Goal: Task Accomplishment & Management: Complete application form

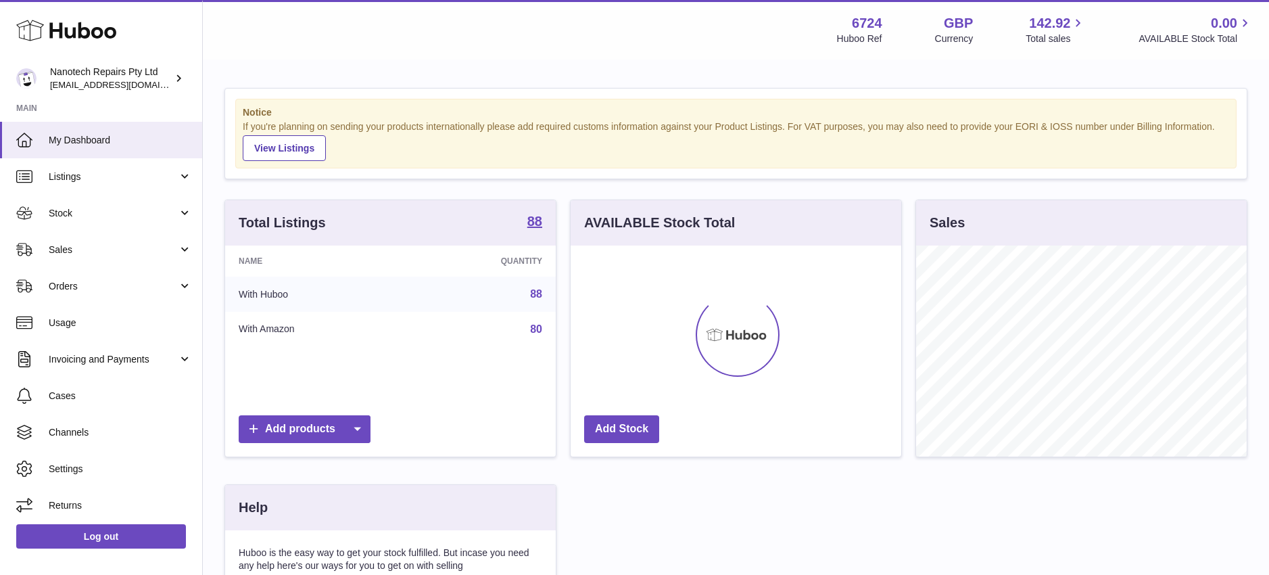
scroll to position [211, 331]
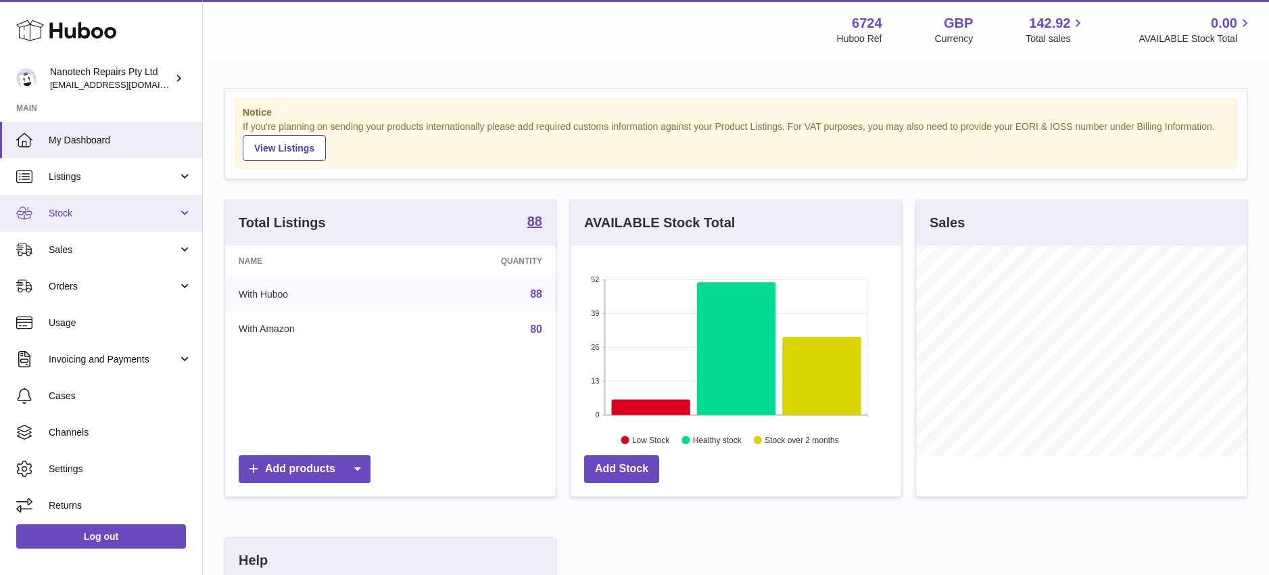
click at [92, 212] on span "Stock" at bounding box center [113, 213] width 129 height 13
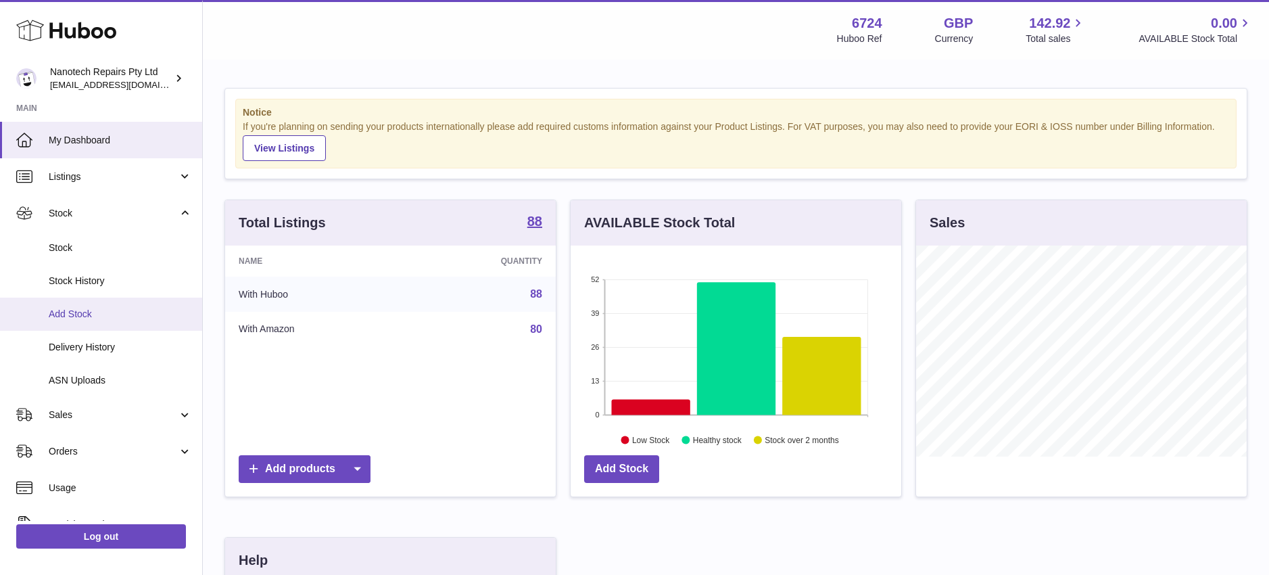
click at [114, 308] on span "Add Stock" at bounding box center [120, 314] width 143 height 13
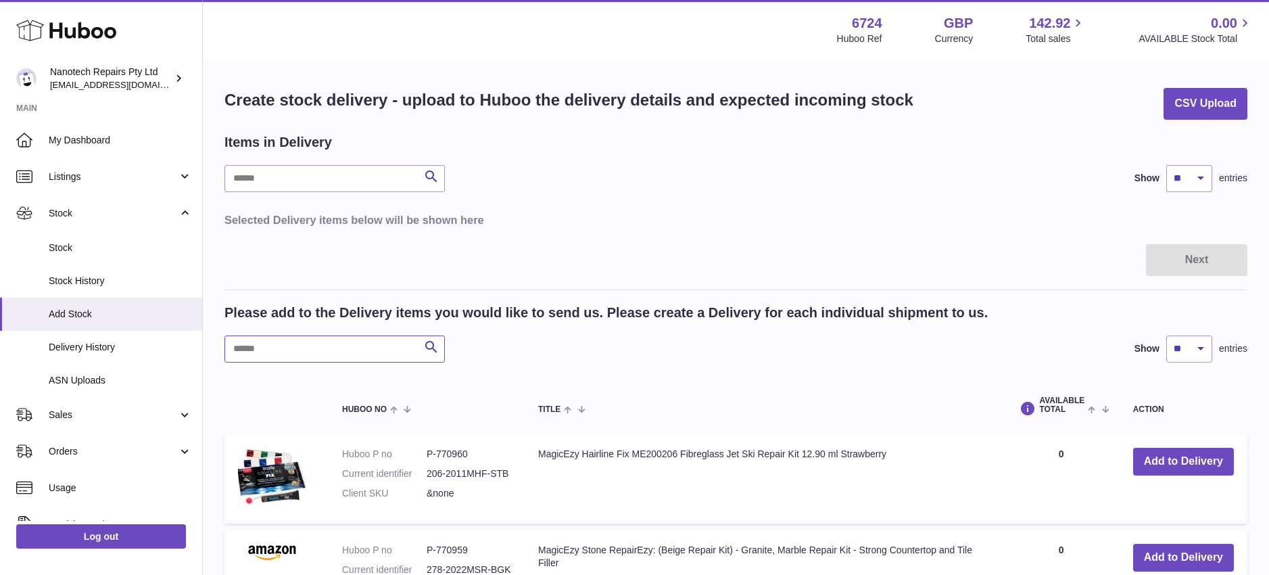
click at [341, 354] on input "text" at bounding box center [334, 348] width 220 height 27
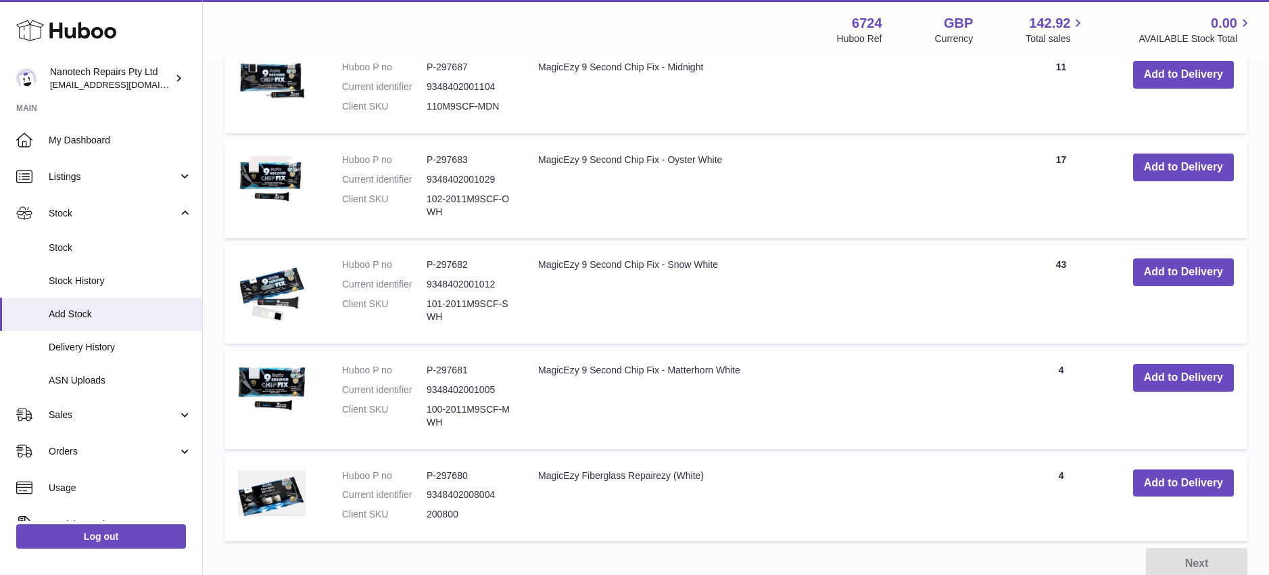
scroll to position [637, 0]
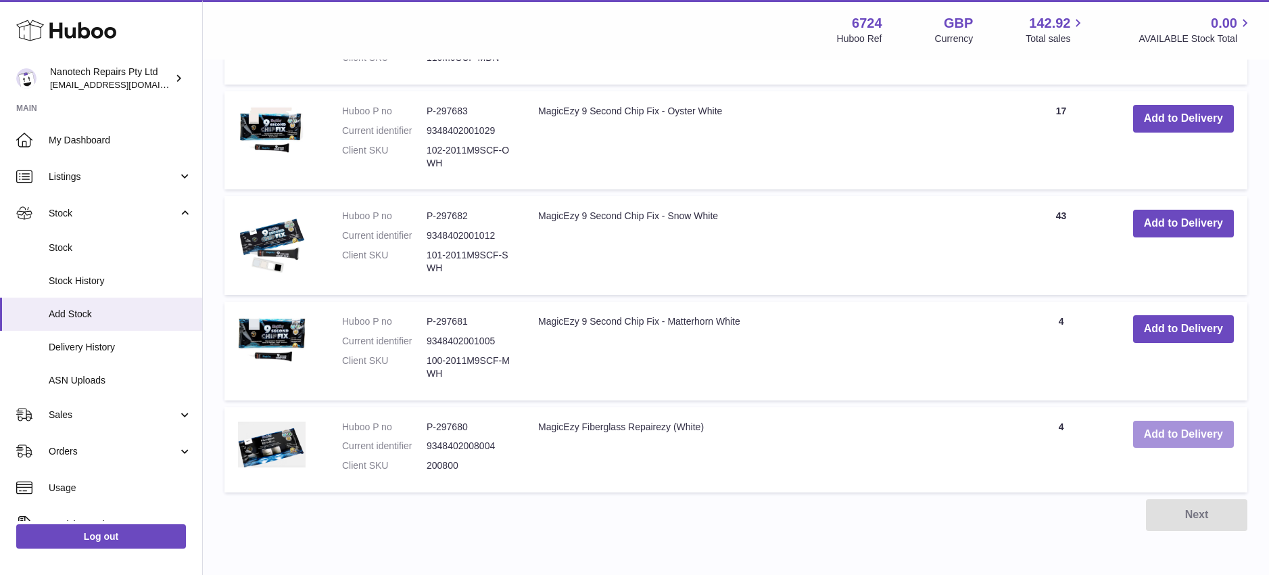
click at [1164, 425] on button "Add to Delivery" at bounding box center [1183, 434] width 101 height 28
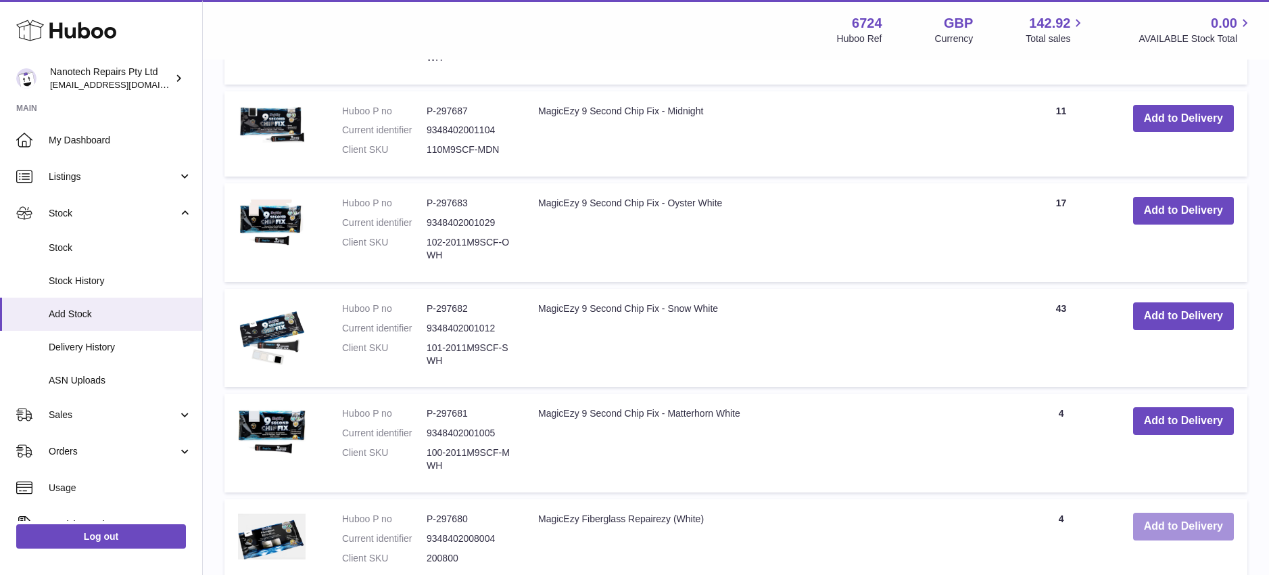
scroll to position [752, 0]
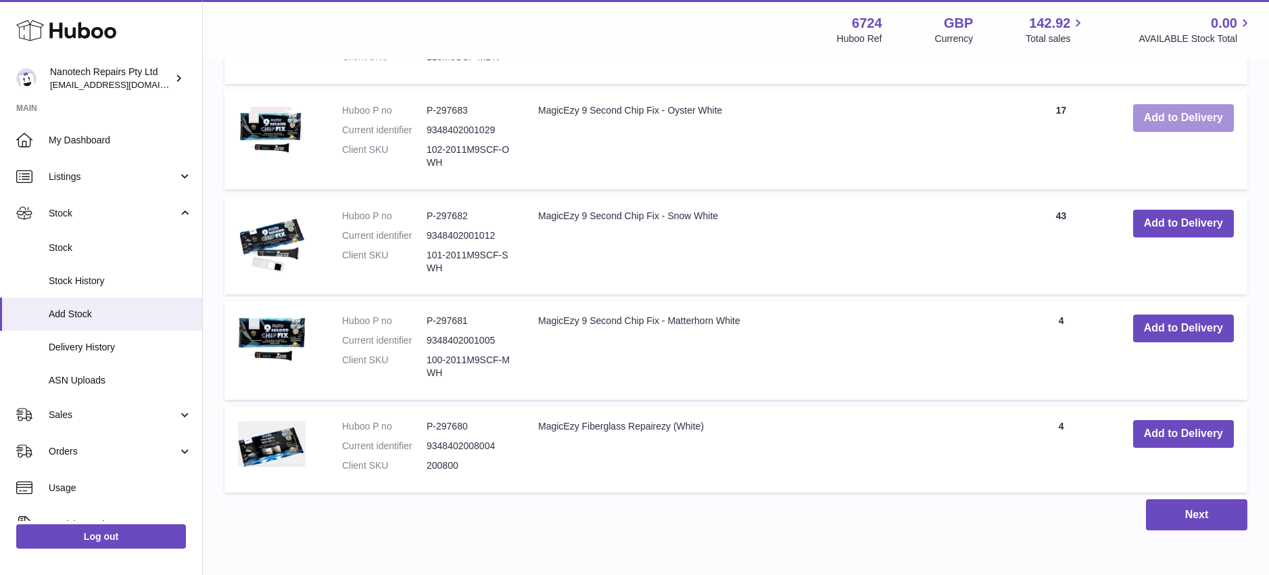
click at [1161, 124] on button "Add to Delivery" at bounding box center [1183, 118] width 101 height 28
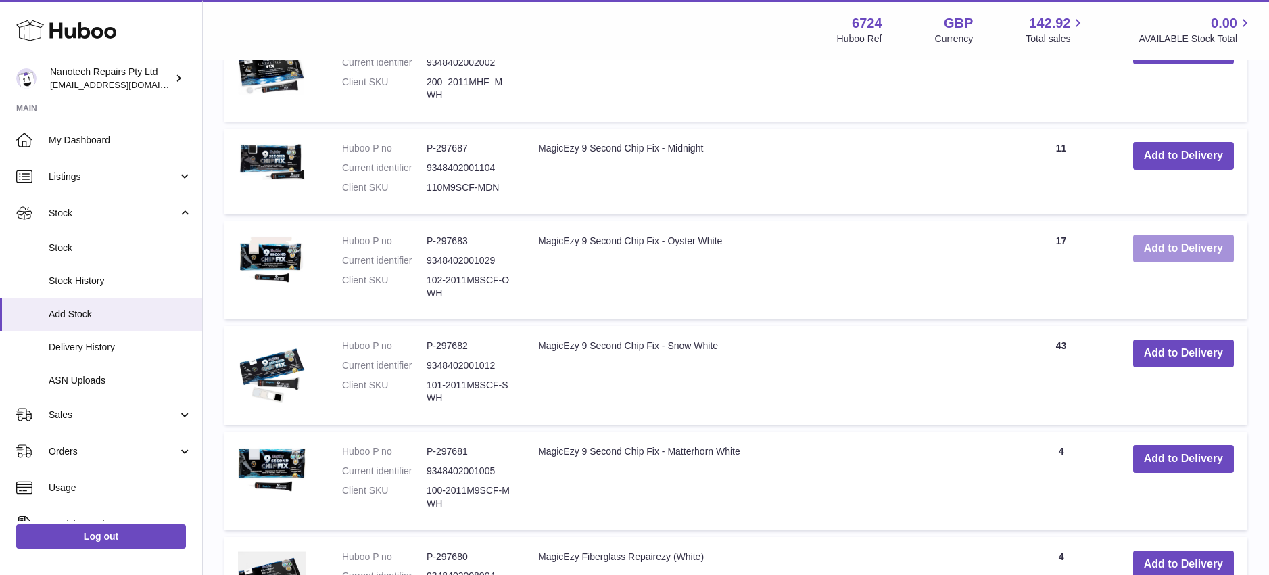
scroll to position [468, 0]
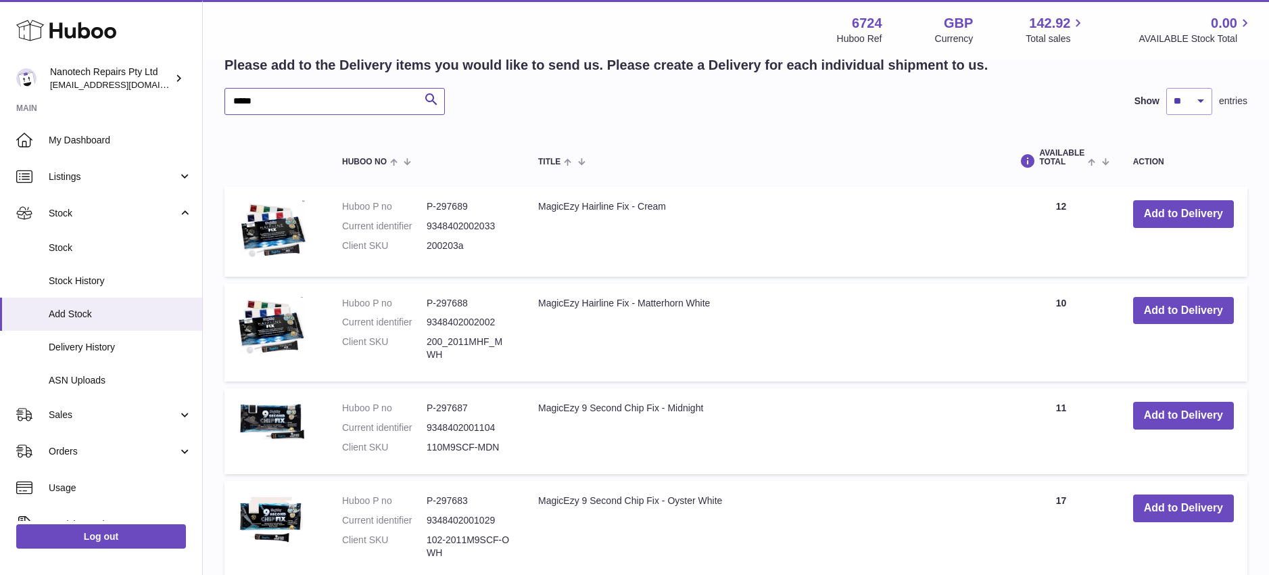
click at [343, 102] on input "*****" at bounding box center [334, 101] width 220 height 27
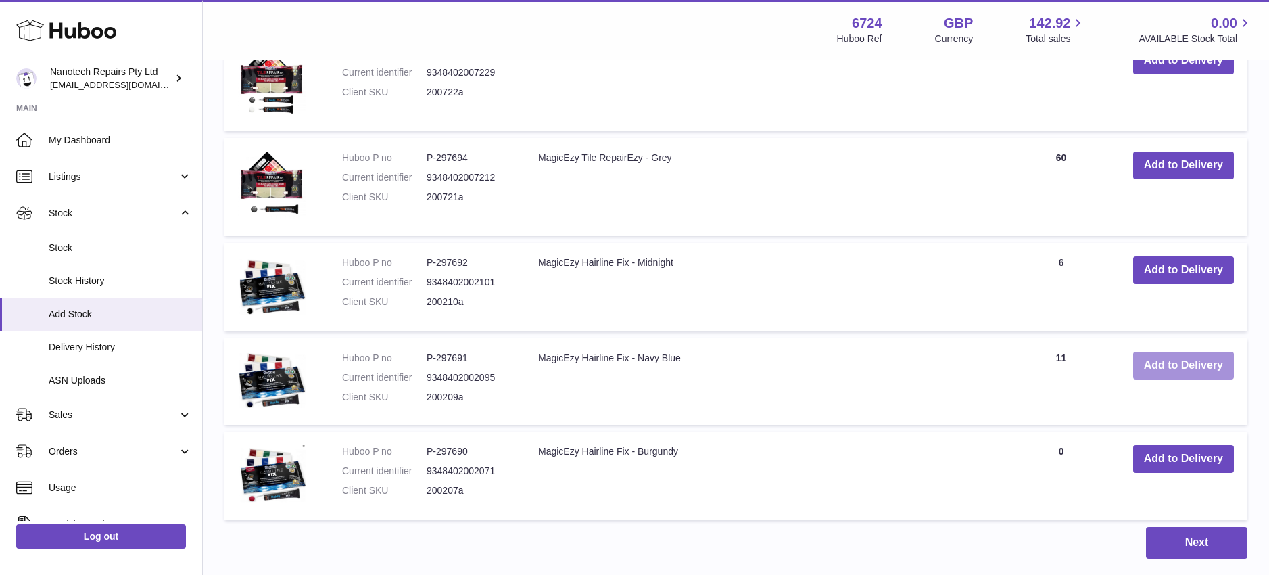
scroll to position [1119, 0]
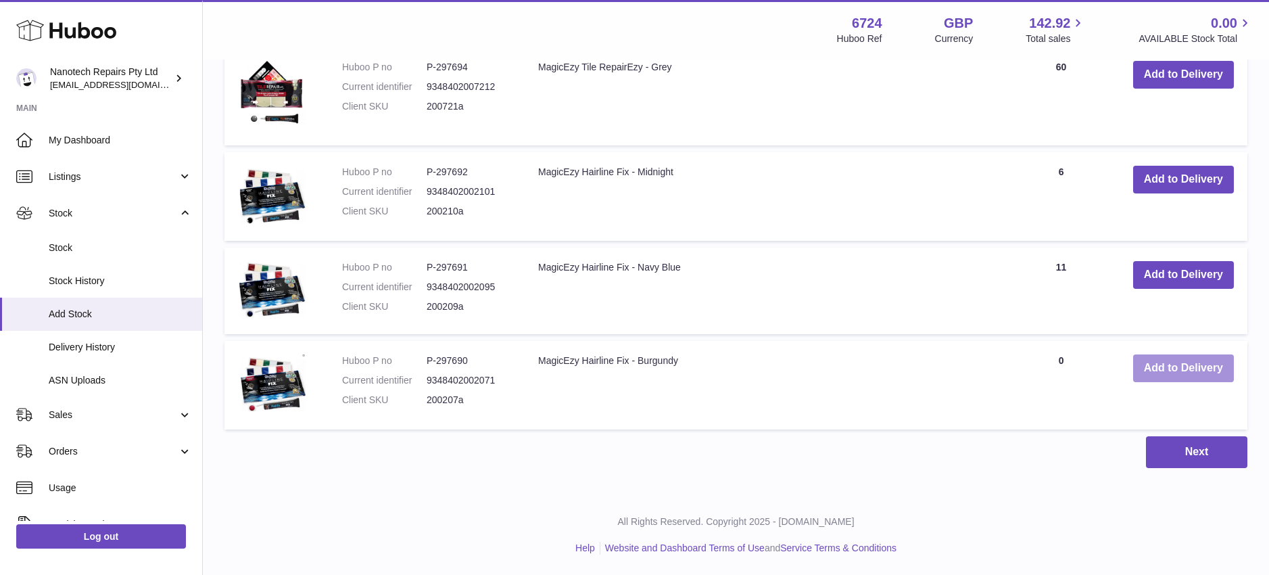
click at [1199, 370] on button "Add to Delivery" at bounding box center [1183, 368] width 101 height 28
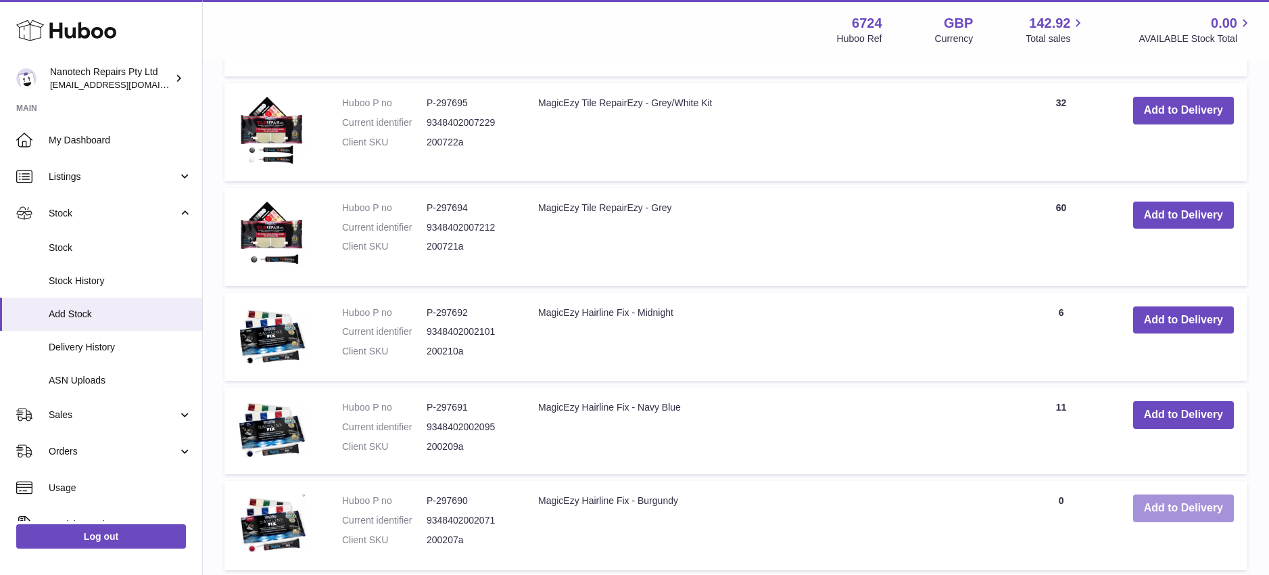
scroll to position [1012, 0]
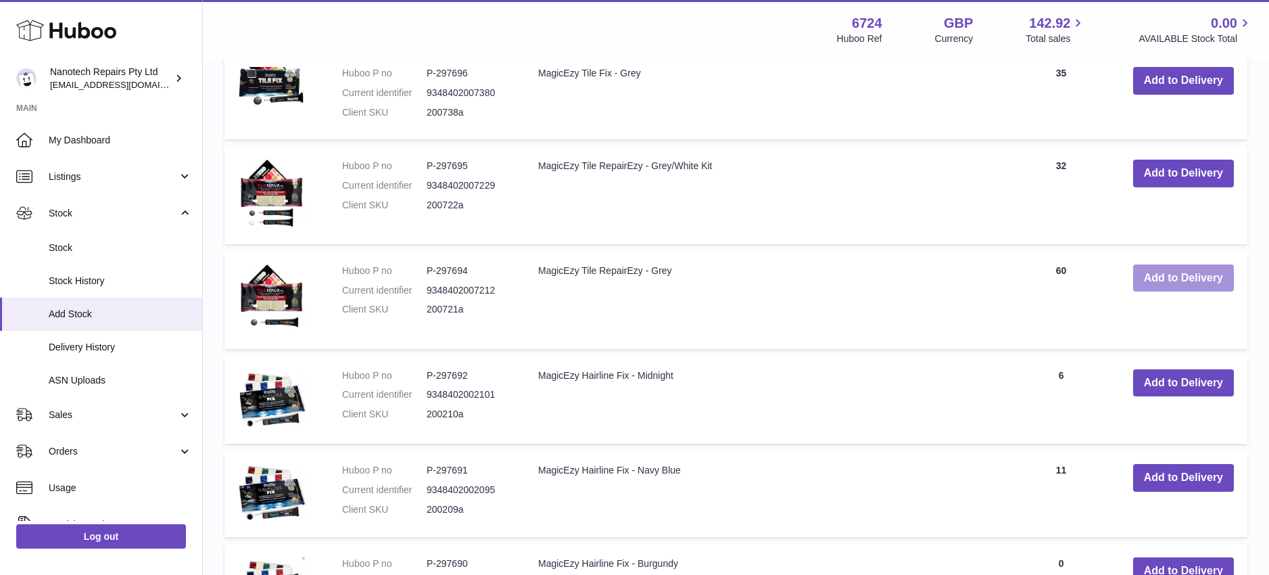
click at [1194, 281] on button "Add to Delivery" at bounding box center [1183, 278] width 101 height 28
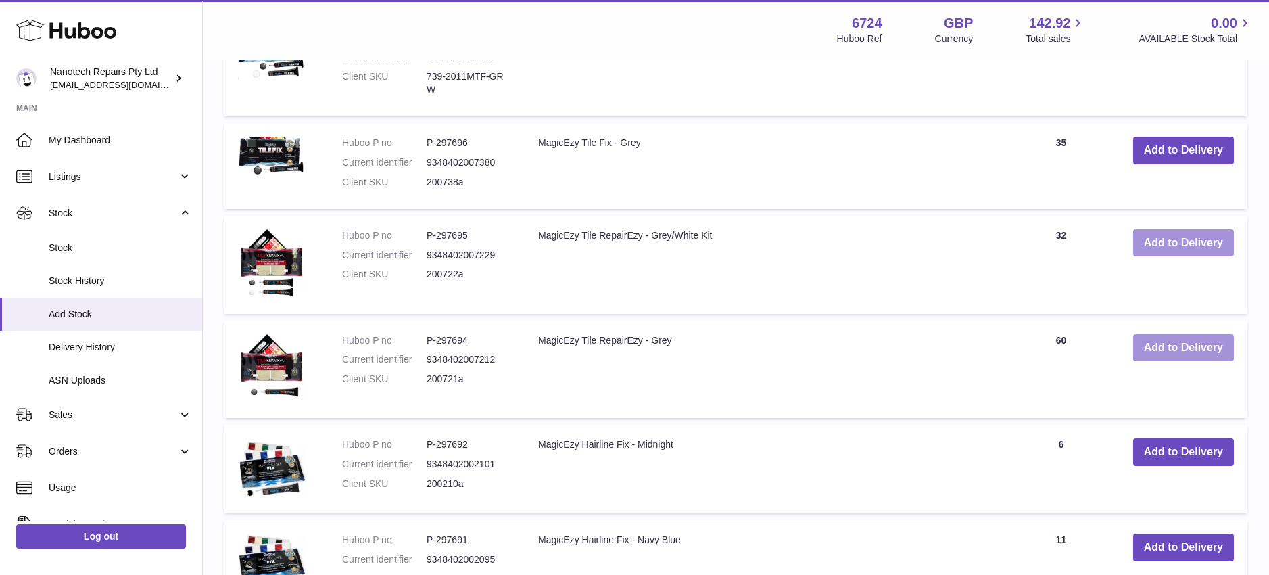
scroll to position [1035, 0]
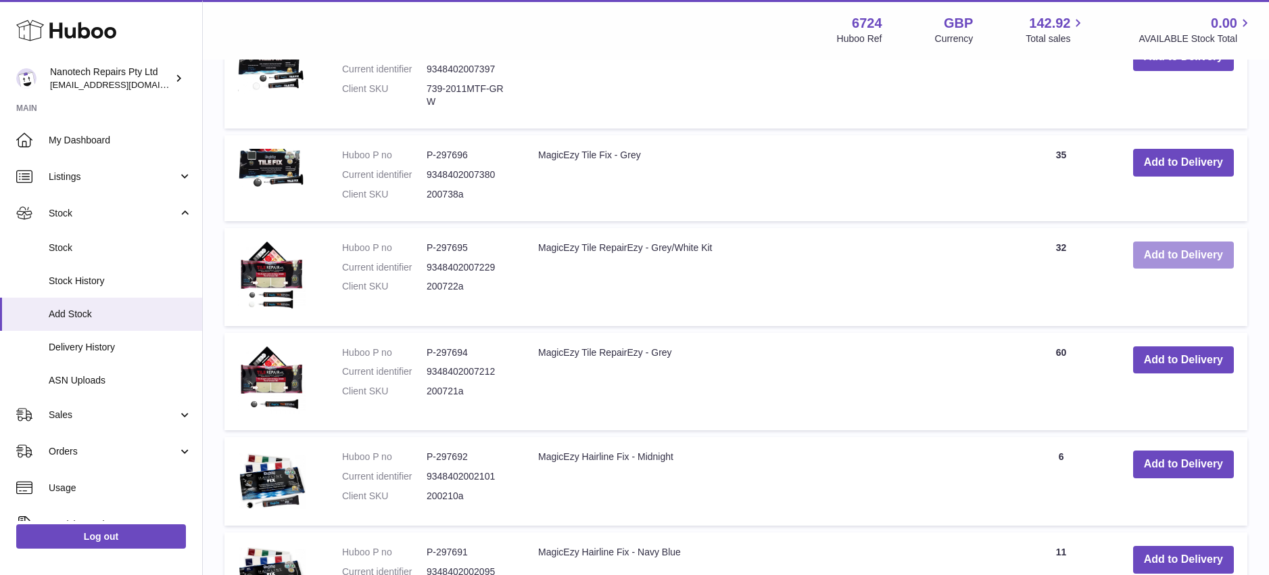
click at [1178, 252] on button "Add to Delivery" at bounding box center [1183, 255] width 101 height 28
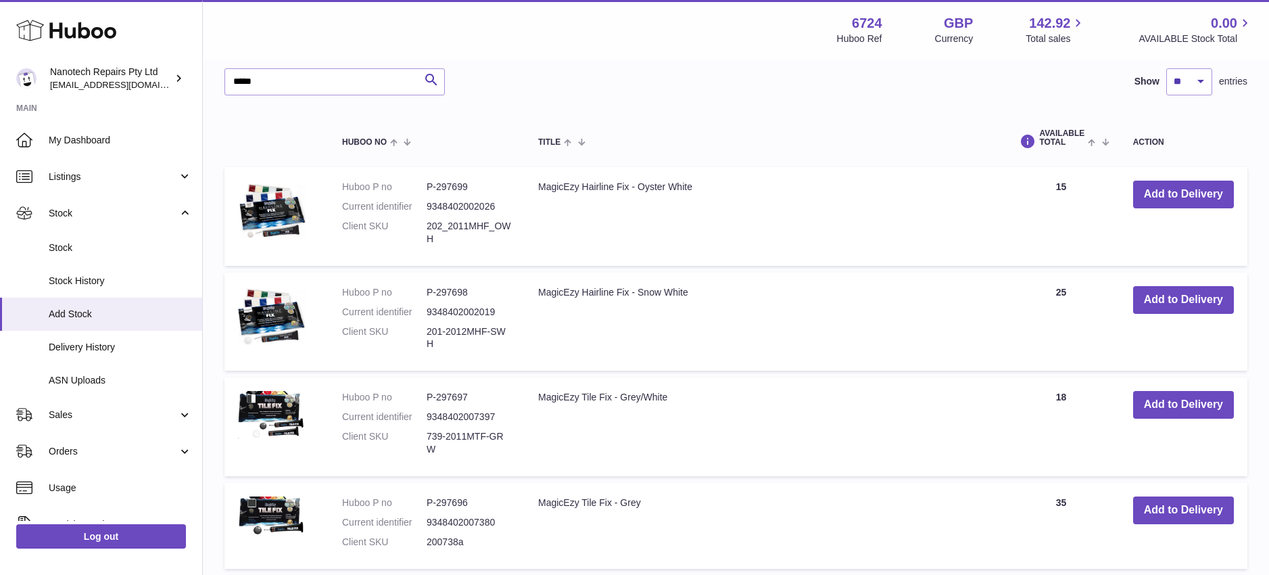
scroll to position [758, 0]
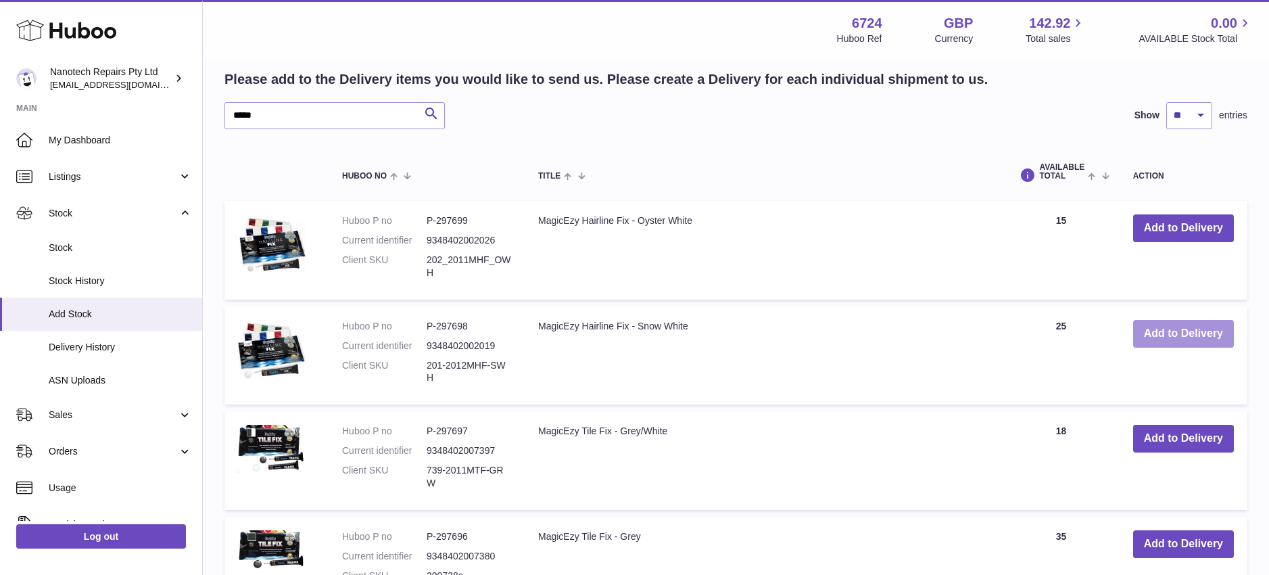
click at [1177, 333] on button "Add to Delivery" at bounding box center [1183, 334] width 101 height 28
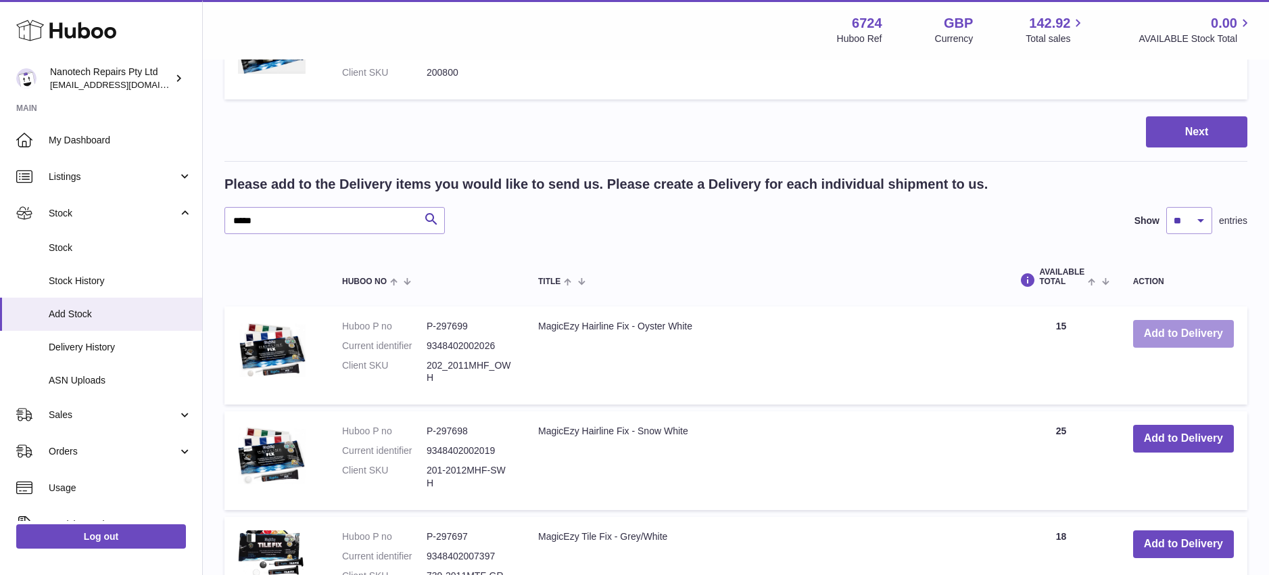
click at [1175, 329] on button "Add to Delivery" at bounding box center [1183, 334] width 101 height 28
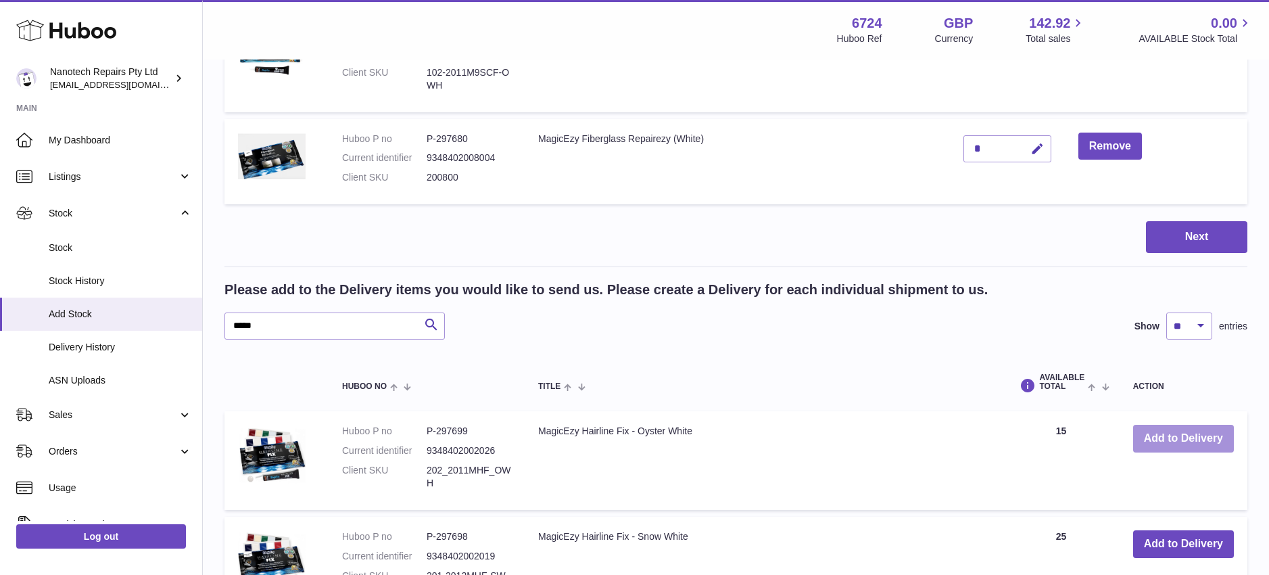
scroll to position [864, 0]
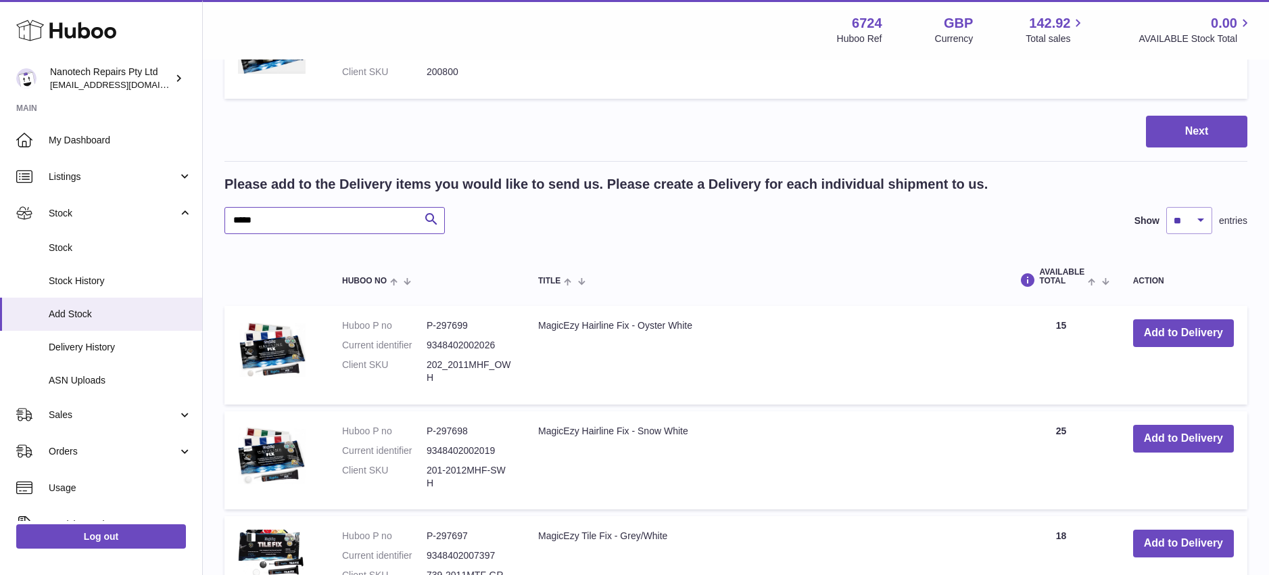
click at [322, 221] on input "*****" at bounding box center [334, 220] width 220 height 27
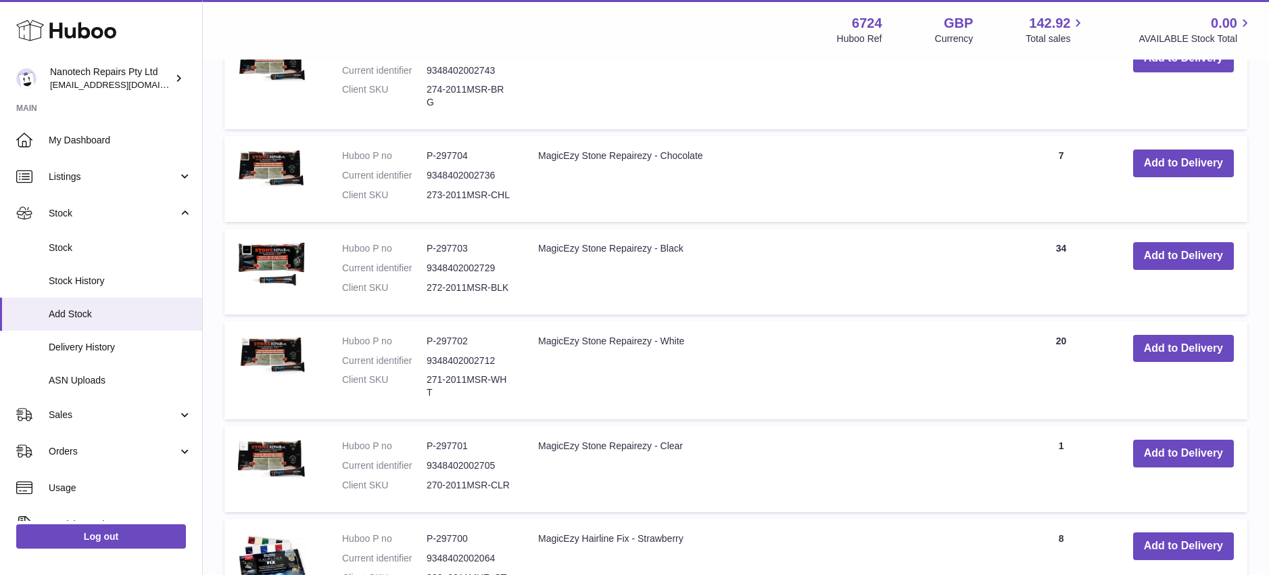
scroll to position [1566, 0]
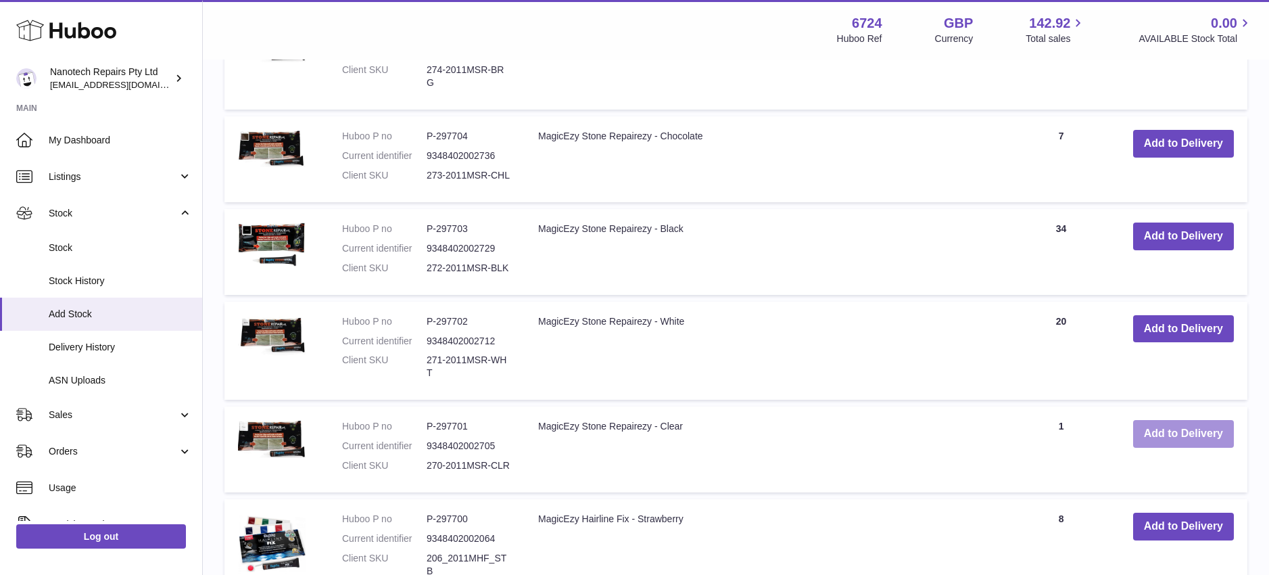
click at [1171, 420] on button "Add to Delivery" at bounding box center [1183, 434] width 101 height 28
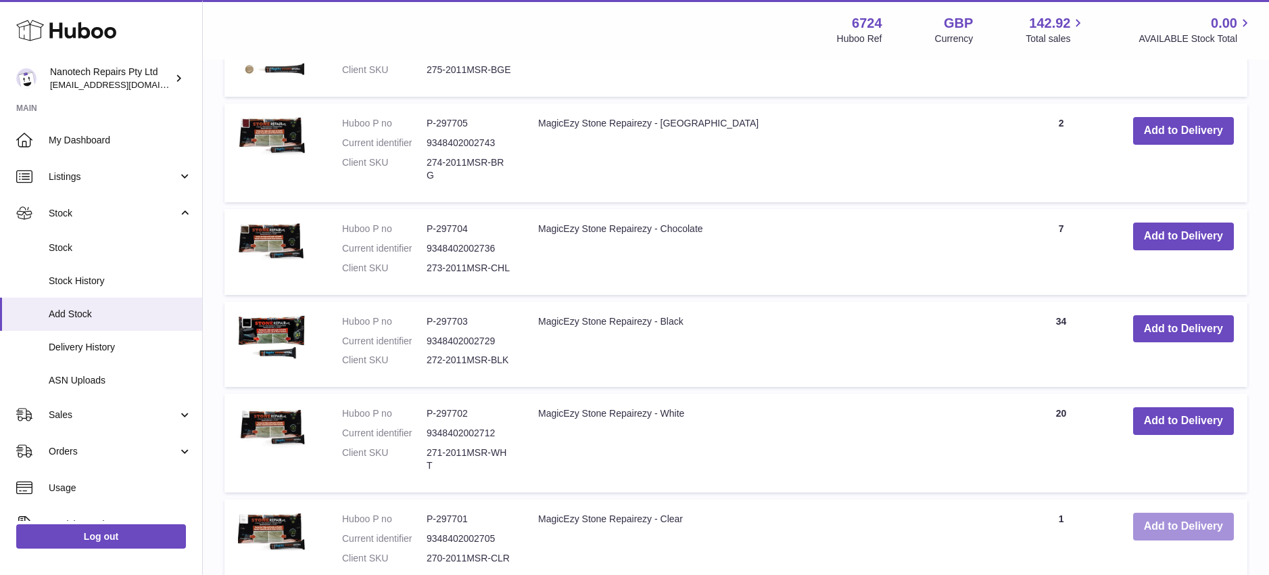
scroll to position [1659, 0]
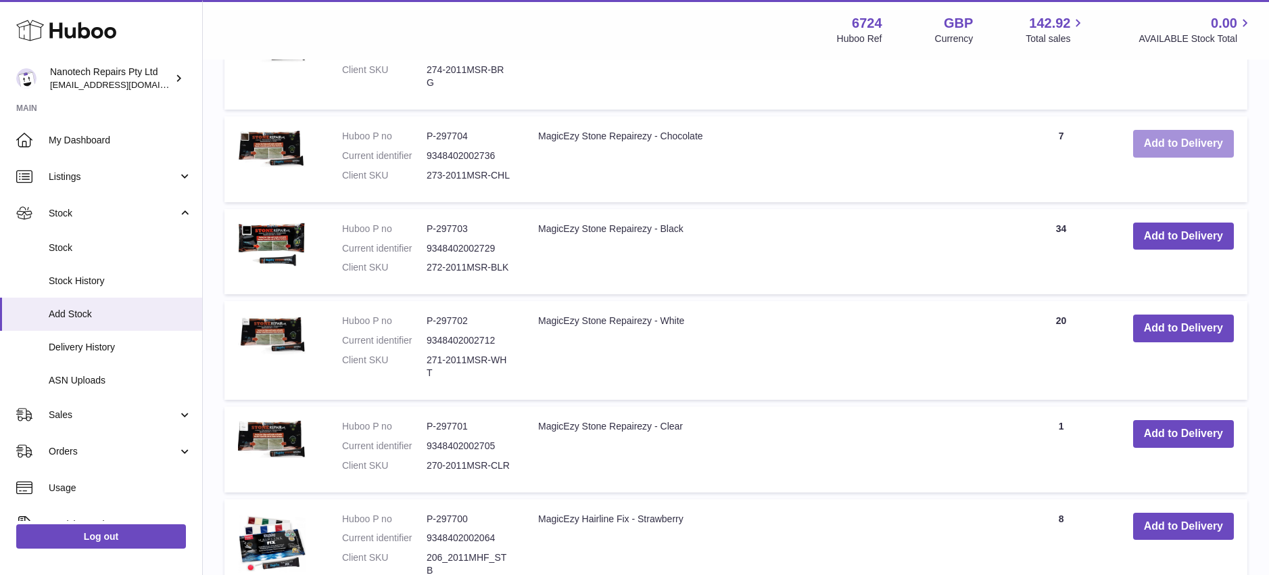
click at [1165, 137] on button "Add to Delivery" at bounding box center [1183, 144] width 101 height 28
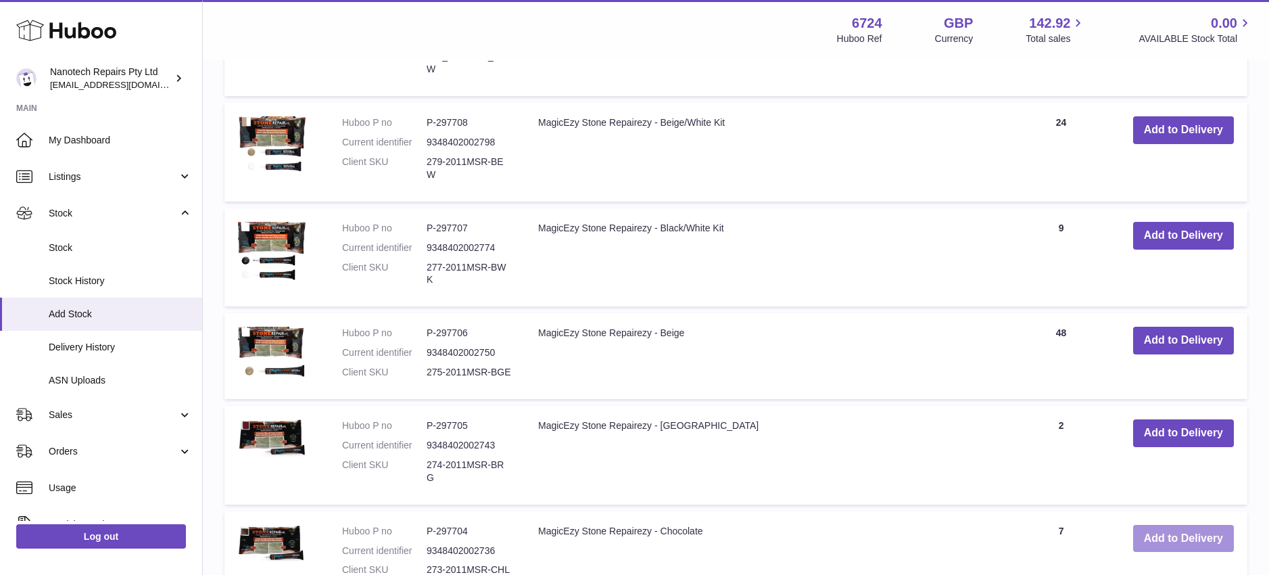
scroll to position [1319, 0]
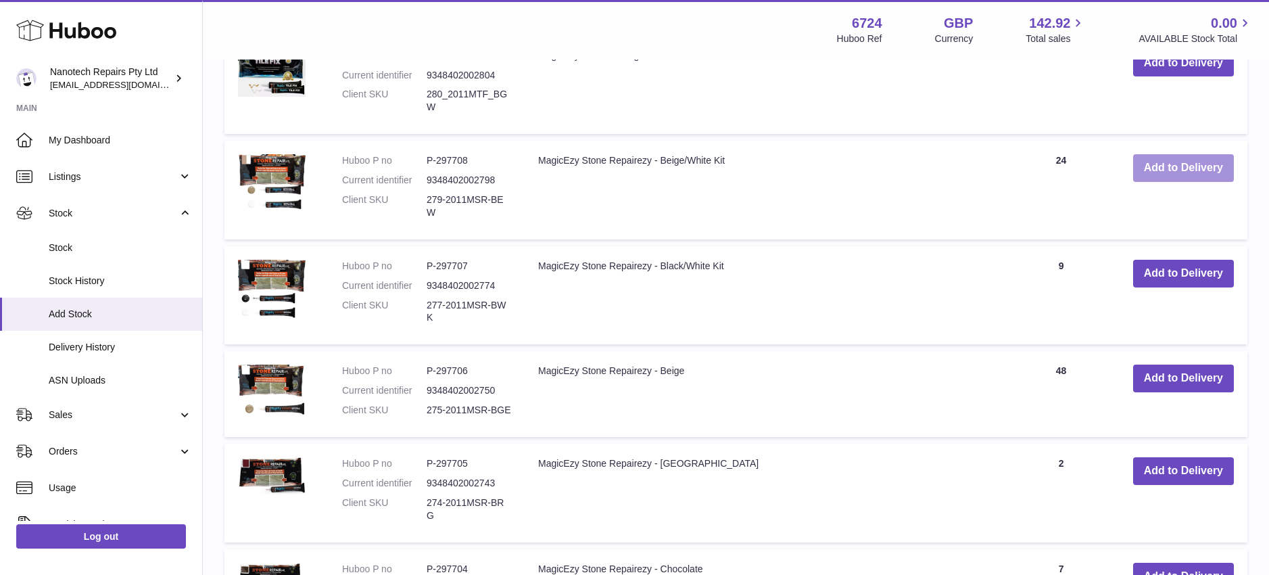
click at [1177, 172] on button "Add to Delivery" at bounding box center [1183, 168] width 101 height 28
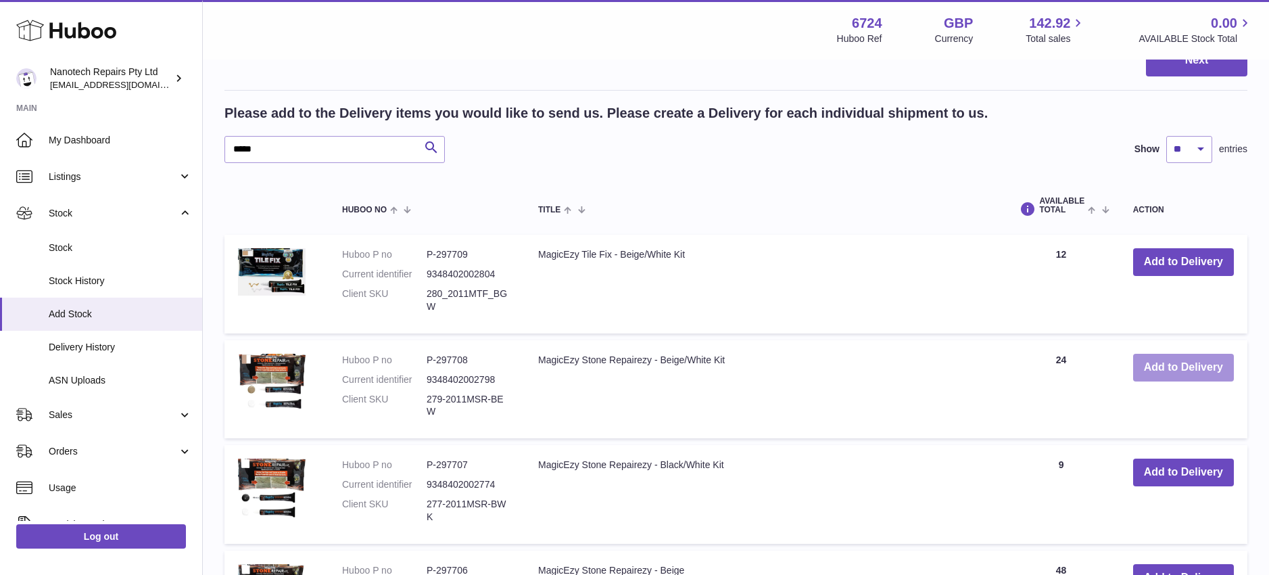
scroll to position [1221, 0]
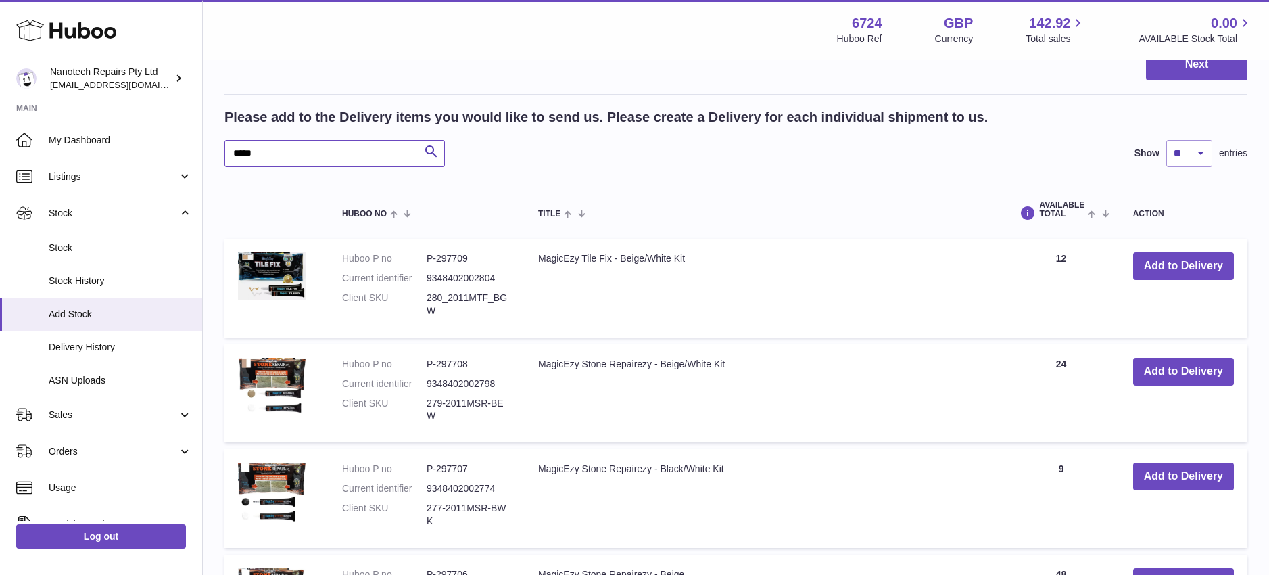
click at [341, 153] on input "*****" at bounding box center [334, 153] width 220 height 27
type input "*****"
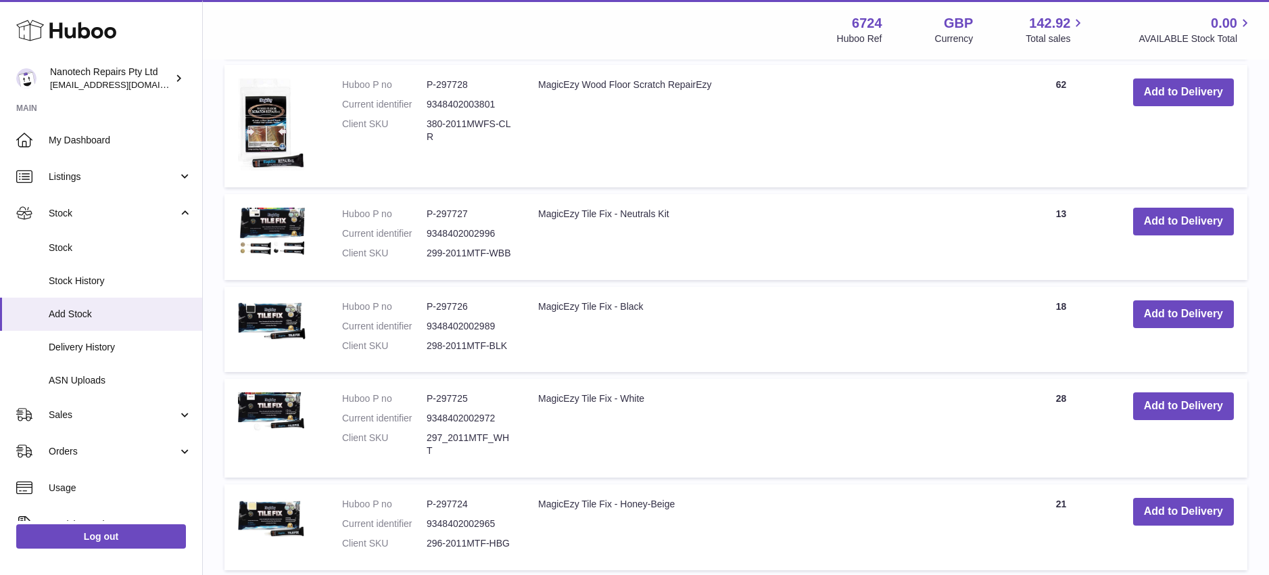
scroll to position [1511, 0]
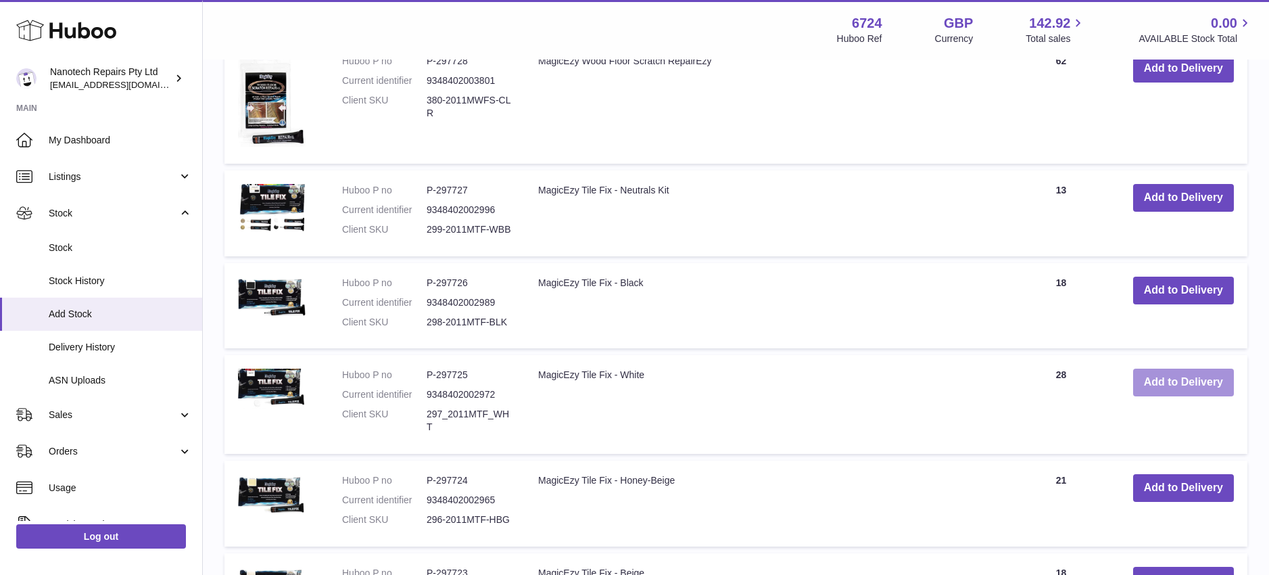
click at [1147, 382] on button "Add to Delivery" at bounding box center [1183, 382] width 101 height 28
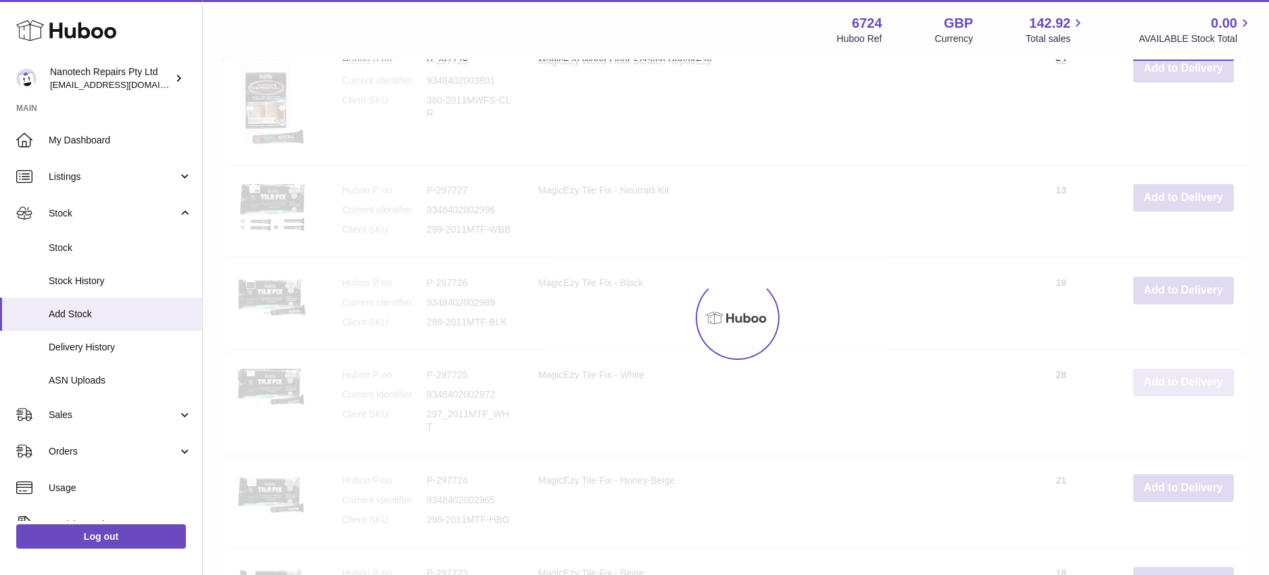
scroll to position [1558, 0]
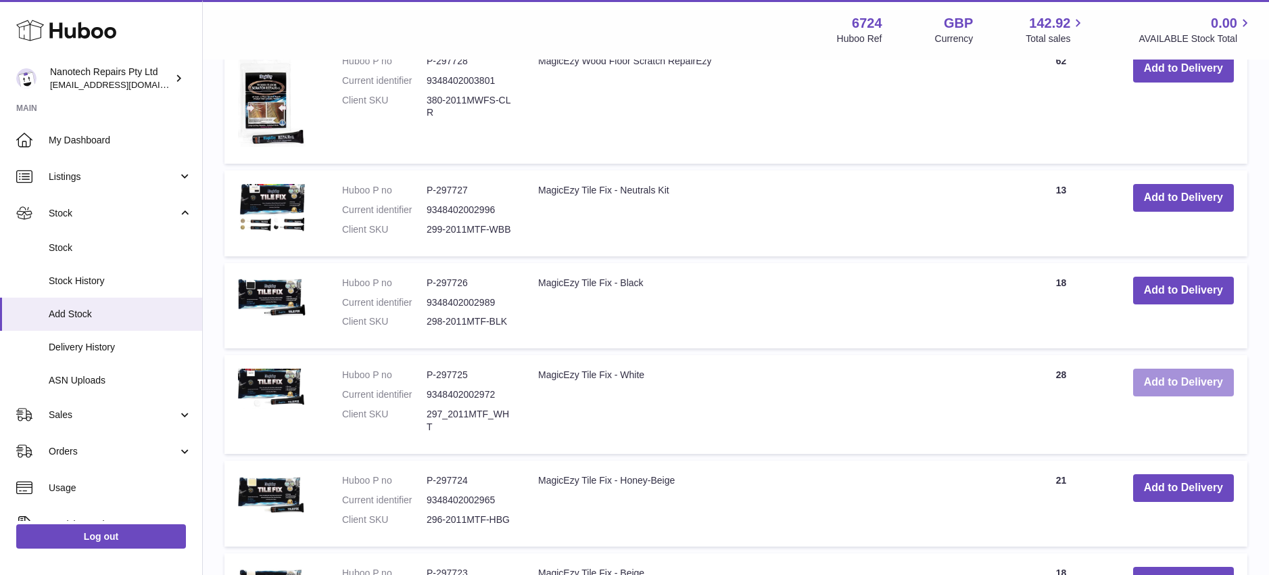
click at [1153, 386] on button "Add to Delivery" at bounding box center [1183, 382] width 101 height 28
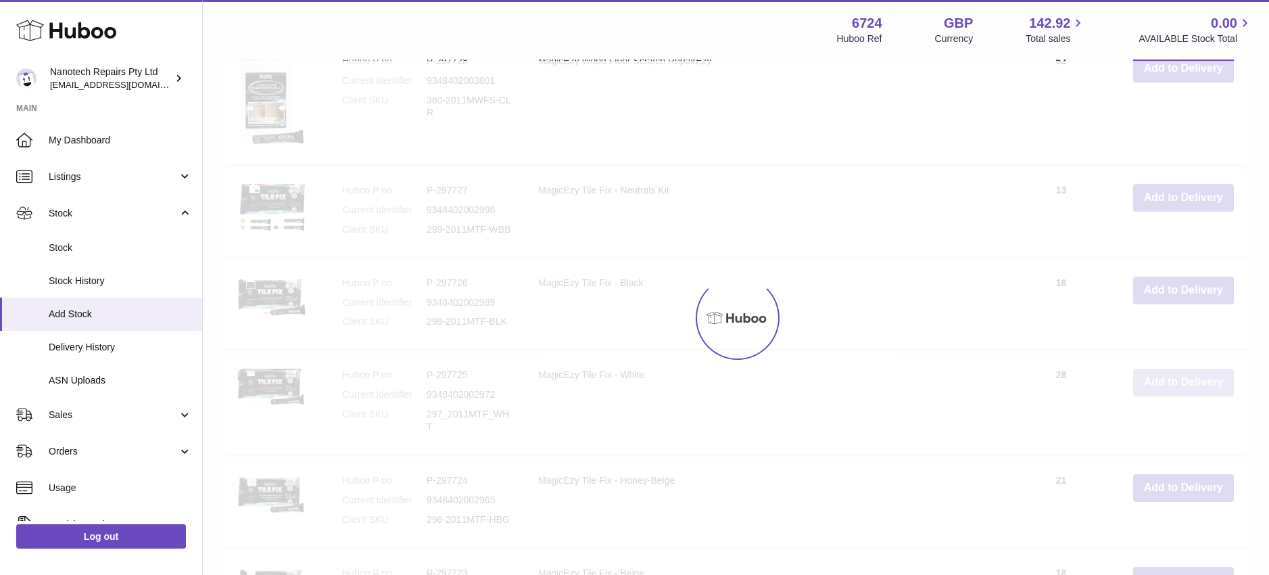
type input "*"
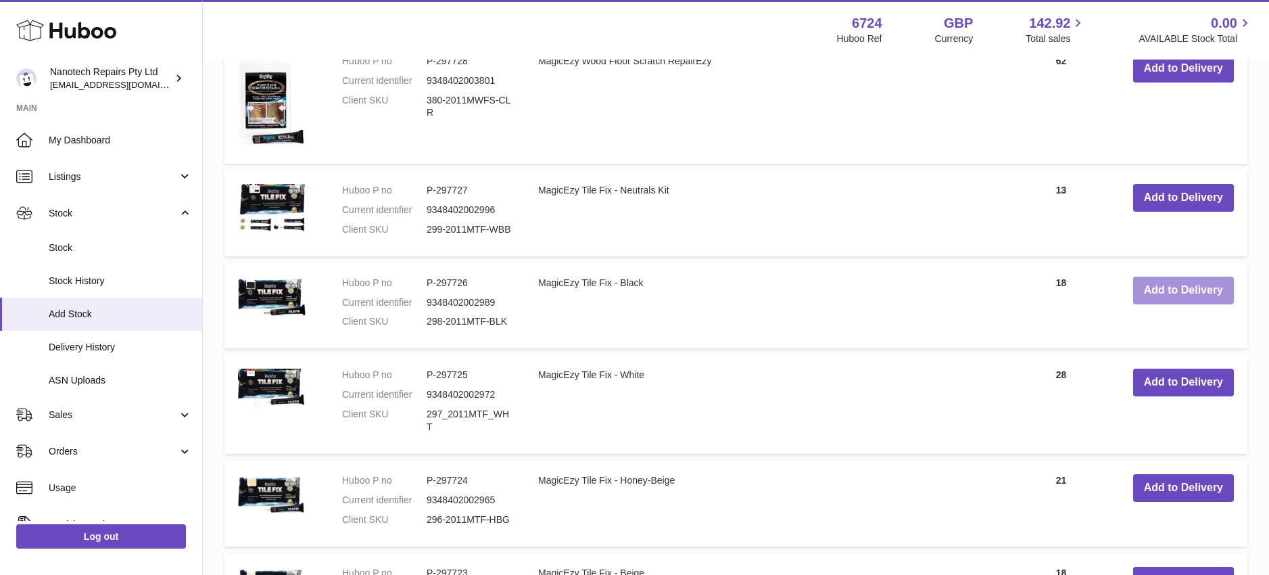
click at [1163, 291] on button "Add to Delivery" at bounding box center [1183, 290] width 101 height 28
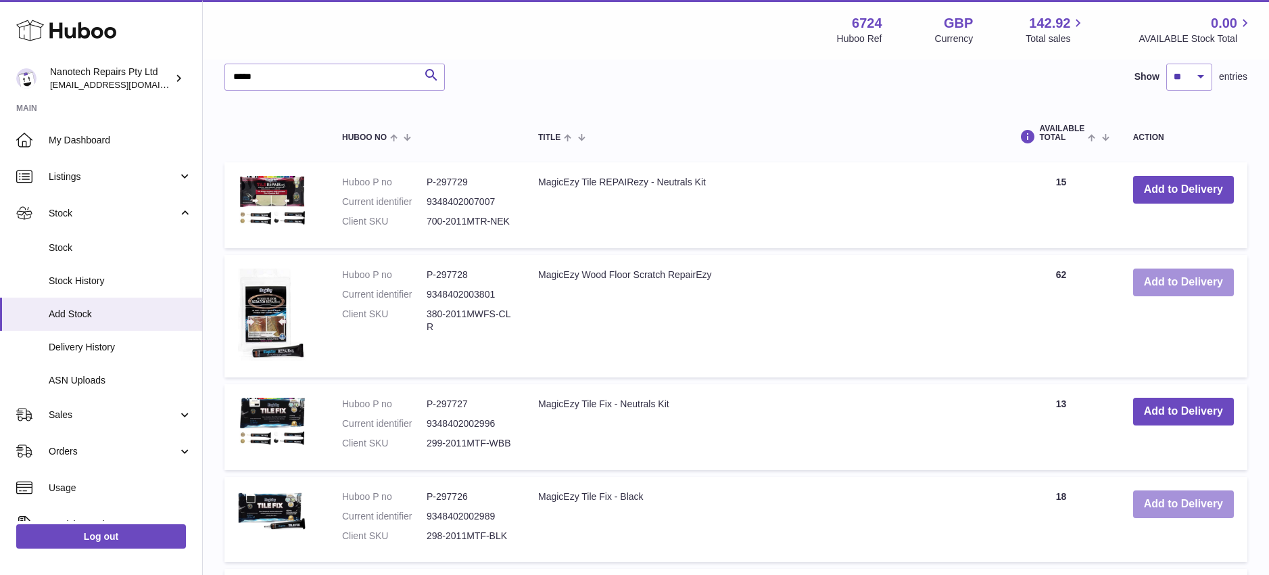
scroll to position [1293, 0]
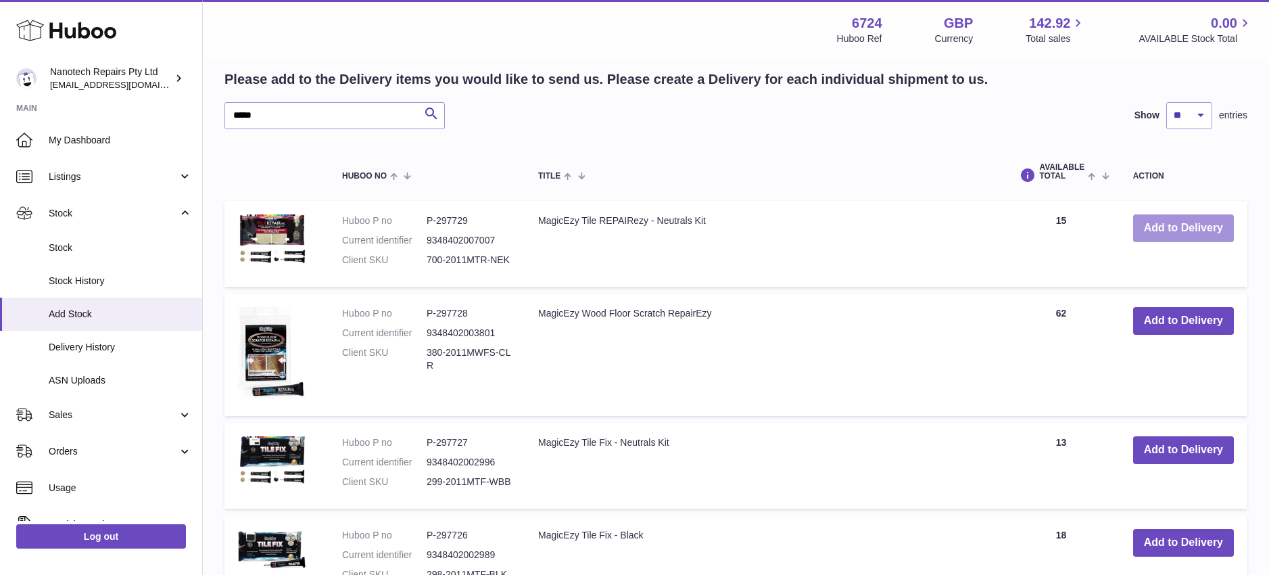
click at [1159, 229] on button "Add to Delivery" at bounding box center [1183, 228] width 101 height 28
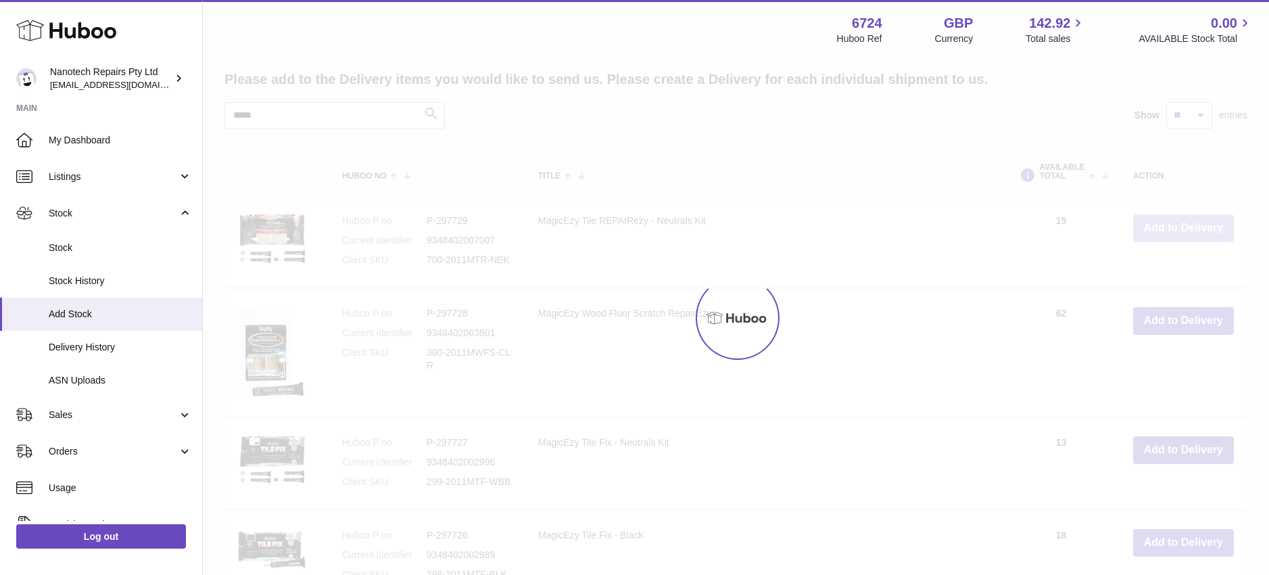
scroll to position [1290, 0]
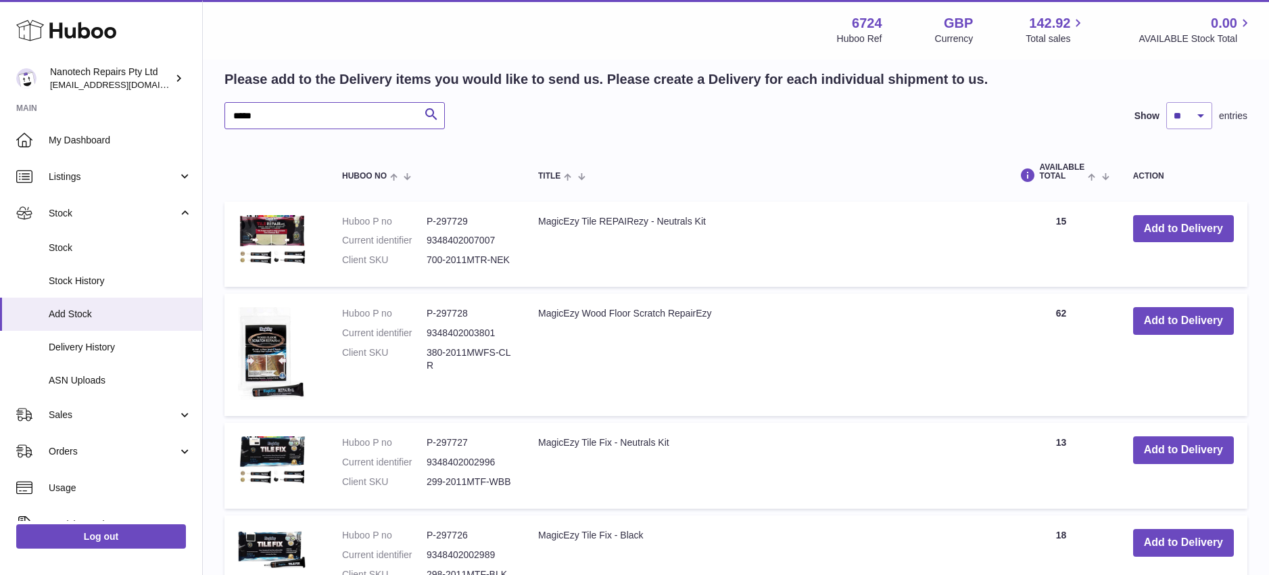
click at [281, 124] on input "*****" at bounding box center [334, 115] width 220 height 27
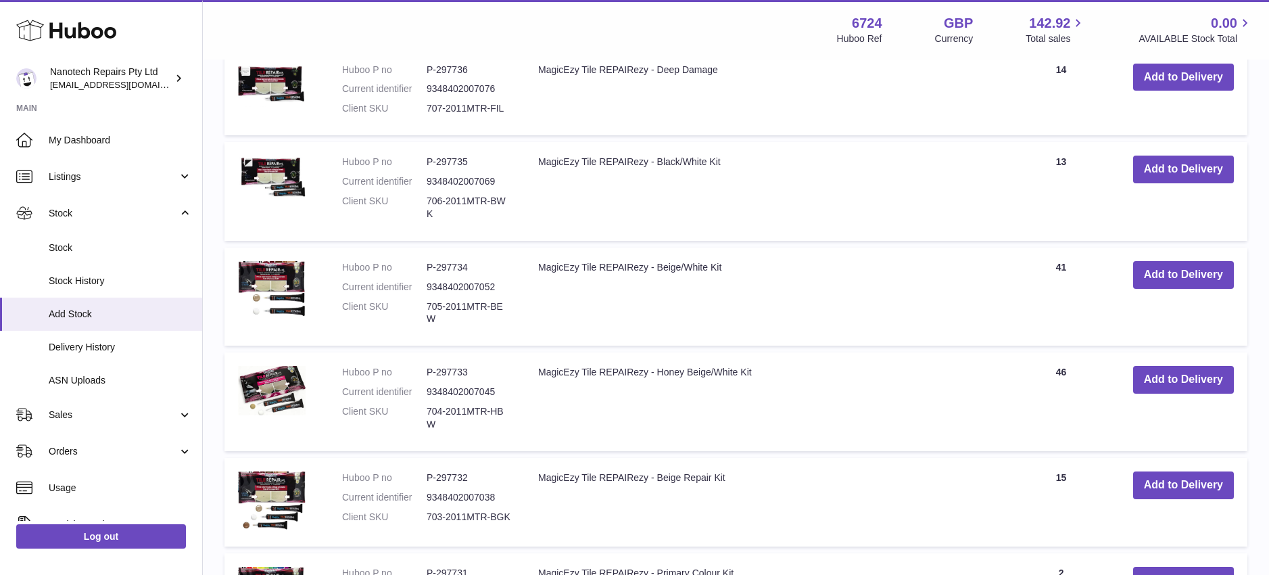
scroll to position [1749, 0]
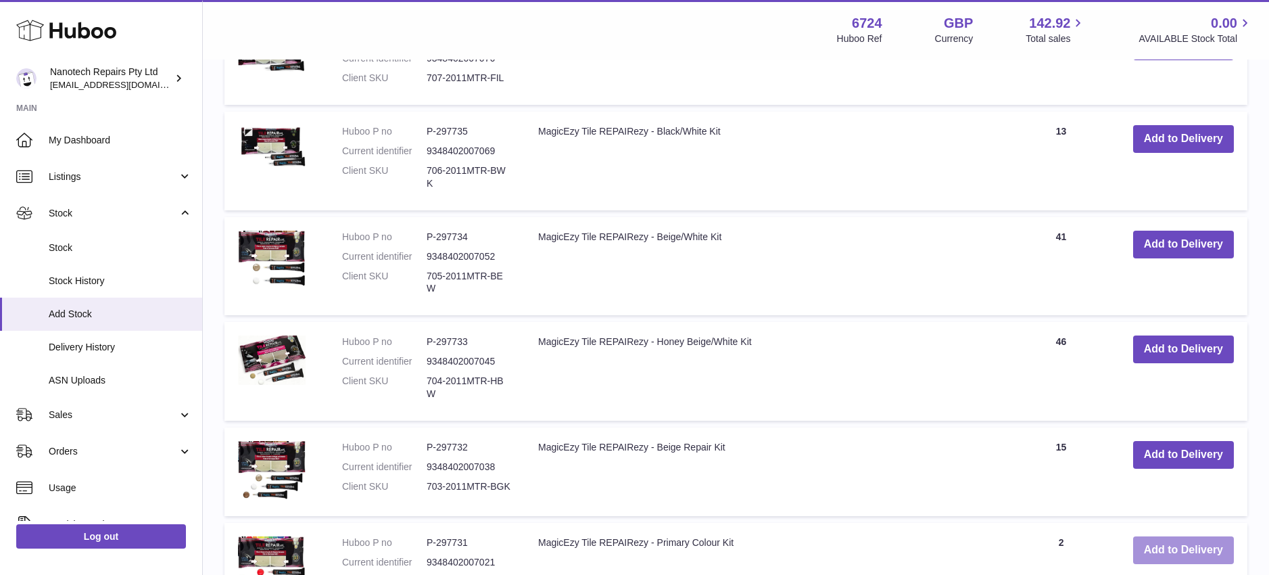
click at [1205, 536] on button "Add to Delivery" at bounding box center [1183, 550] width 101 height 28
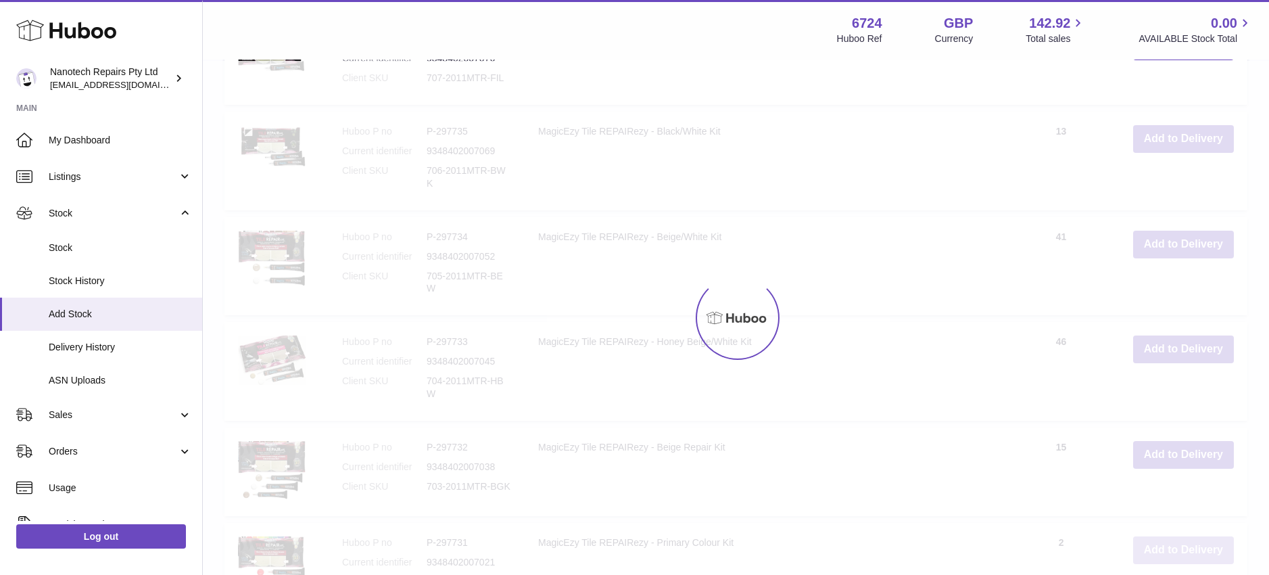
scroll to position [1738, 0]
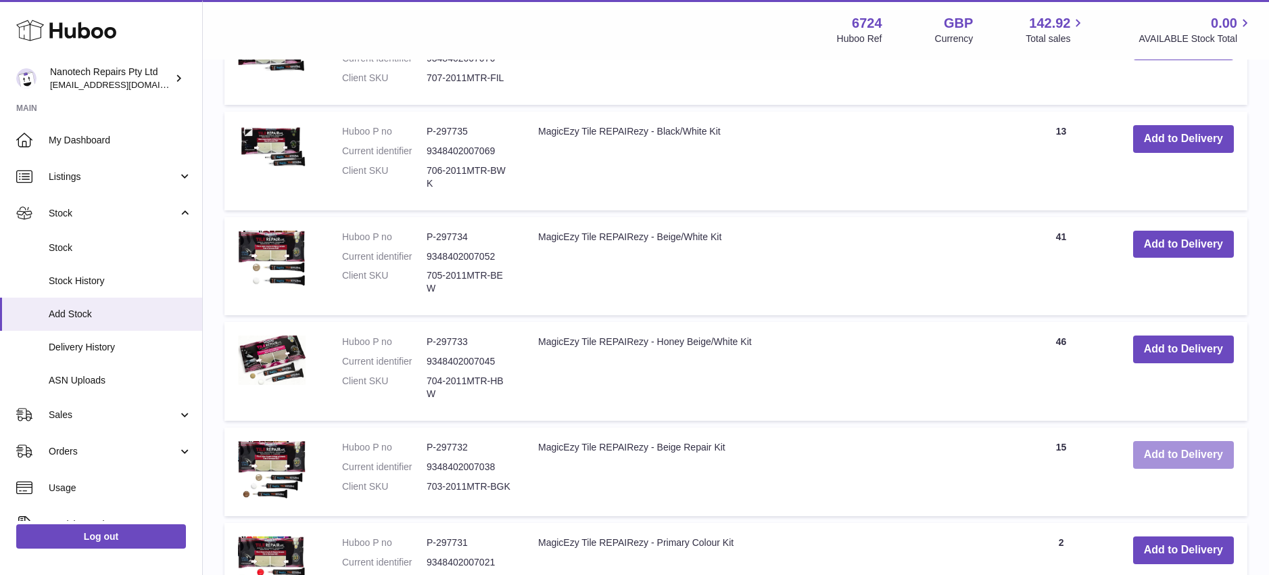
click at [1195, 441] on button "Add to Delivery" at bounding box center [1183, 455] width 101 height 28
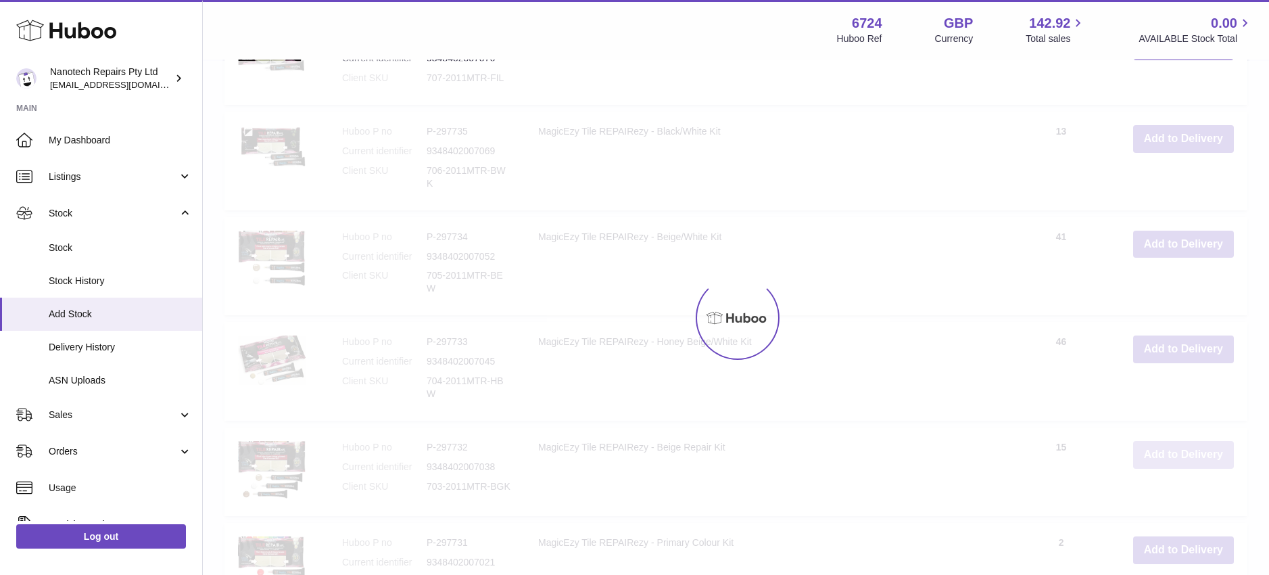
scroll to position [1728, 0]
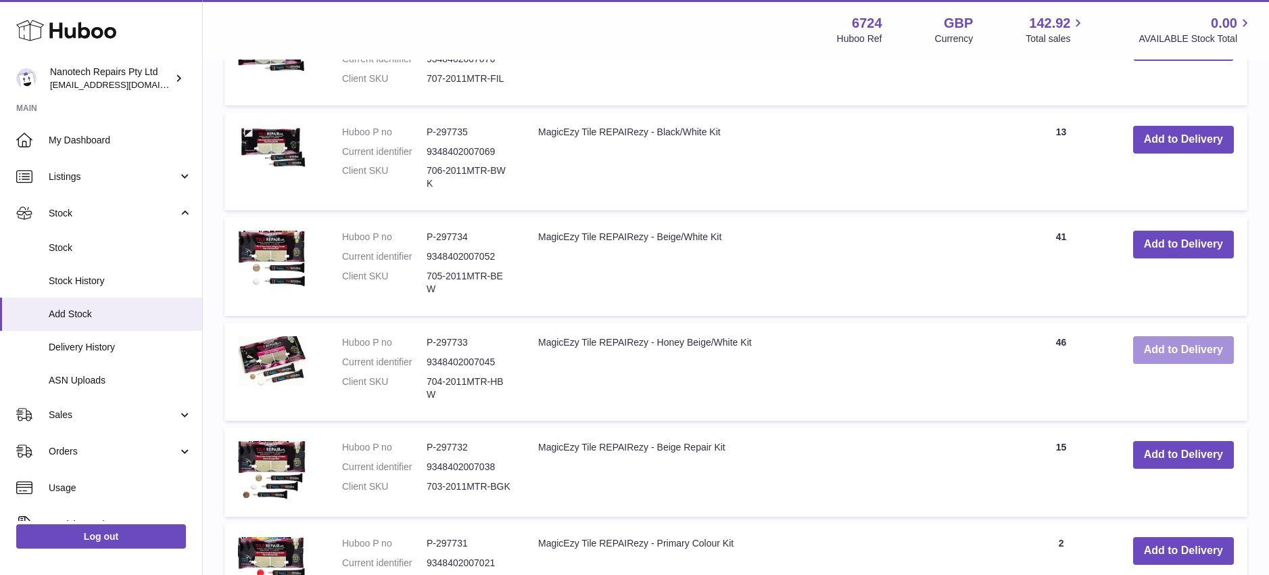
click at [1184, 336] on button "Add to Delivery" at bounding box center [1183, 350] width 101 height 28
click at [1184, 238] on button "Add to Delivery" at bounding box center [1183, 245] width 101 height 28
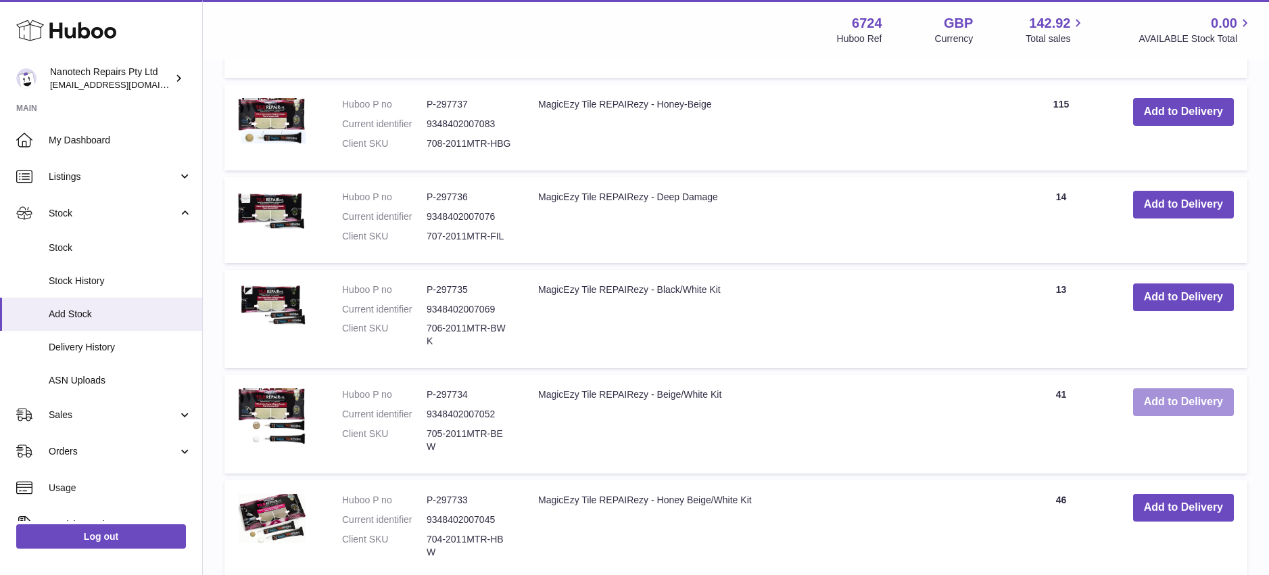
scroll to position [1570, 0]
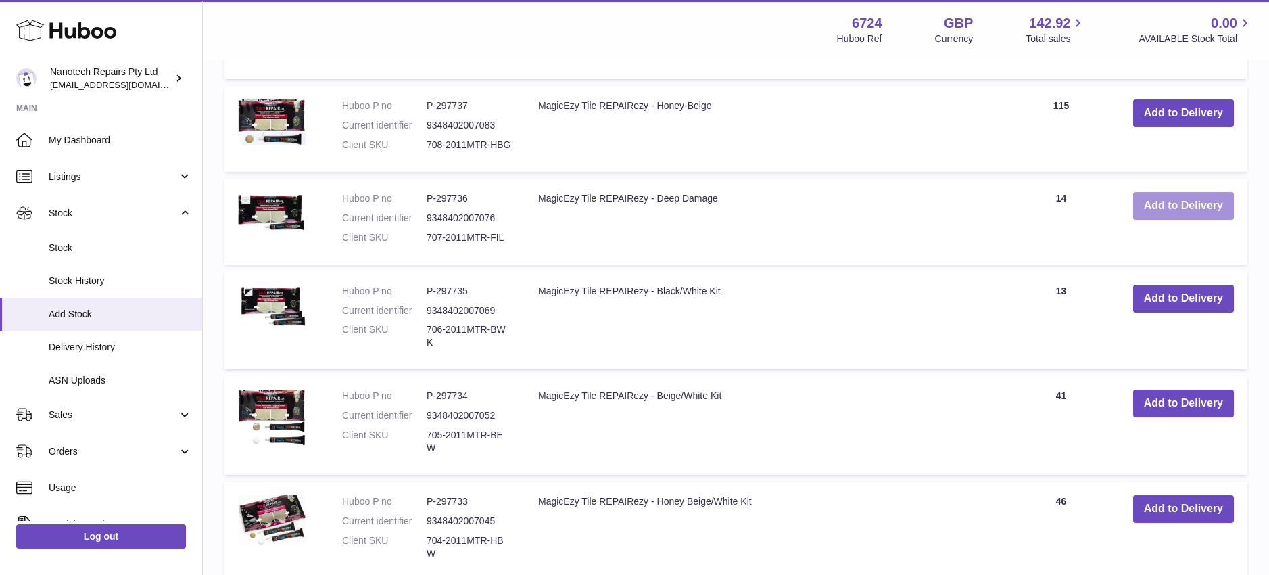
click at [1175, 203] on button "Add to Delivery" at bounding box center [1183, 206] width 101 height 28
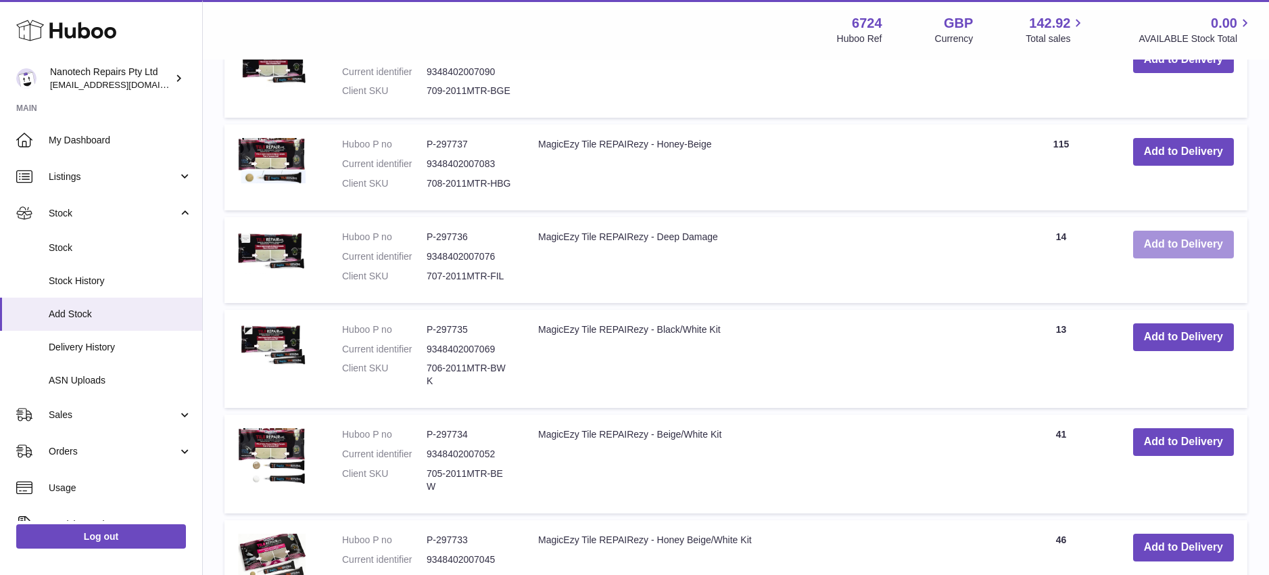
scroll to position [1503, 0]
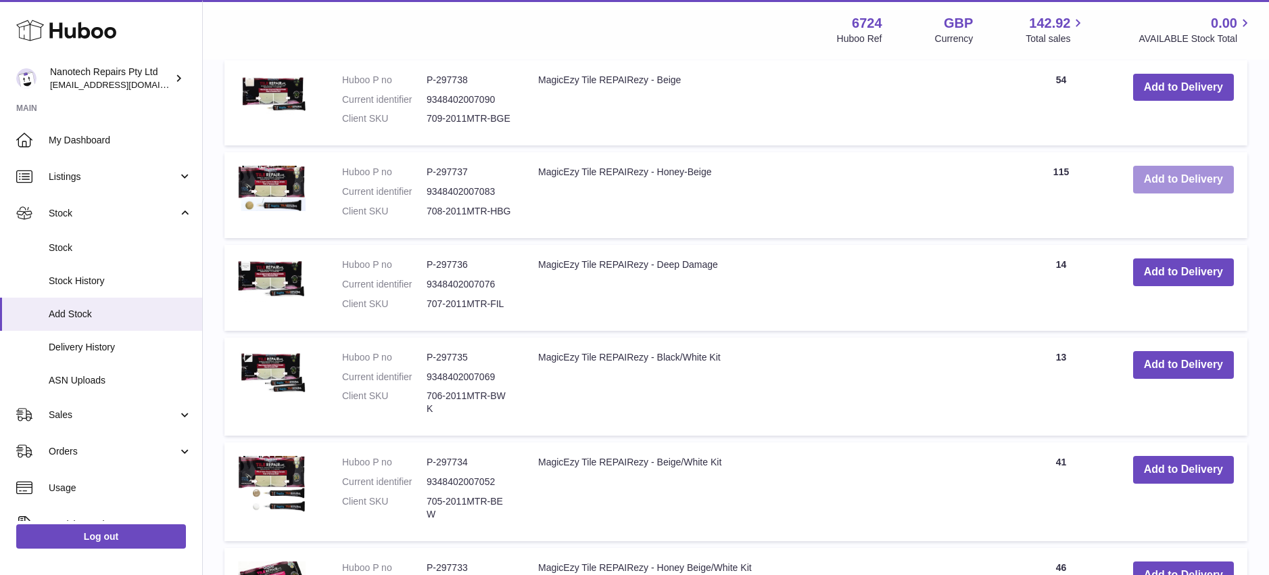
click at [1170, 175] on button "Add to Delivery" at bounding box center [1183, 180] width 101 height 28
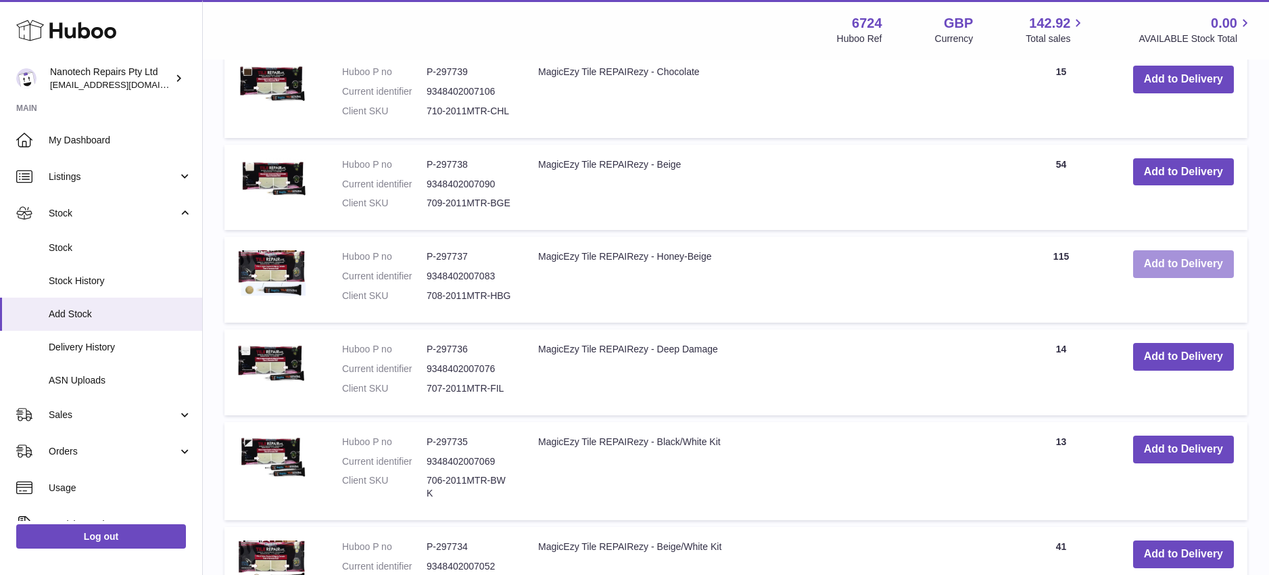
scroll to position [1266, 0]
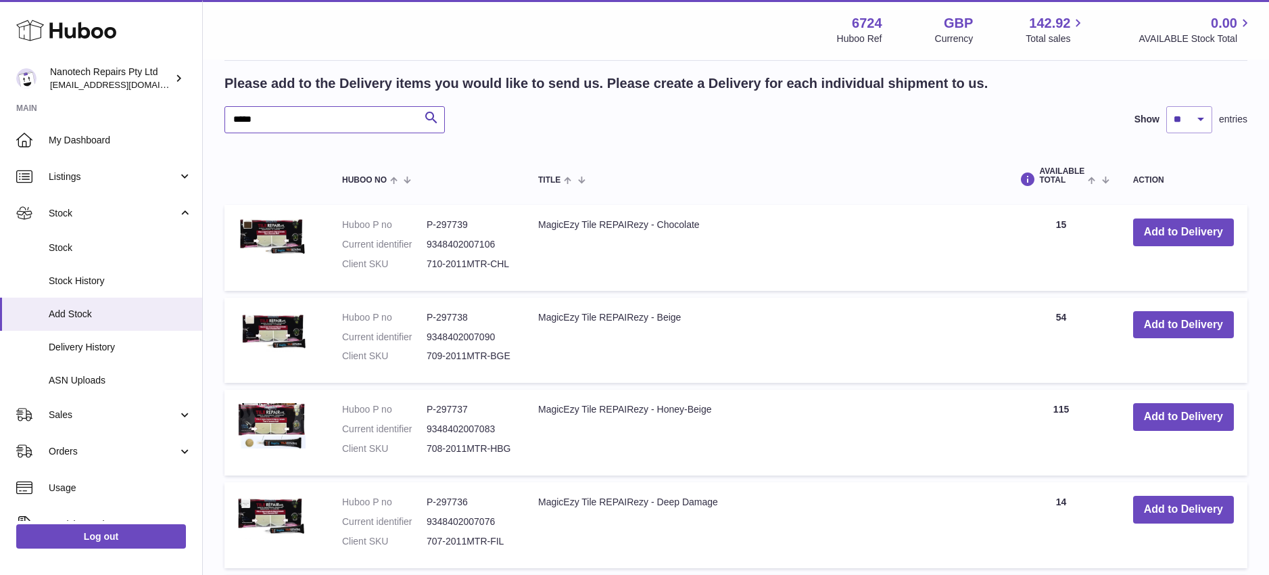
click at [293, 109] on input "*****" at bounding box center [334, 119] width 220 height 27
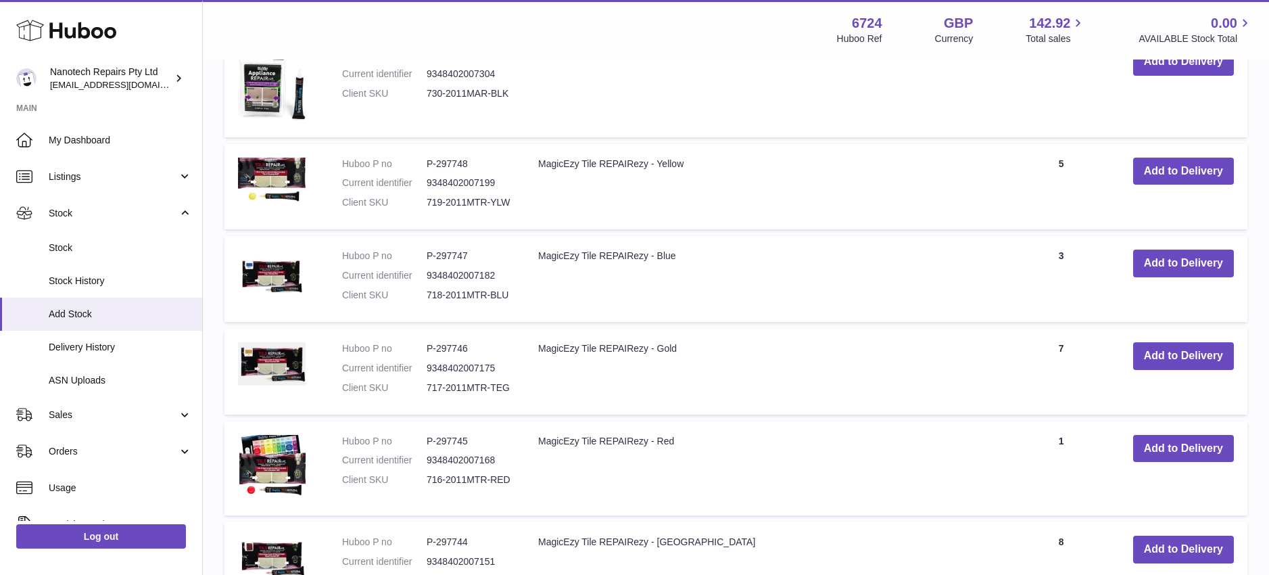
scroll to position [1986, 0]
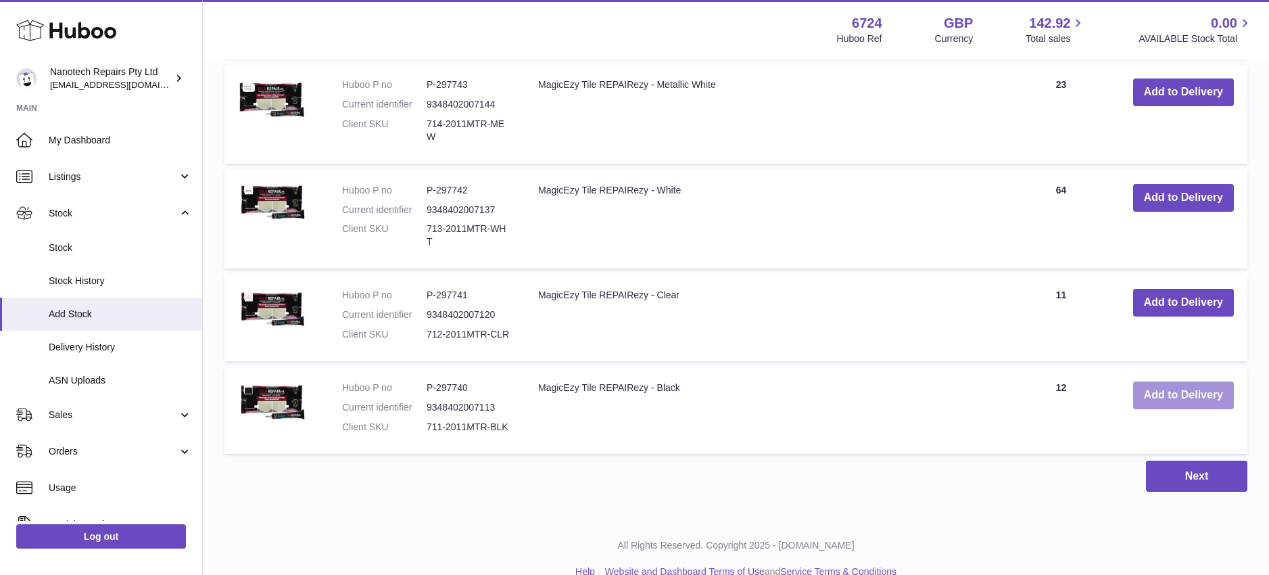
click at [1208, 381] on button "Add to Delivery" at bounding box center [1183, 395] width 101 height 28
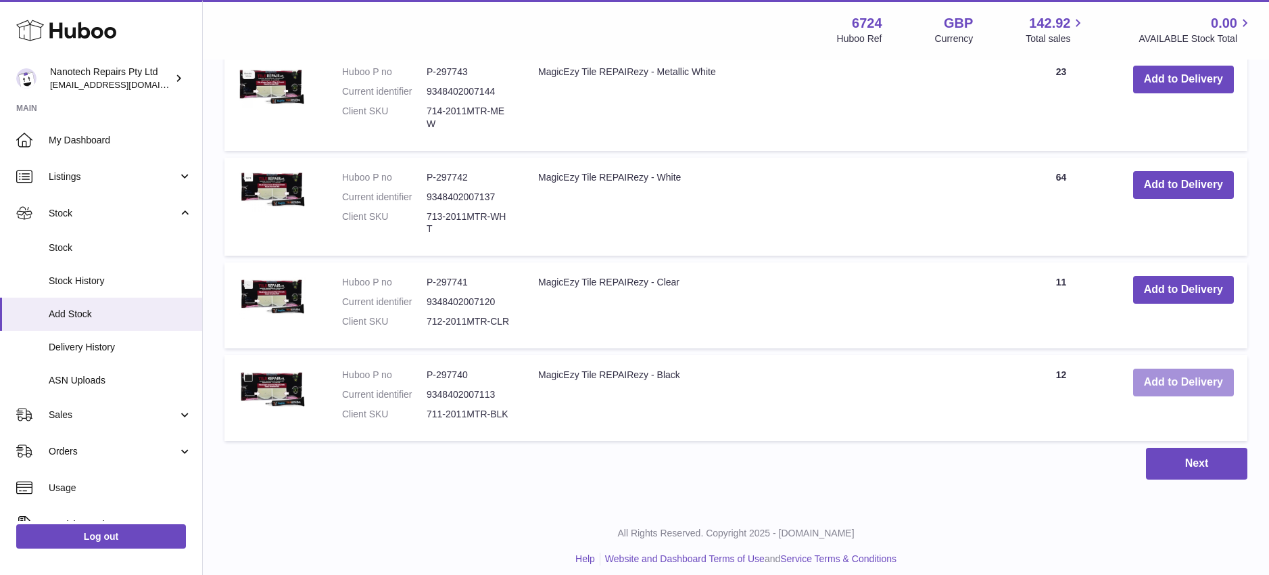
scroll to position [1973, 0]
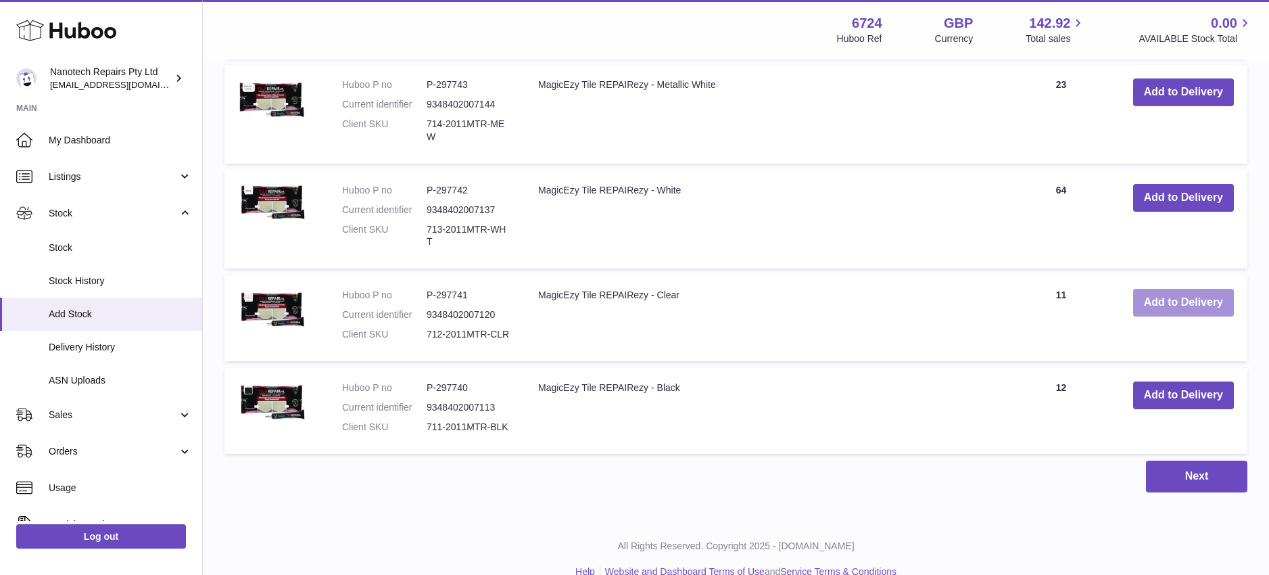
click at [1180, 289] on button "Add to Delivery" at bounding box center [1183, 303] width 101 height 28
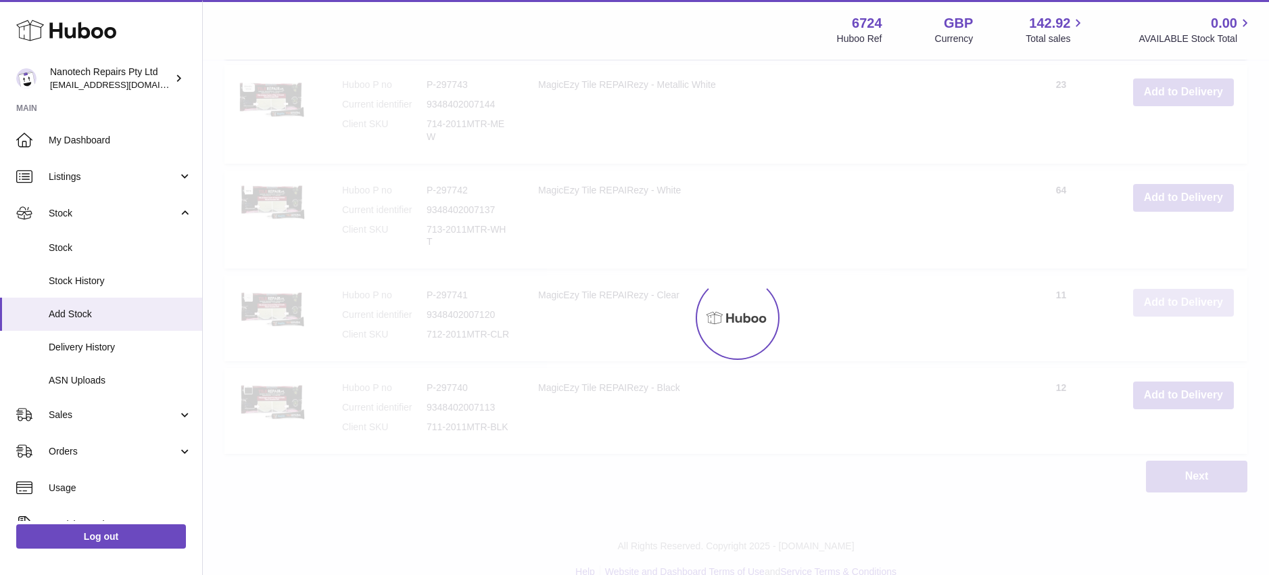
scroll to position [1960, 0]
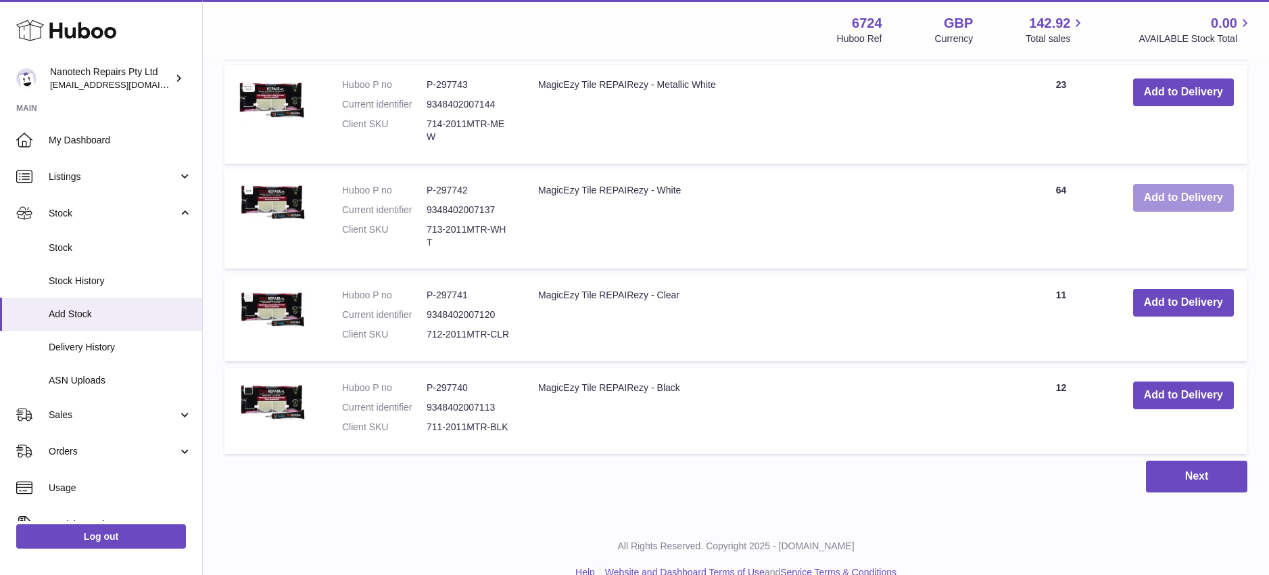
click at [1175, 187] on button "Add to Delivery" at bounding box center [1183, 198] width 101 height 28
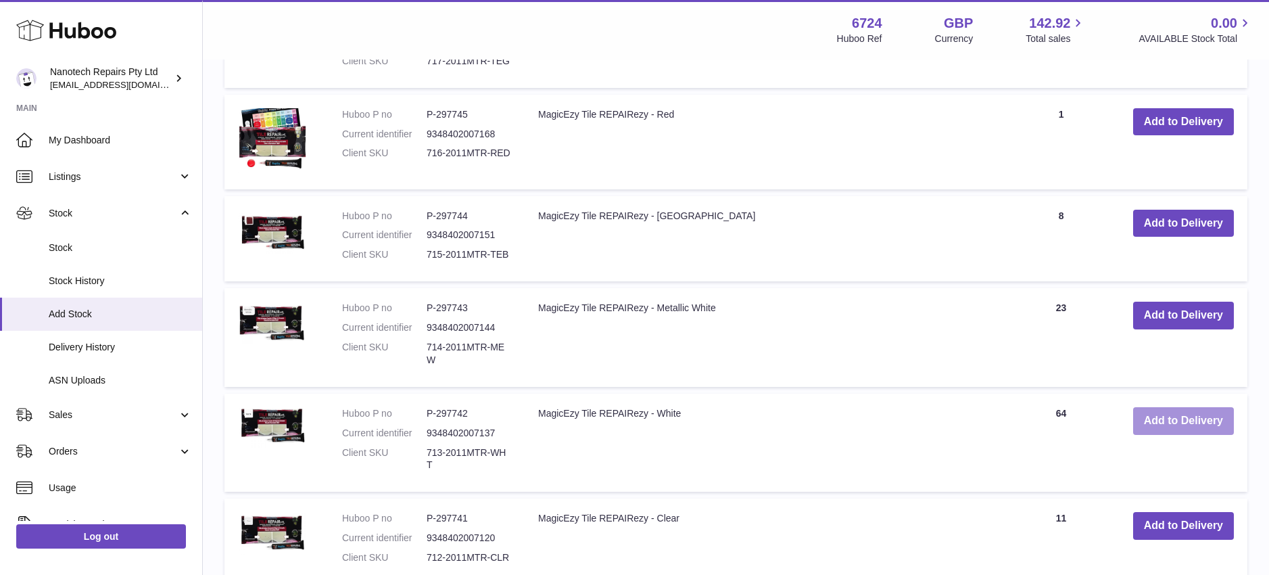
scroll to position [1735, 0]
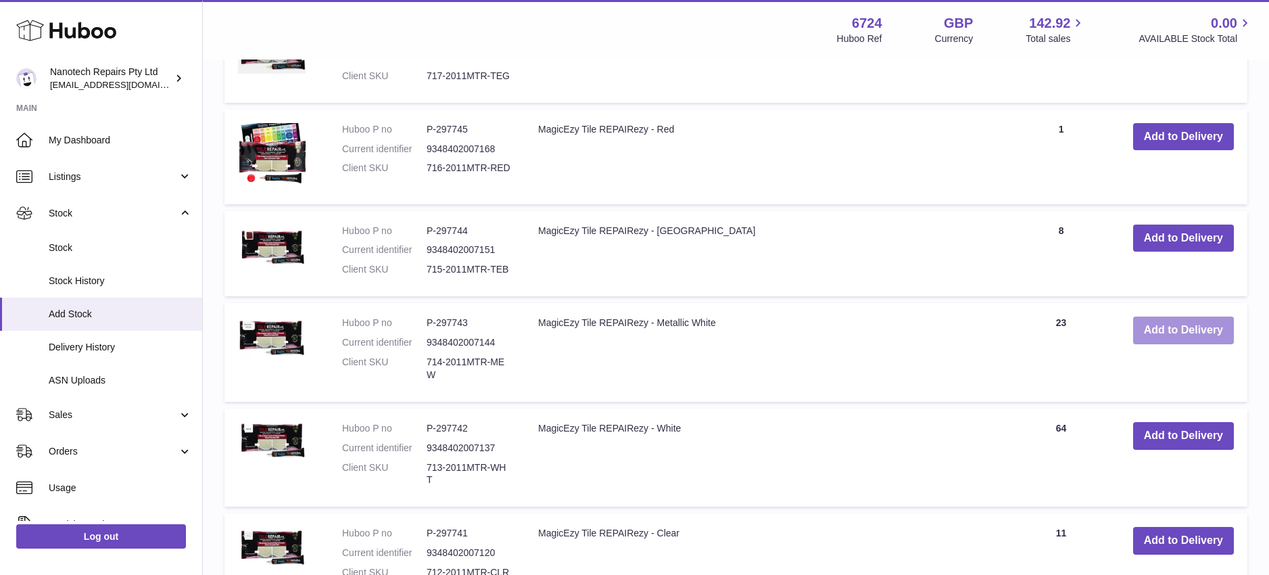
click at [1176, 316] on button "Add to Delivery" at bounding box center [1183, 330] width 101 height 28
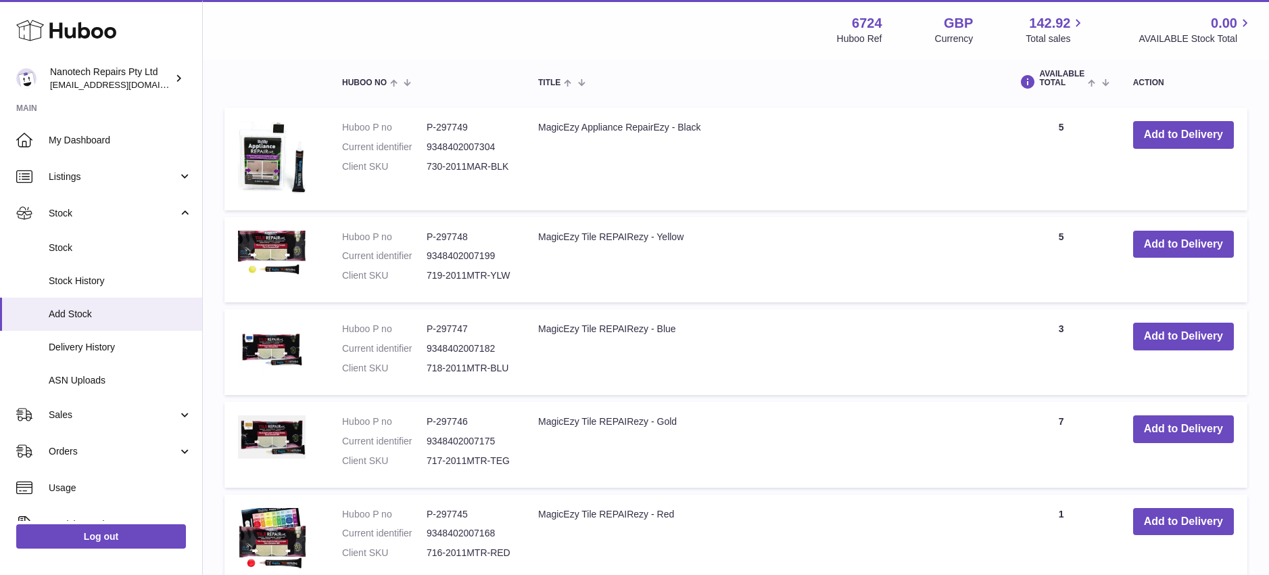
scroll to position [1294, 0]
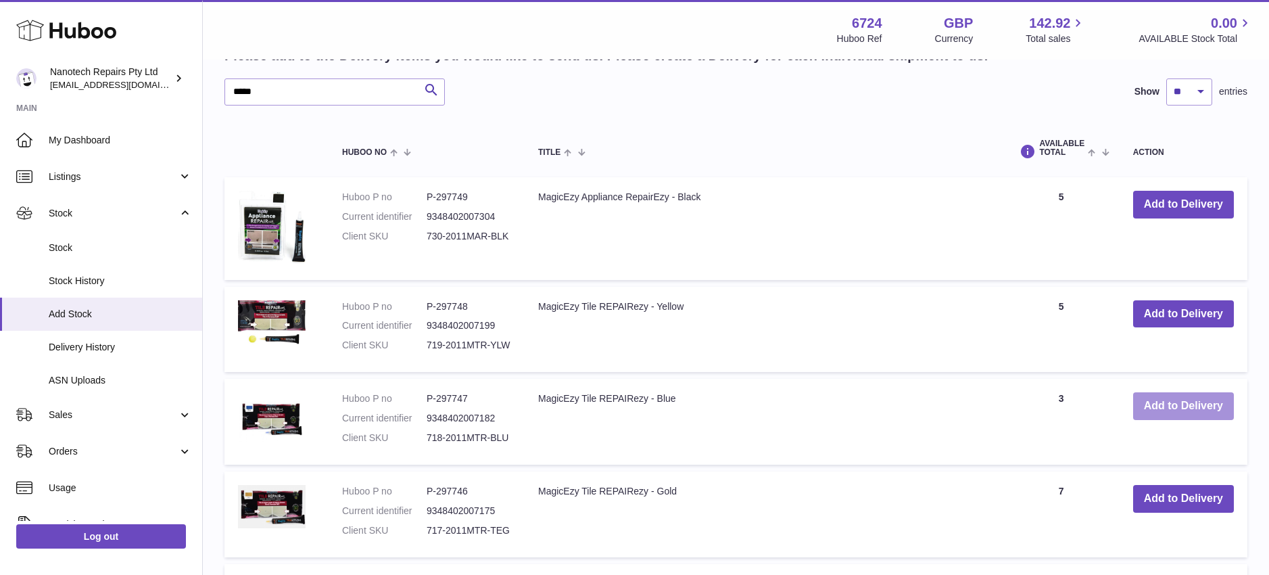
click at [1171, 392] on button "Add to Delivery" at bounding box center [1183, 406] width 101 height 28
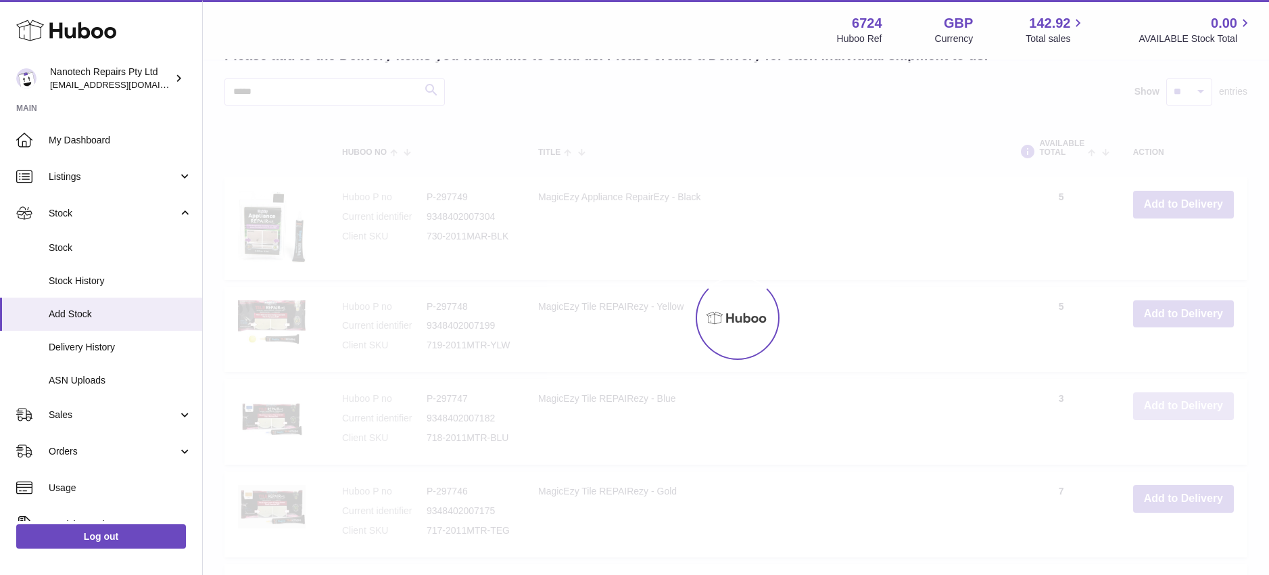
scroll to position [1071, 0]
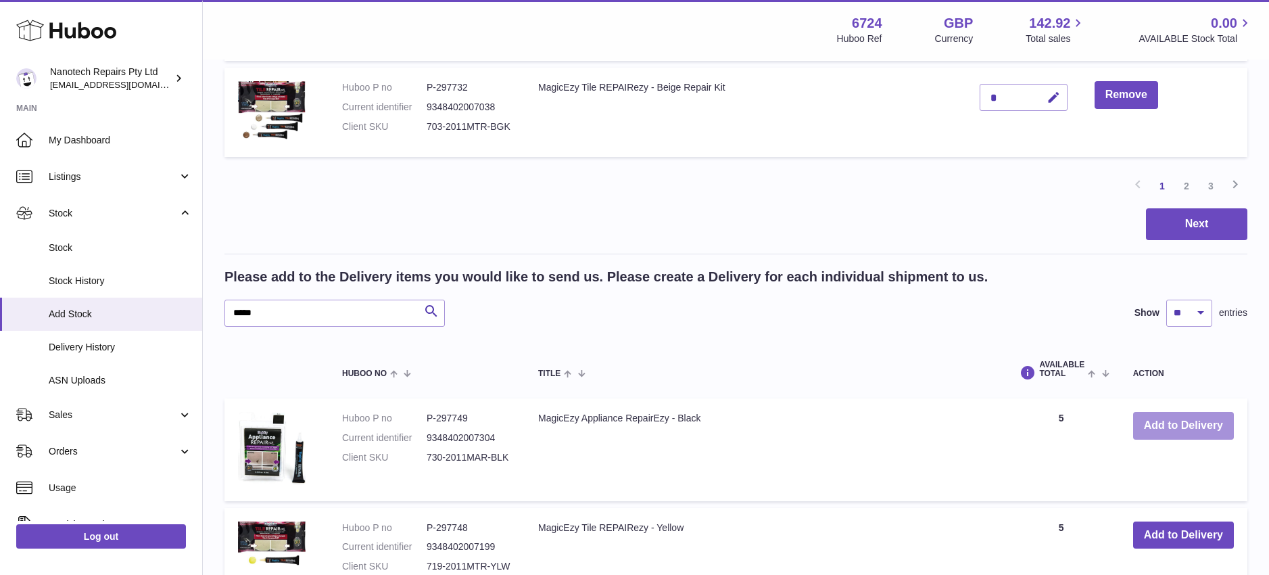
click at [1176, 412] on button "Add to Delivery" at bounding box center [1183, 426] width 101 height 28
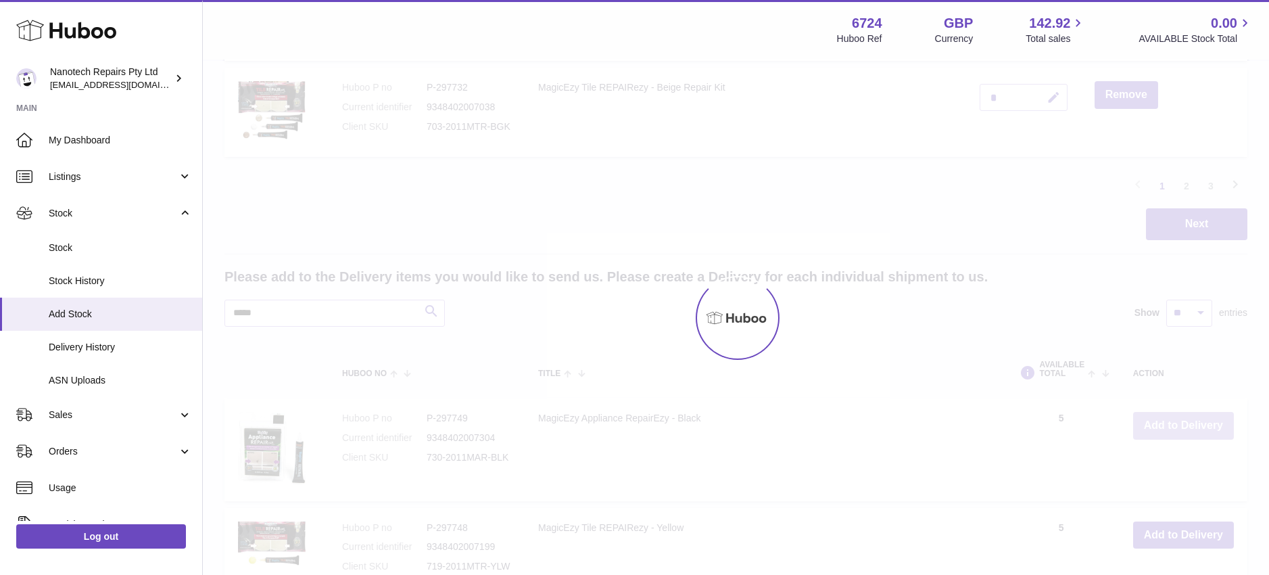
scroll to position [1180, 0]
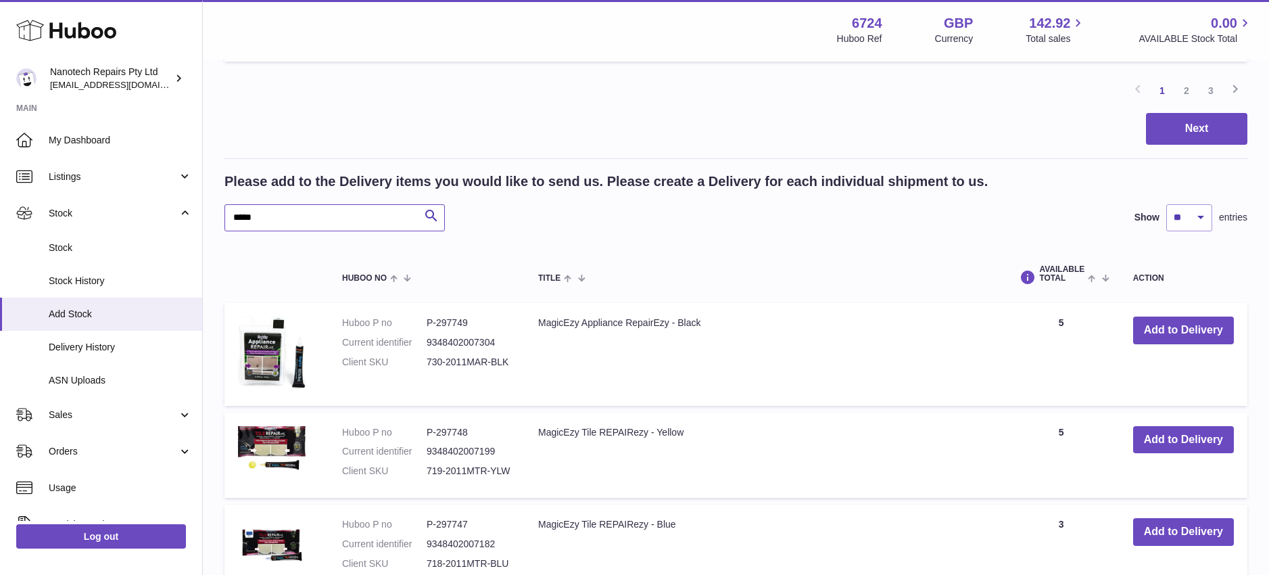
click at [274, 204] on input "*****" at bounding box center [334, 217] width 220 height 27
click at [272, 204] on input "*****" at bounding box center [334, 217] width 220 height 27
drag, startPoint x: 272, startPoint y: 196, endPoint x: 175, endPoint y: 182, distance: 97.7
click at [176, 182] on div "Huboo Nanotech Repairs Pty Ltd [EMAIL_ADDRESS][DOMAIN_NAME] Main My Dashboard L…" at bounding box center [634, 118] width 1269 height 2596
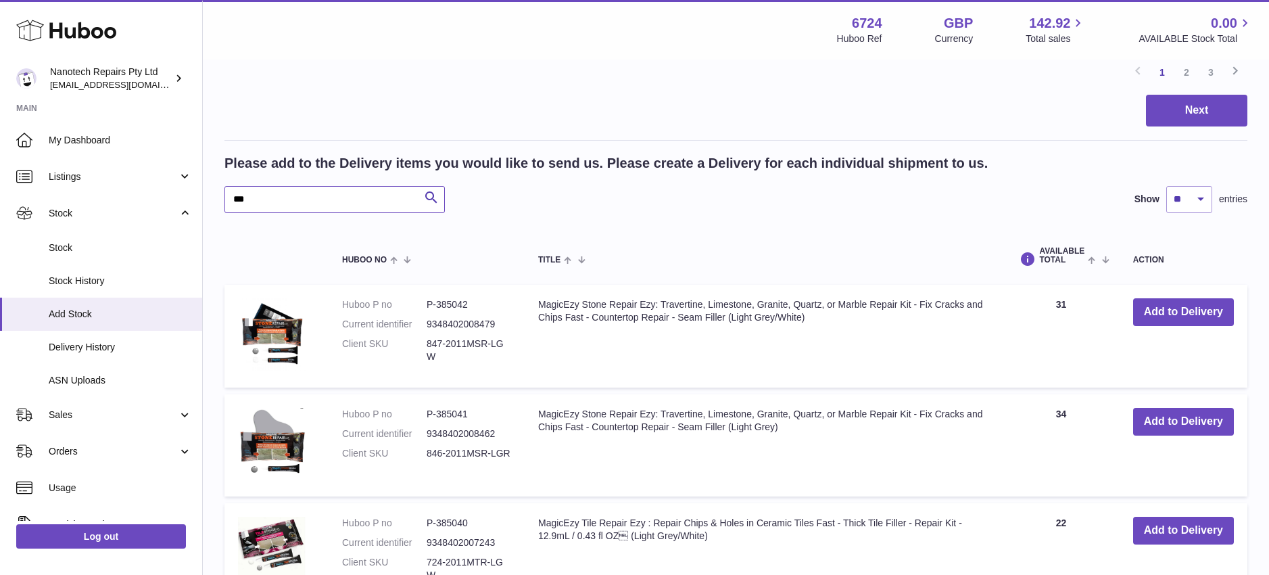
scroll to position [1202, 0]
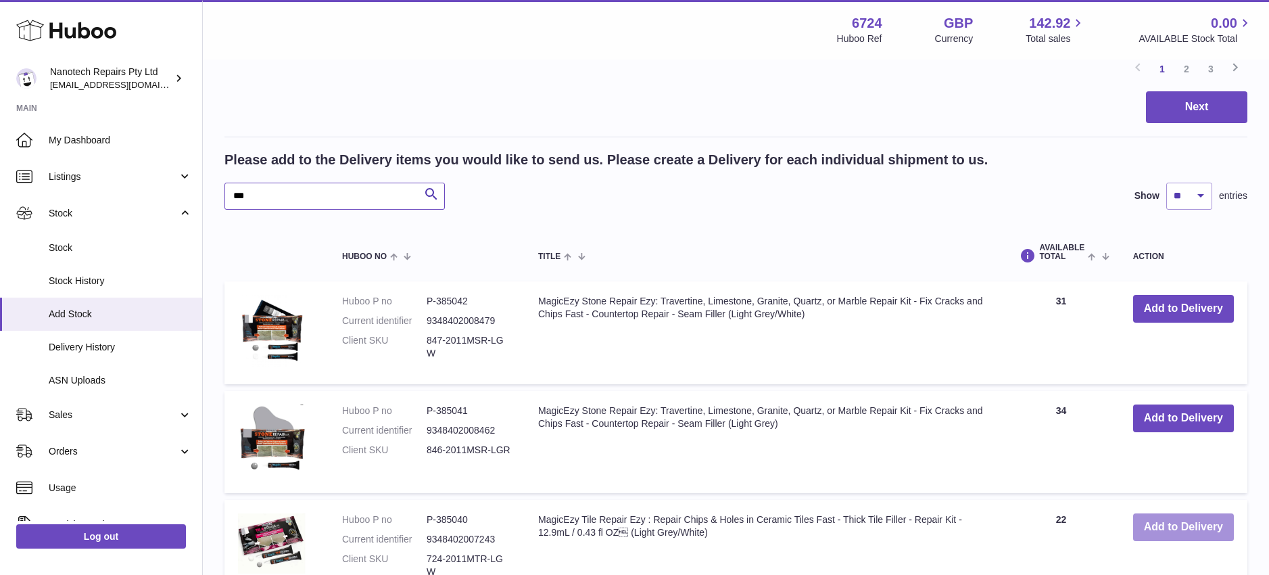
type input "***"
click at [1161, 513] on button "Add to Delivery" at bounding box center [1183, 527] width 101 height 28
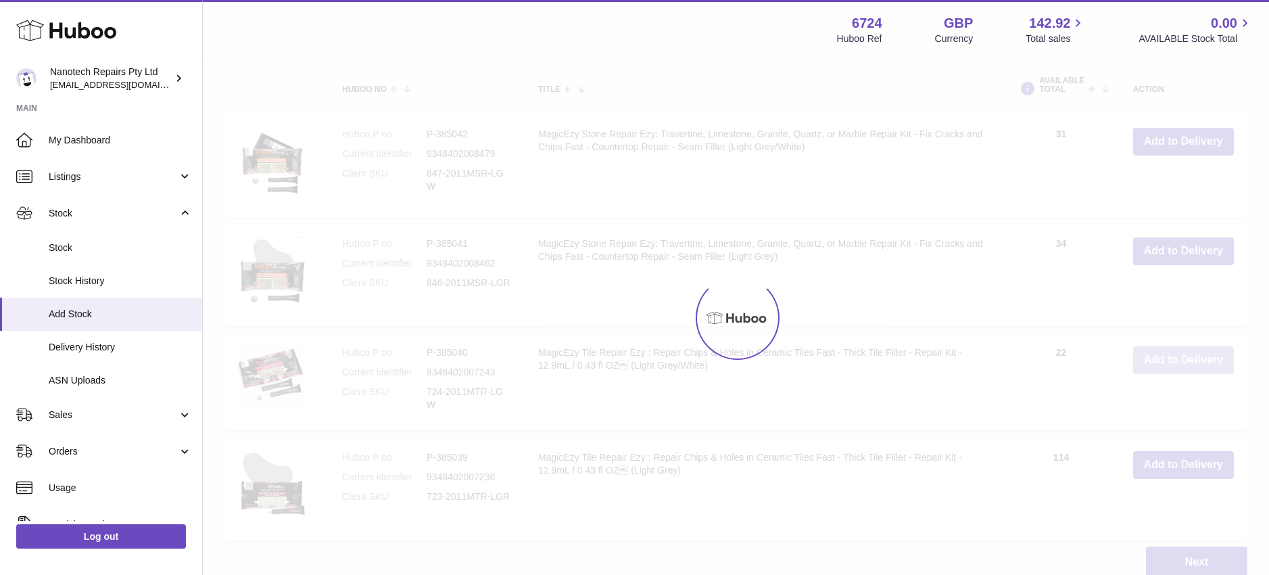
scroll to position [1361, 0]
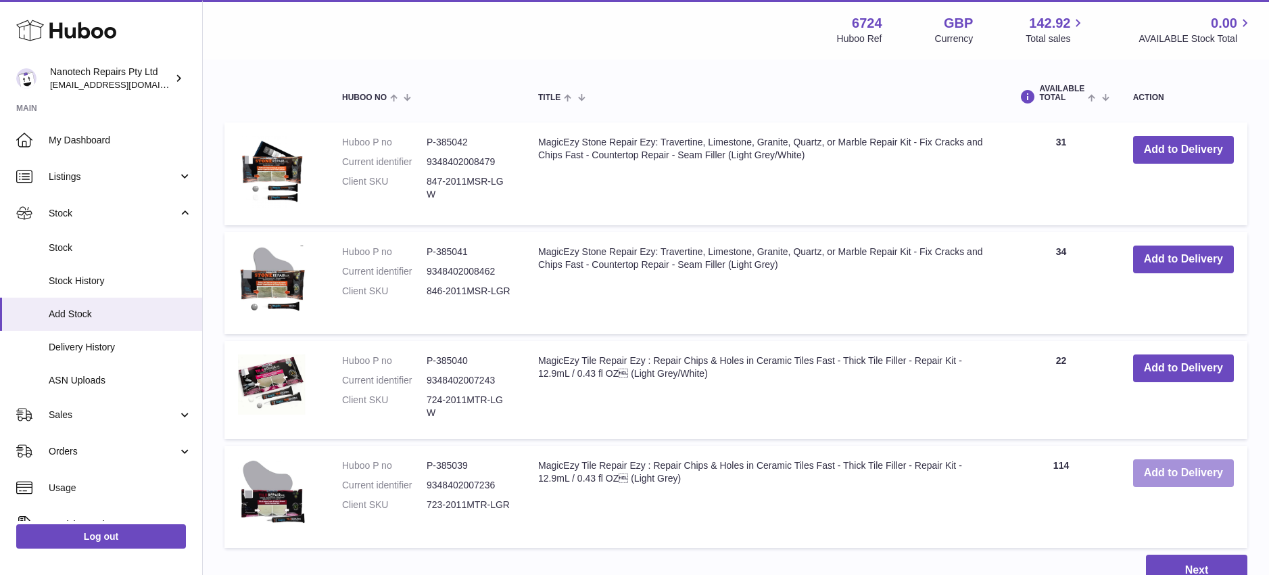
click at [1184, 459] on button "Add to Delivery" at bounding box center [1183, 473] width 101 height 28
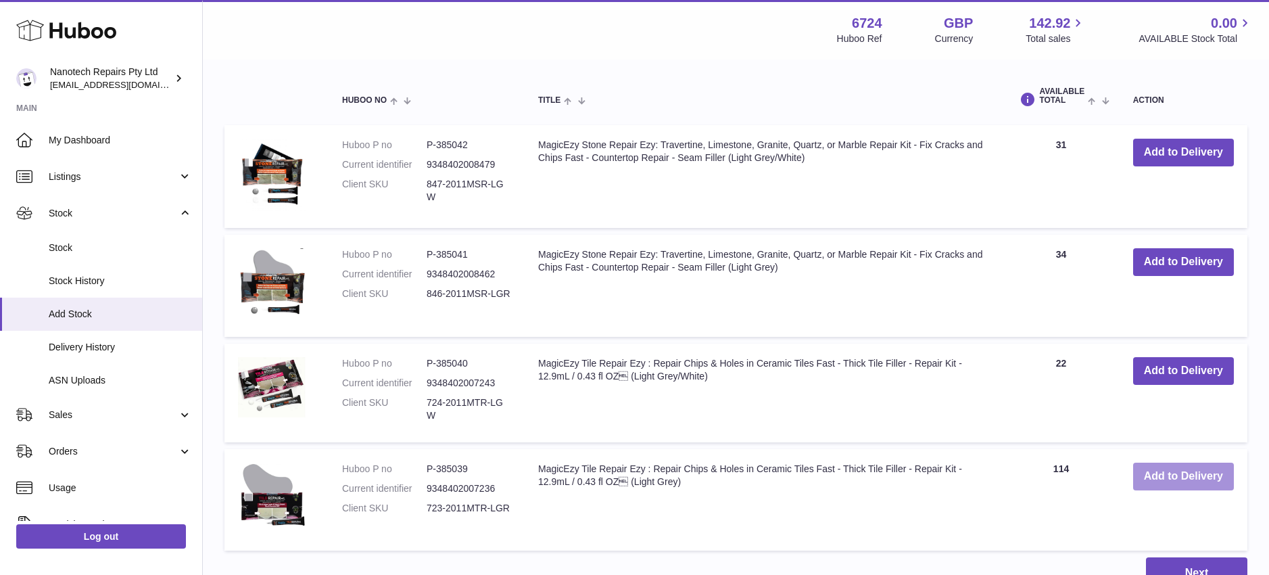
scroll to position [1375, 0]
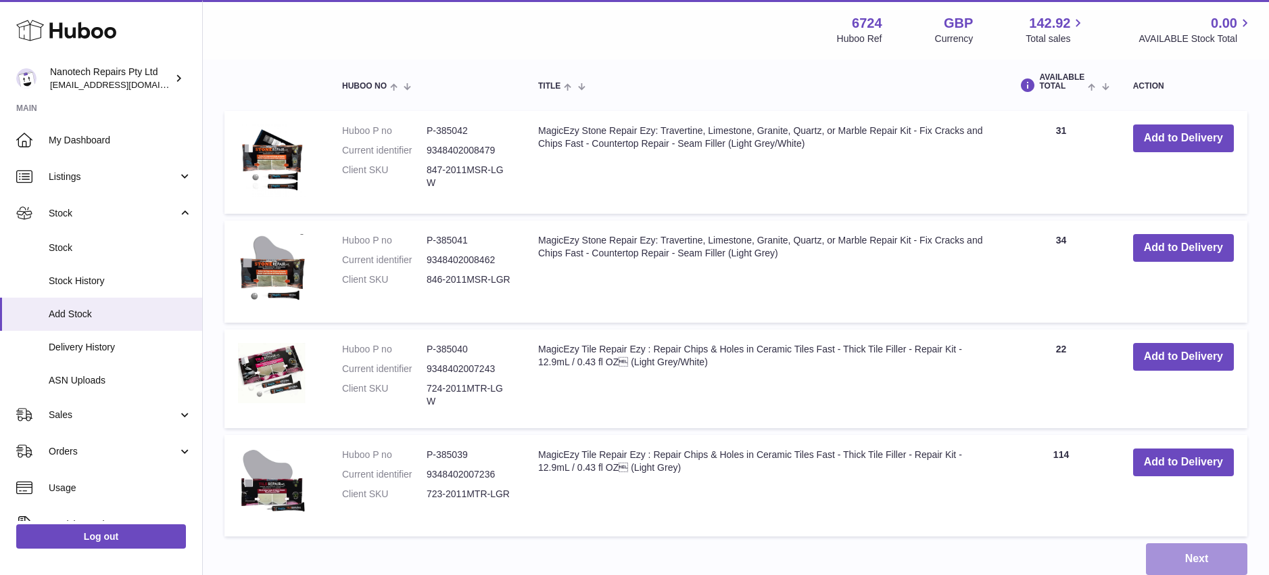
click at [1216, 543] on button "Next" at bounding box center [1196, 559] width 101 height 32
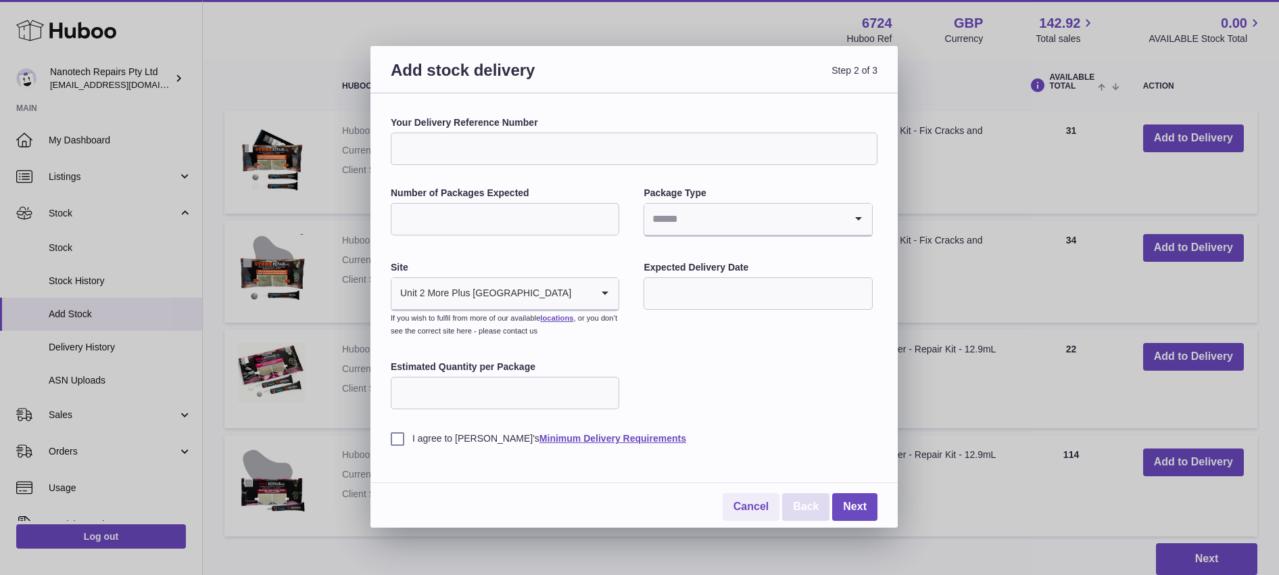
click at [805, 510] on link "Back" at bounding box center [805, 507] width 47 height 28
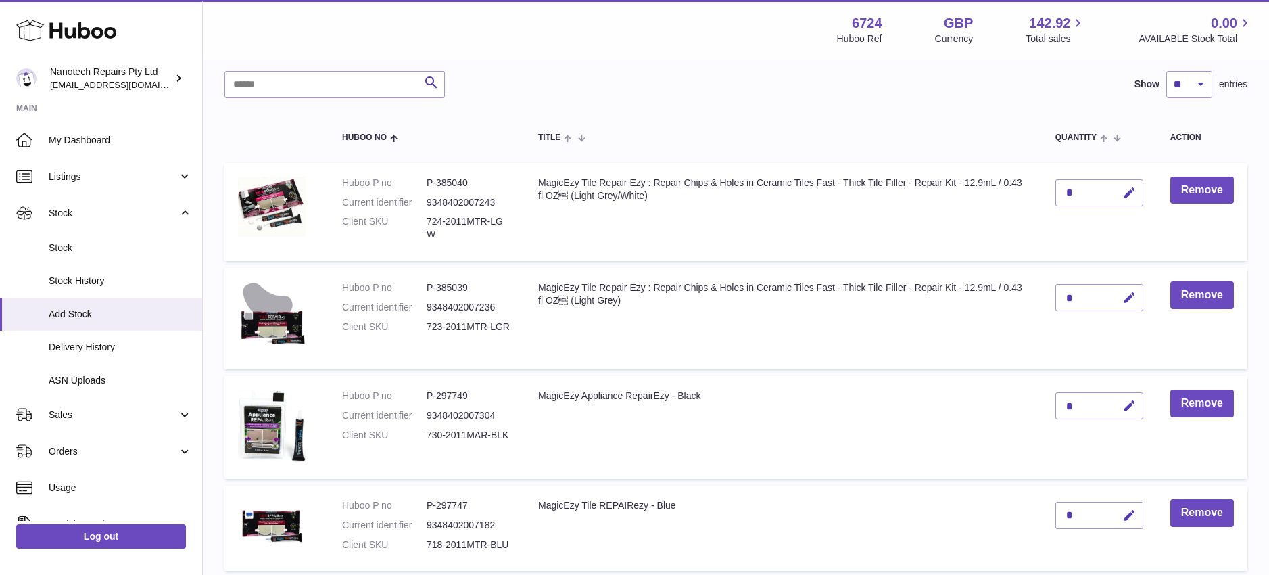
scroll to position [0, 0]
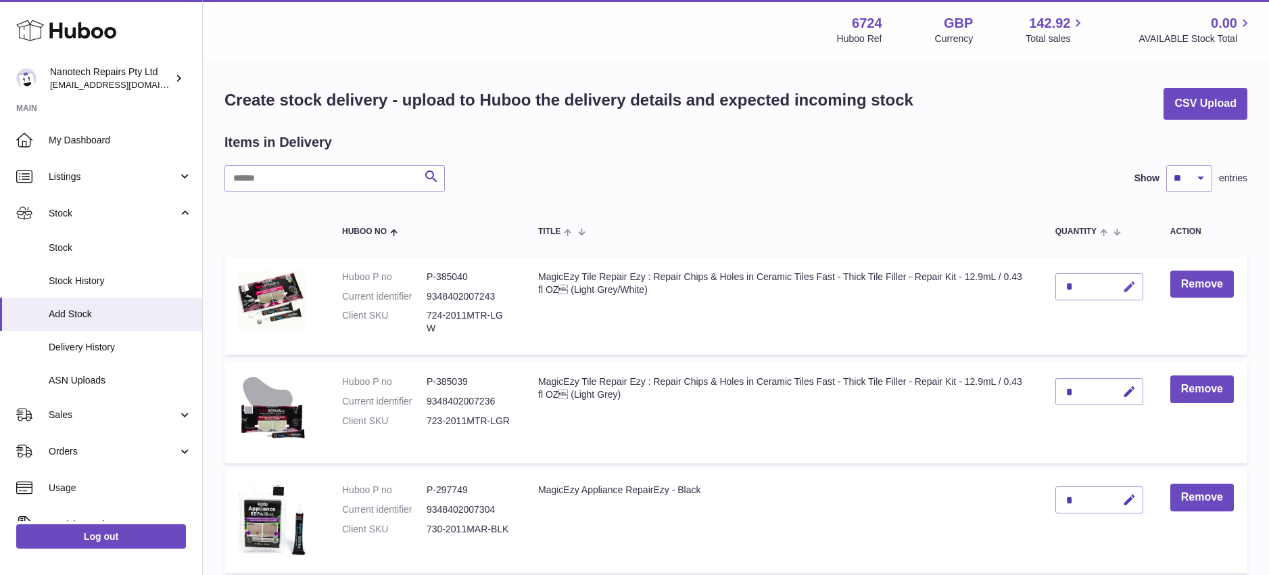
click at [1129, 283] on icon "button" at bounding box center [1129, 287] width 14 height 14
type input "**"
click at [1127, 287] on icon "submit" at bounding box center [1129, 287] width 12 height 12
click at [1135, 385] on icon "button" at bounding box center [1129, 392] width 14 height 14
type input "**"
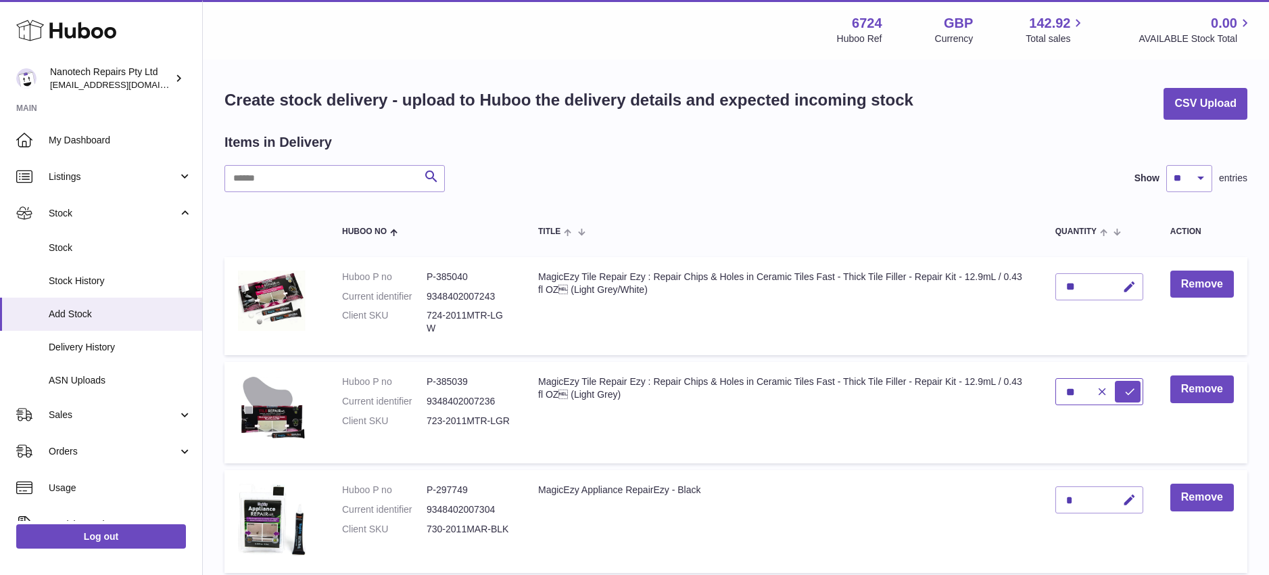
click at [1115, 381] on button "submit" at bounding box center [1128, 392] width 26 height 22
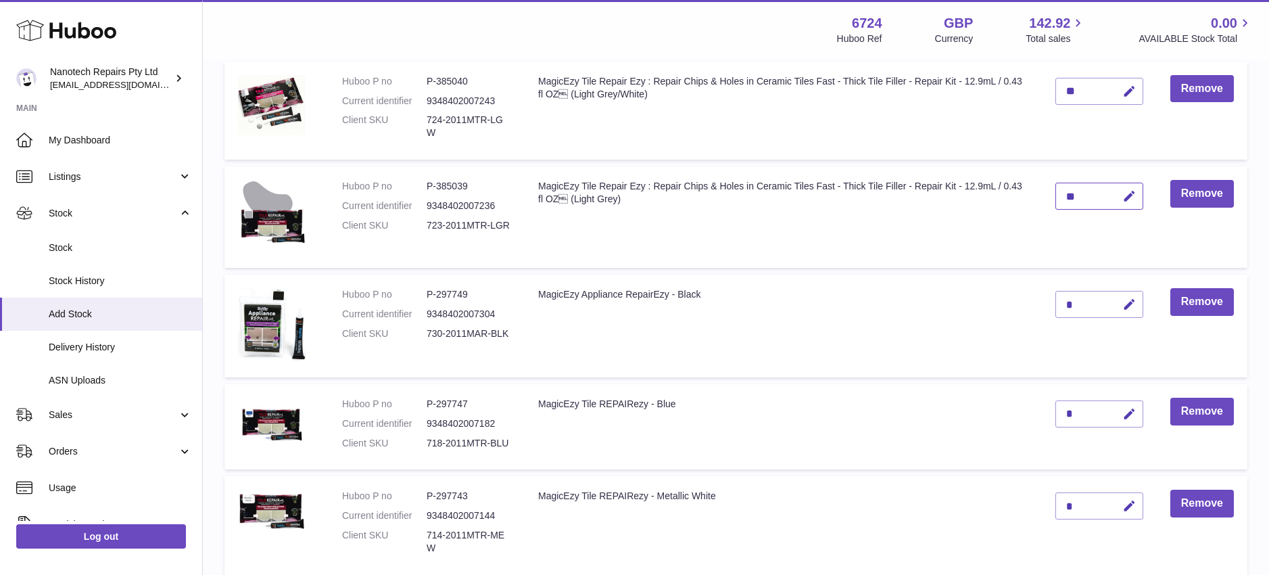
scroll to position [224, 0]
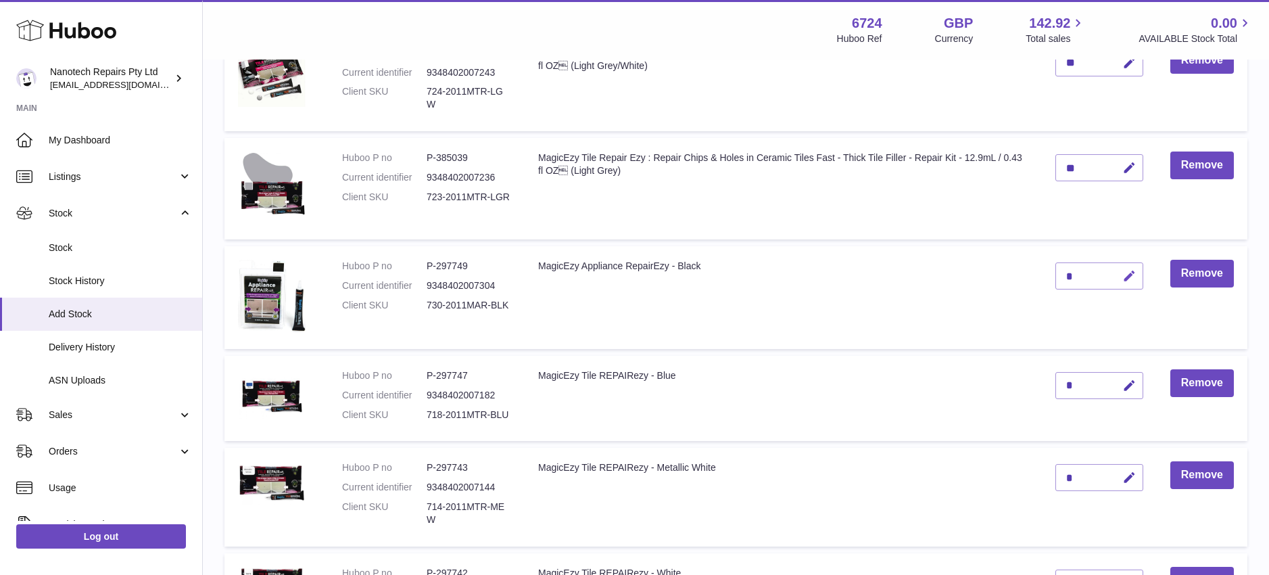
click at [1132, 269] on icon "button" at bounding box center [1129, 276] width 14 height 14
type input "*"
click at [1115, 265] on button "submit" at bounding box center [1128, 276] width 26 height 22
click at [944, 362] on td "MagicEzy Tile REPAIRezy - Blue" at bounding box center [783, 399] width 517 height 86
click at [1128, 379] on icon "button" at bounding box center [1129, 386] width 14 height 14
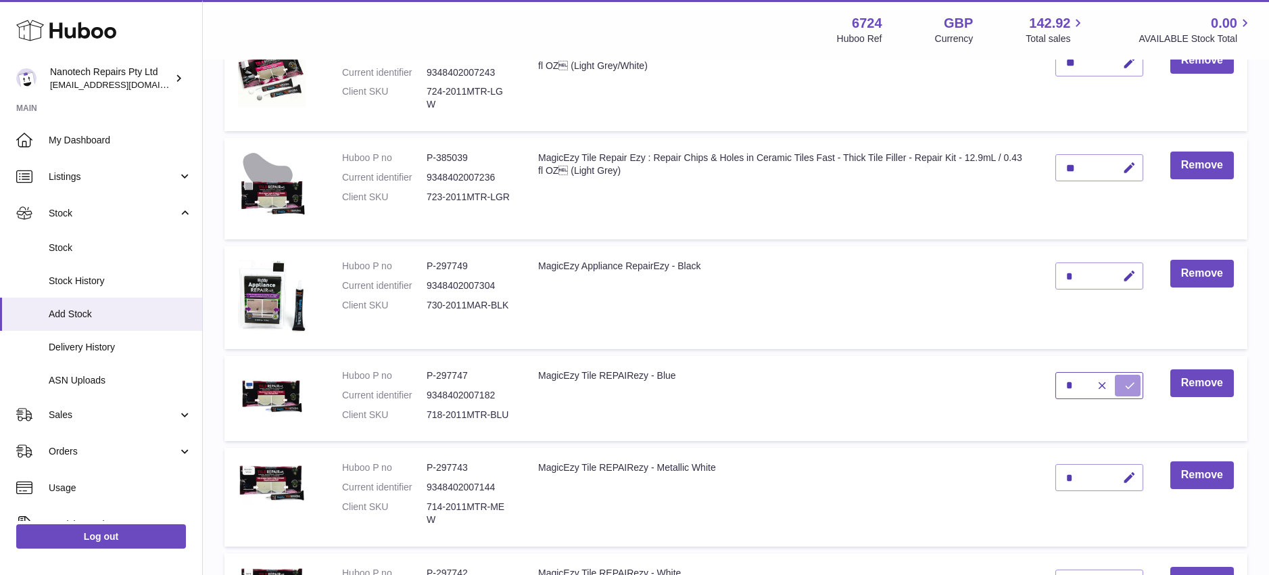
type input "*"
click at [1133, 379] on icon "submit" at bounding box center [1129, 385] width 12 height 12
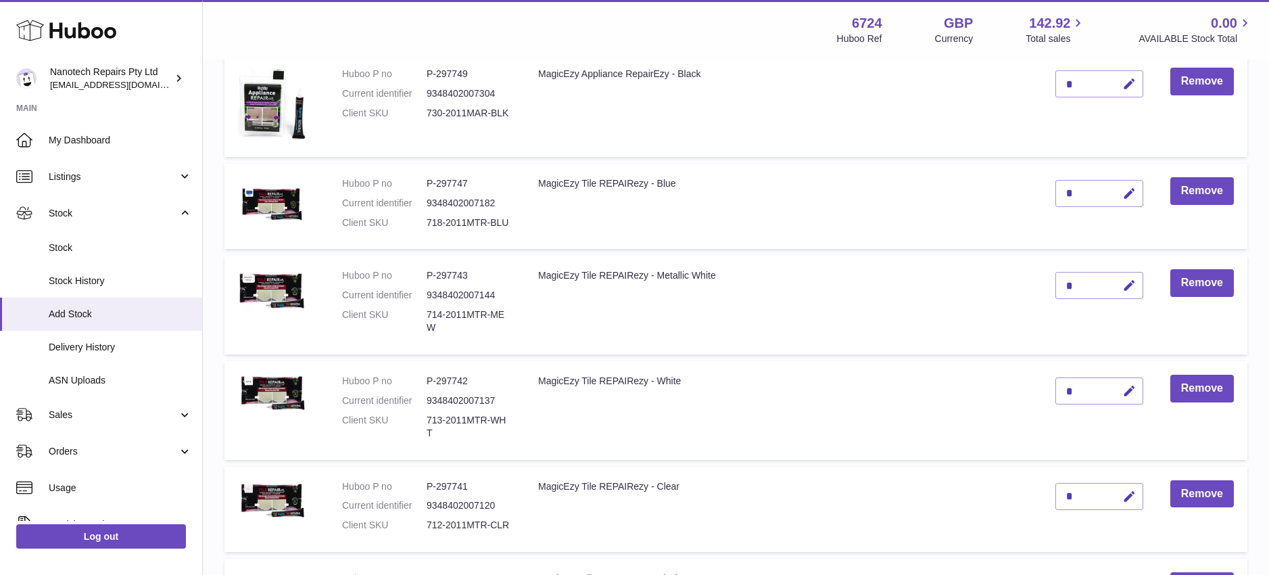
scroll to position [441, 0]
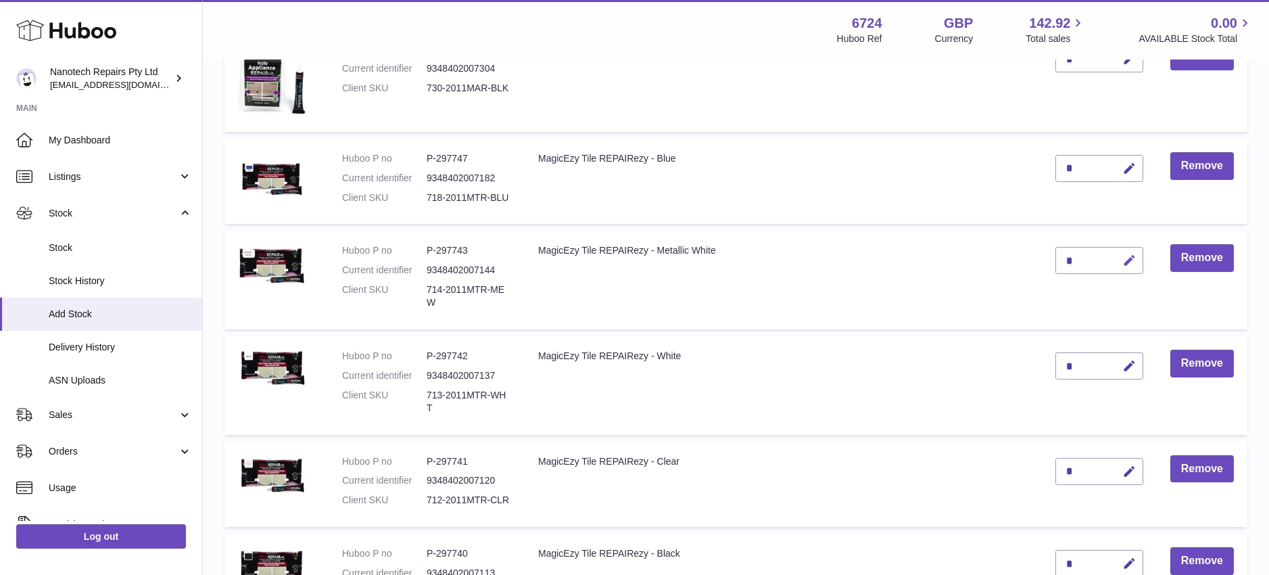
click at [1128, 253] on icon "button" at bounding box center [1129, 260] width 14 height 14
type input "*"
click at [1129, 254] on icon "submit" at bounding box center [1129, 260] width 12 height 12
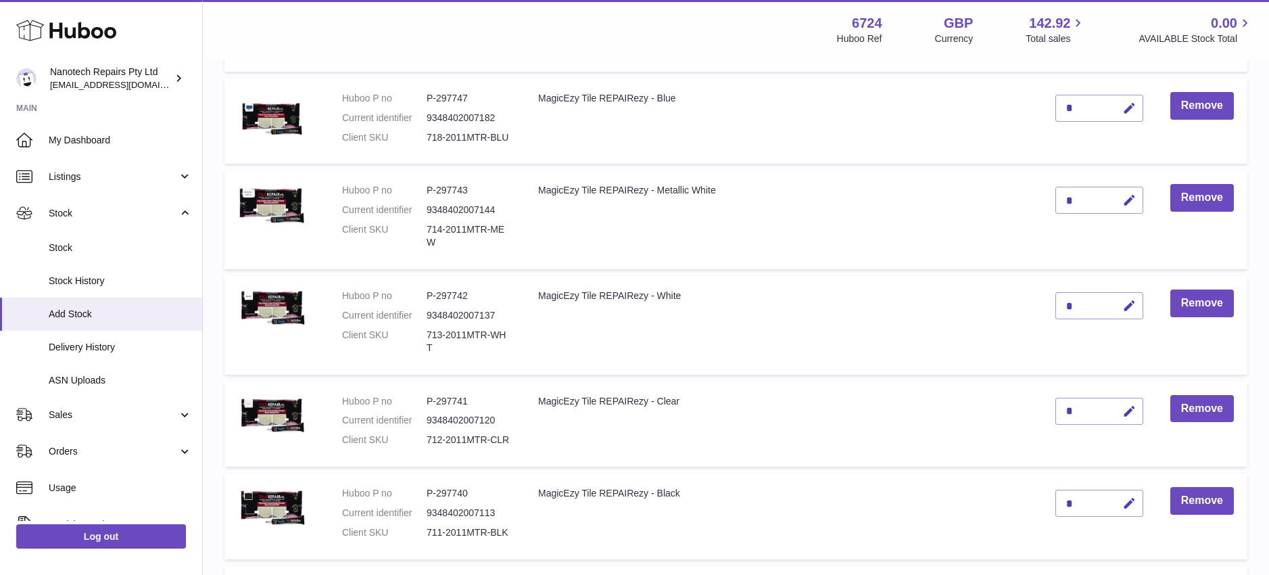
scroll to position [512, 0]
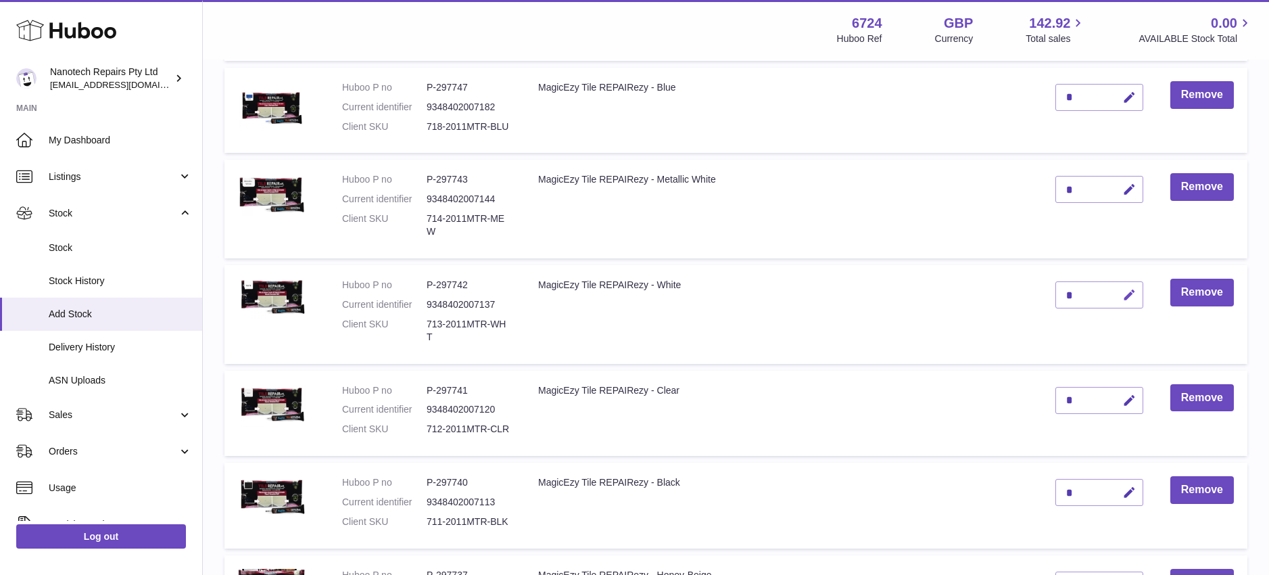
click at [1133, 288] on icon "button" at bounding box center [1129, 295] width 14 height 14
type input "*"
click at [1134, 289] on icon "submit" at bounding box center [1129, 295] width 12 height 12
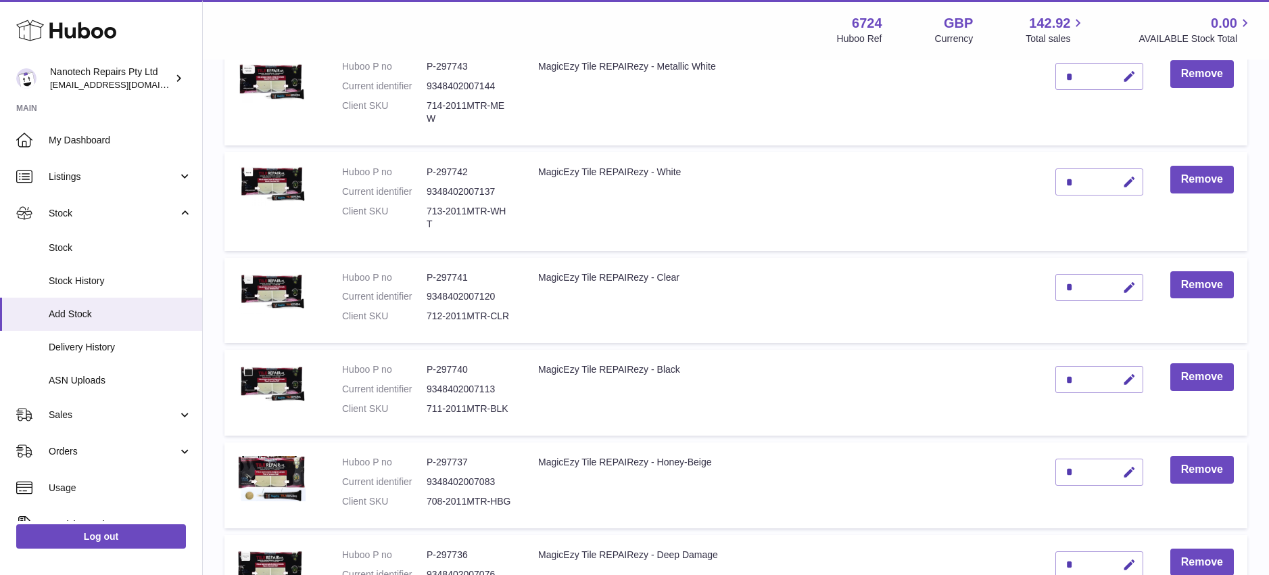
scroll to position [683, 0]
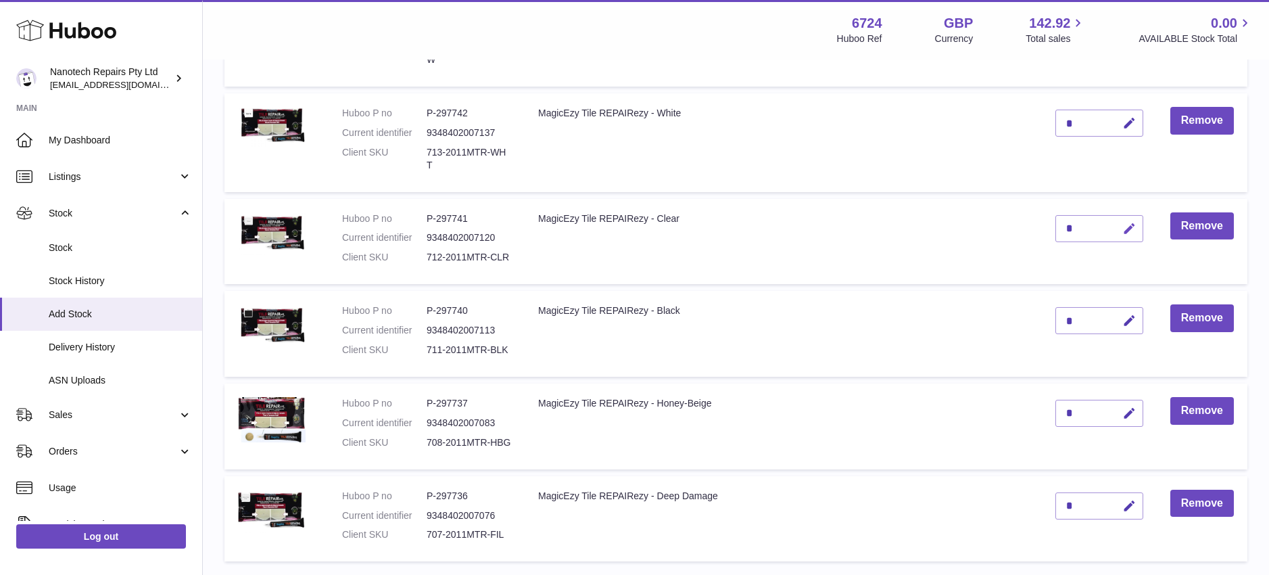
click at [1128, 222] on icon "button" at bounding box center [1129, 229] width 14 height 14
type input "**"
click at [1115, 218] on button "submit" at bounding box center [1128, 229] width 26 height 22
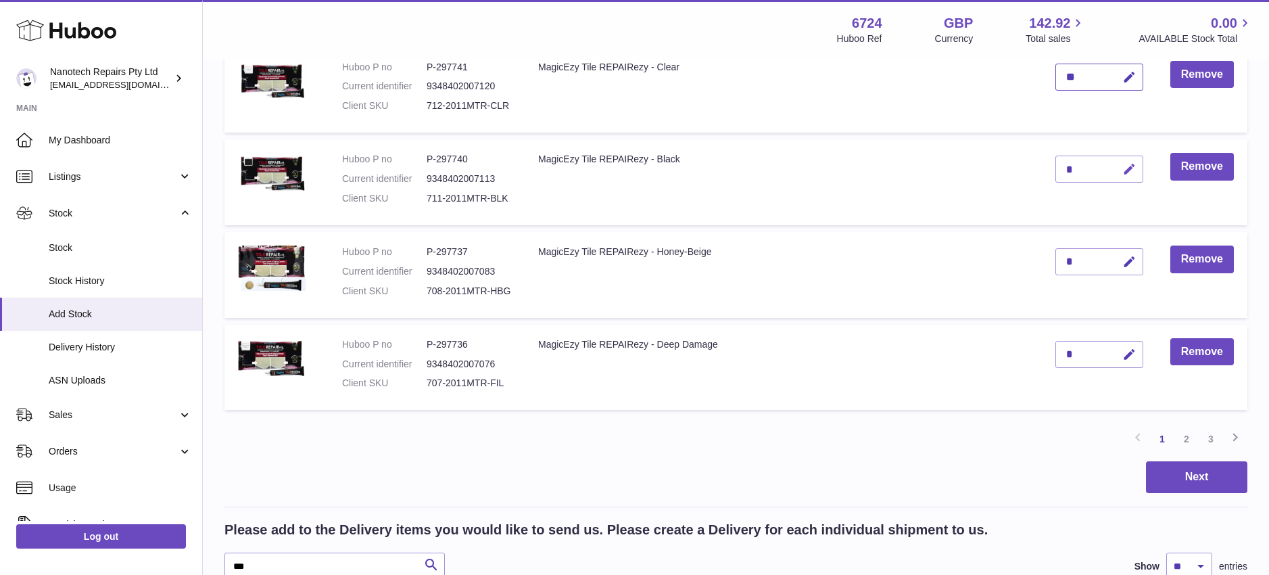
scroll to position [840, 0]
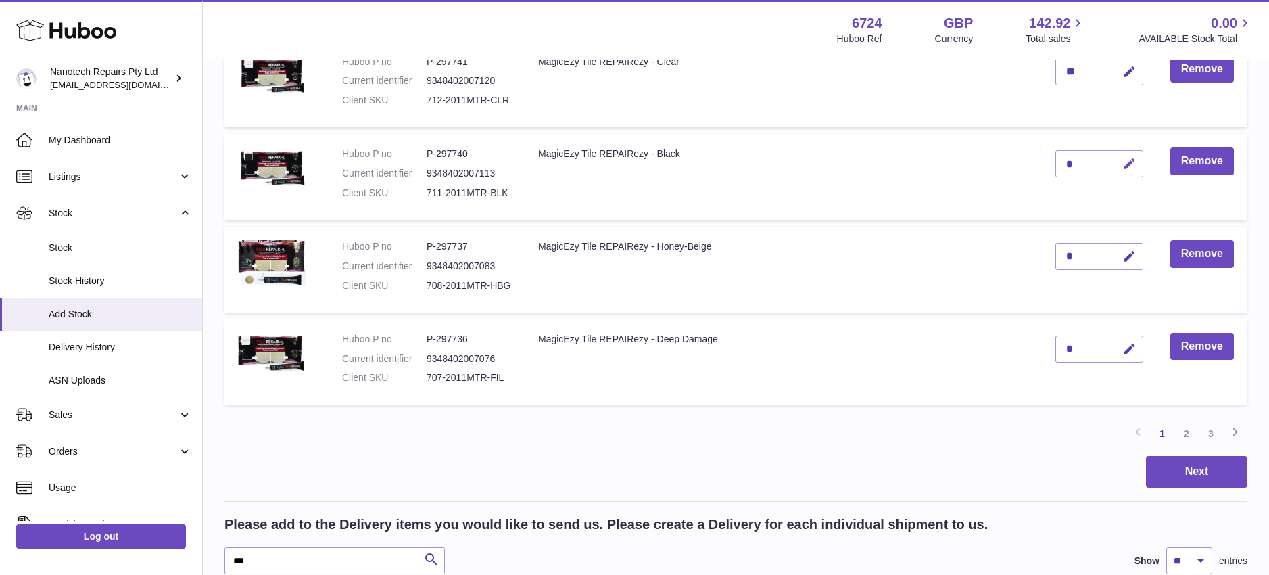
click at [1134, 157] on icon "button" at bounding box center [1129, 164] width 14 height 14
type input "**"
click at [1115, 153] on button "submit" at bounding box center [1128, 164] width 26 height 22
click at [1130, 249] on icon "button" at bounding box center [1129, 256] width 14 height 14
click at [319, 547] on input "***" at bounding box center [334, 560] width 220 height 27
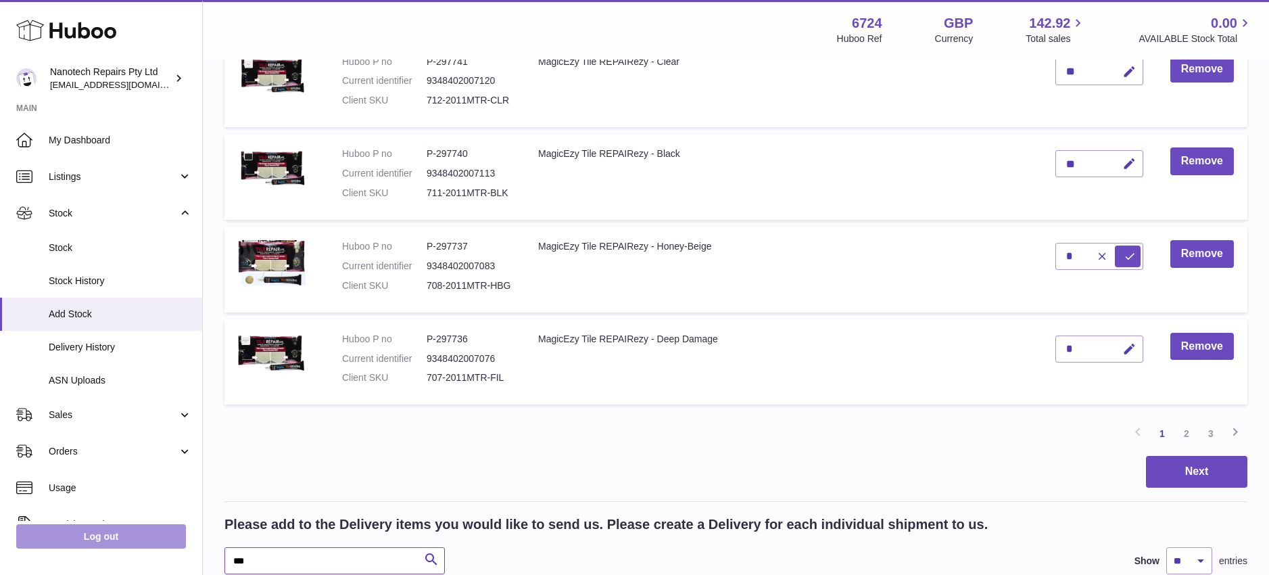
drag, startPoint x: 313, startPoint y: 542, endPoint x: 185, endPoint y: 541, distance: 127.8
click at [185, 541] on div "Huboo Nanotech Repairs Pty Ltd [EMAIL_ADDRESS][DOMAIN_NAME] Main My Dashboard L…" at bounding box center [634, 188] width 1269 height 2056
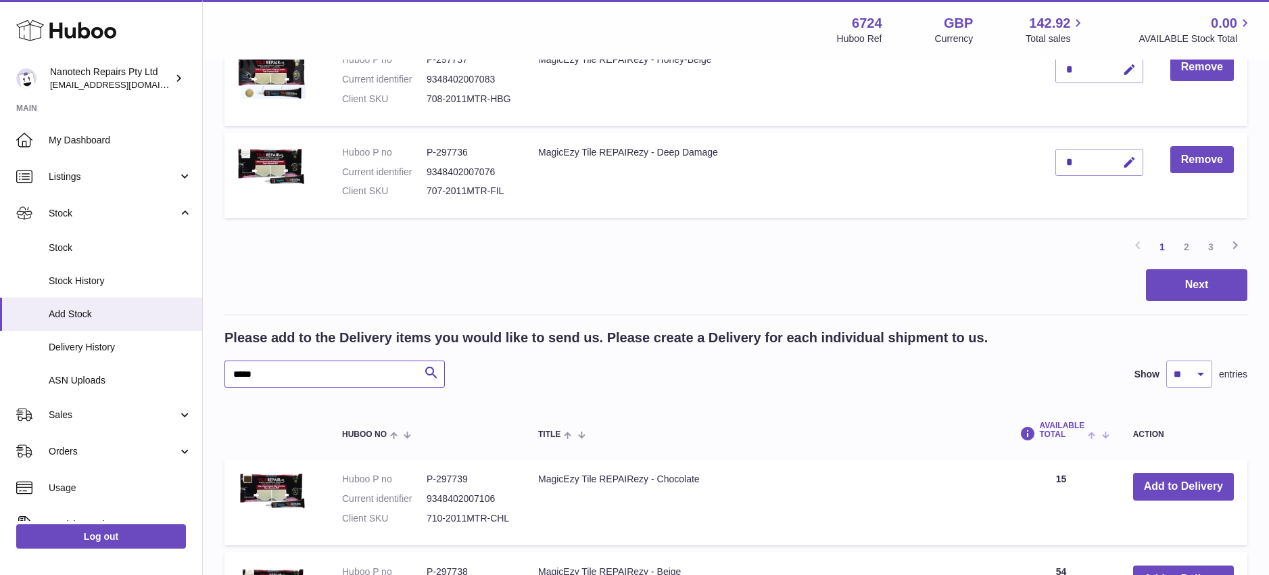
scroll to position [1052, 0]
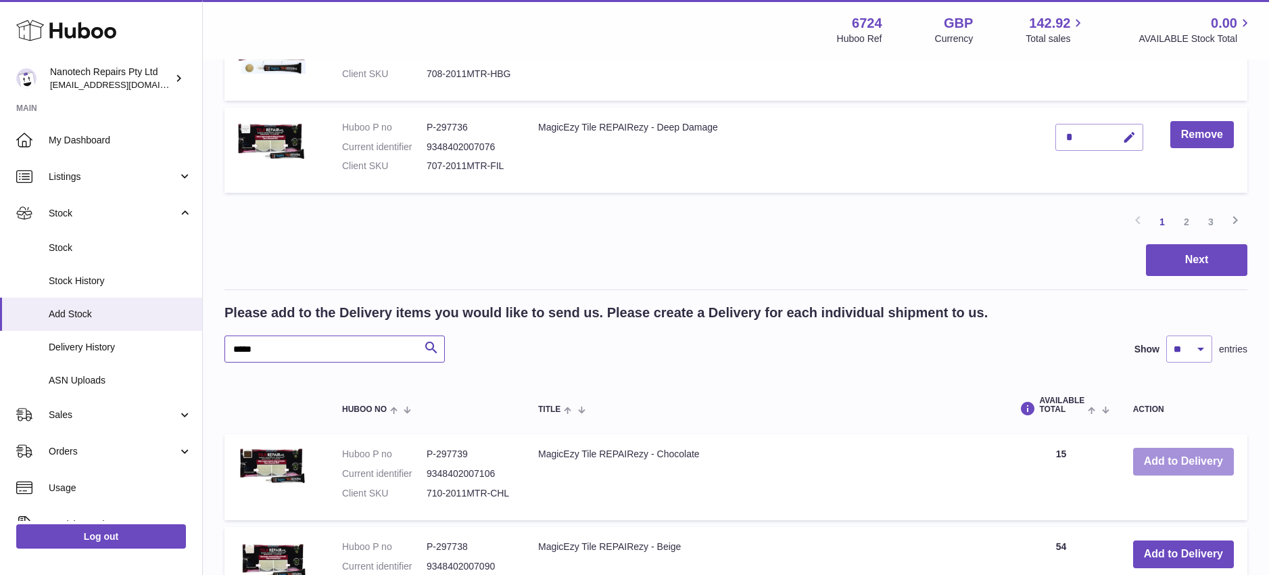
type input "*****"
click at [1187, 450] on button "Add to Delivery" at bounding box center [1183, 461] width 101 height 28
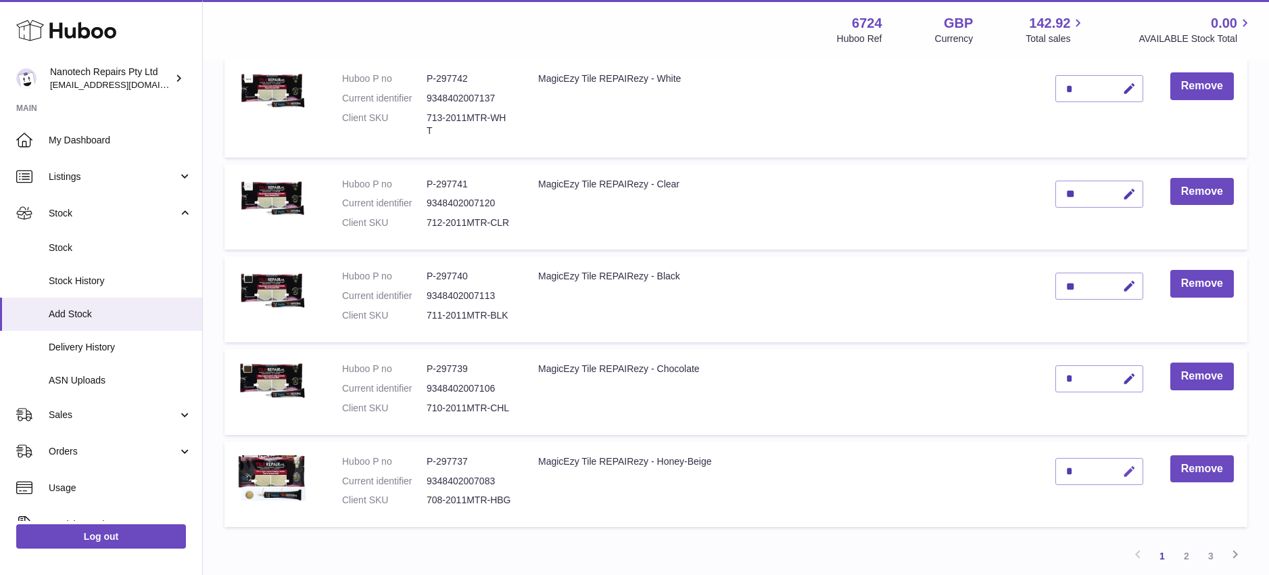
scroll to position [713, 0]
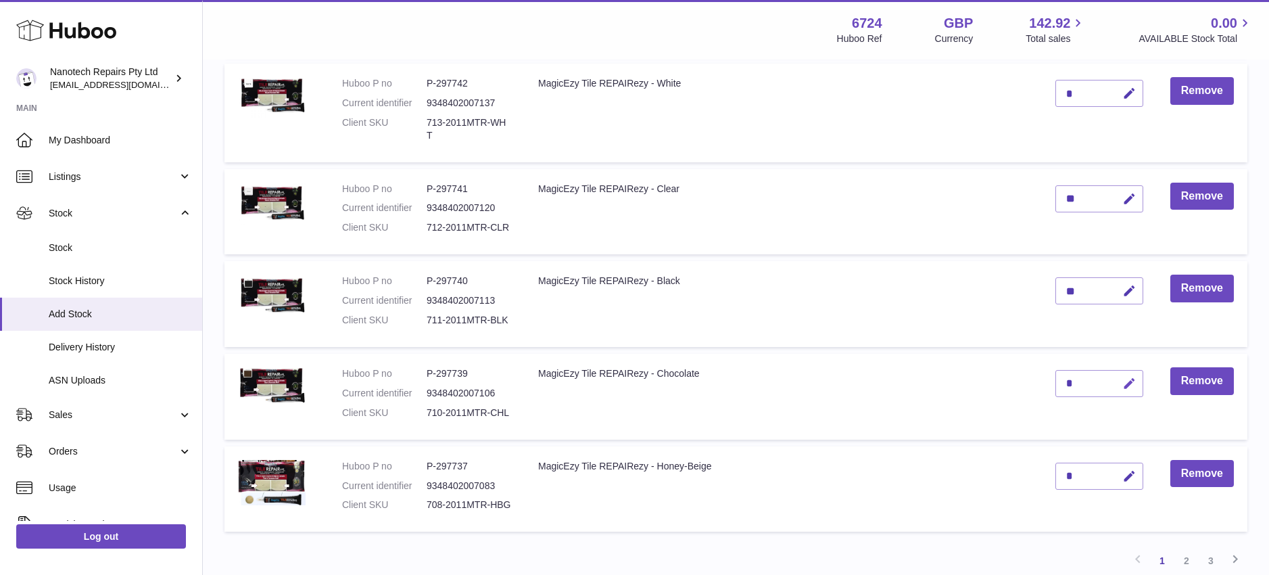
click at [1130, 377] on icon "button" at bounding box center [1129, 384] width 14 height 14
type input "*"
click at [1131, 377] on icon "submit" at bounding box center [1129, 383] width 12 height 12
click at [1134, 469] on icon "button" at bounding box center [1129, 476] width 14 height 14
type input "**"
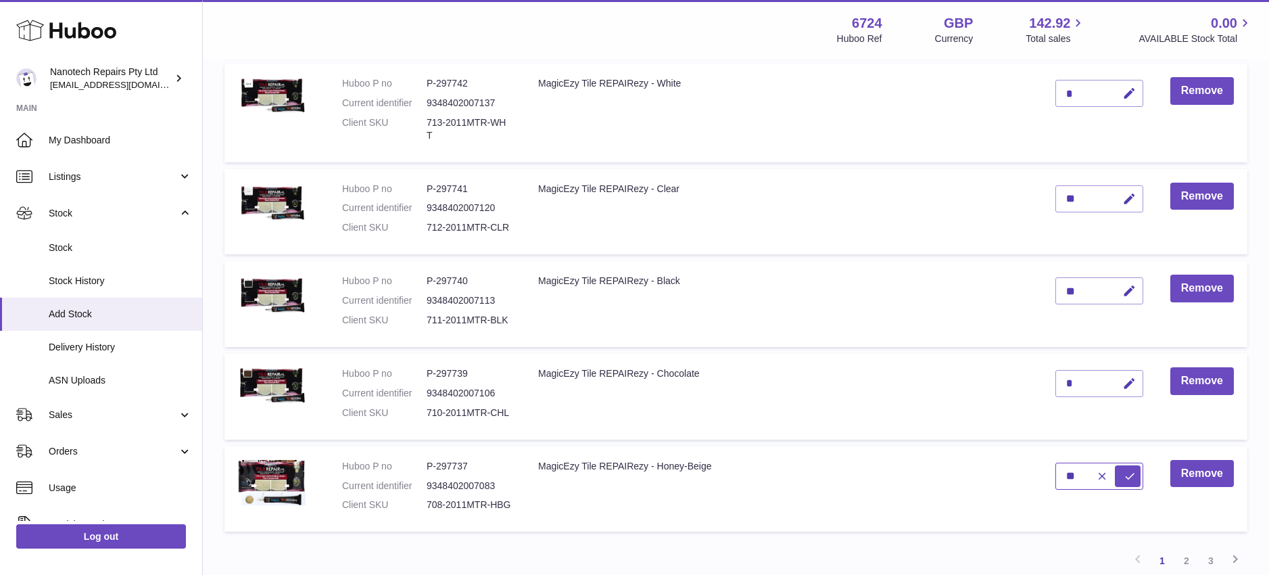
click at [1115, 465] on button "submit" at bounding box center [1128, 476] width 26 height 22
click at [1189, 548] on link "2" at bounding box center [1186, 560] width 24 height 24
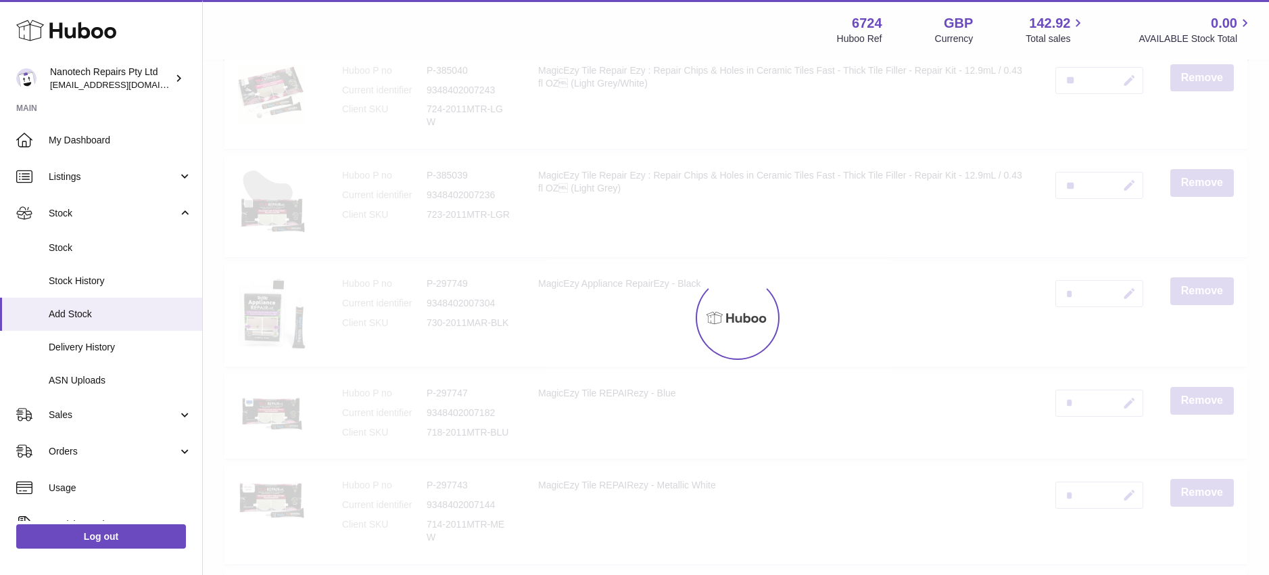
scroll to position [61, 0]
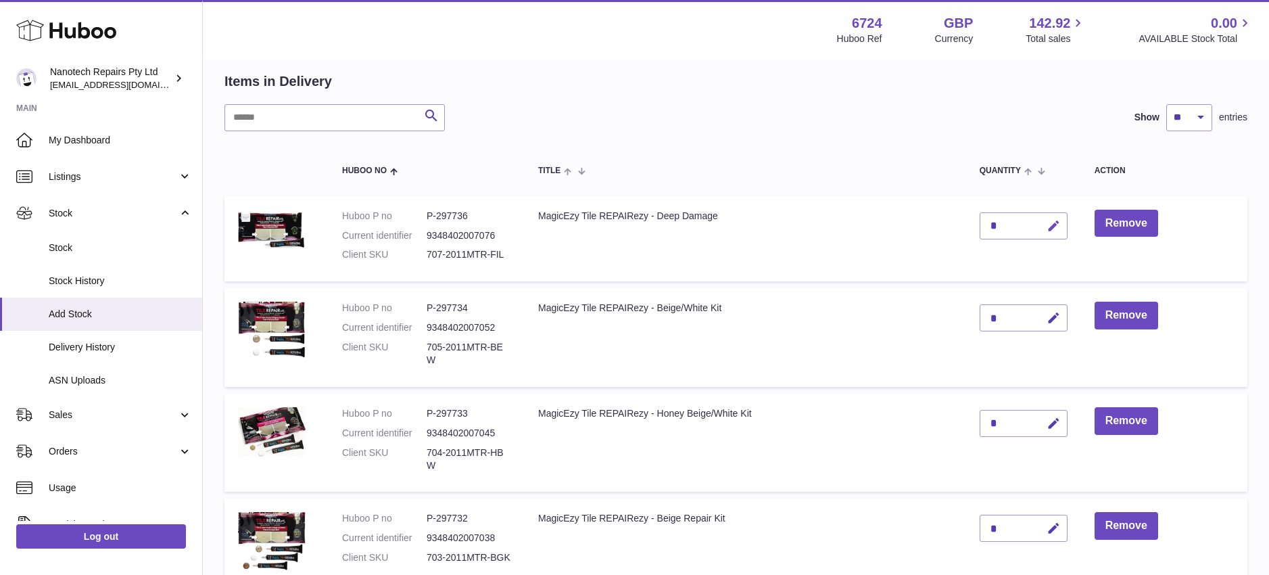
click at [1051, 227] on icon "button" at bounding box center [1053, 226] width 14 height 14
type input "**"
click at [1039, 215] on button "submit" at bounding box center [1052, 226] width 26 height 22
click at [998, 314] on div "*" at bounding box center [1023, 317] width 88 height 27
click at [1002, 317] on div "*" at bounding box center [1023, 317] width 88 height 27
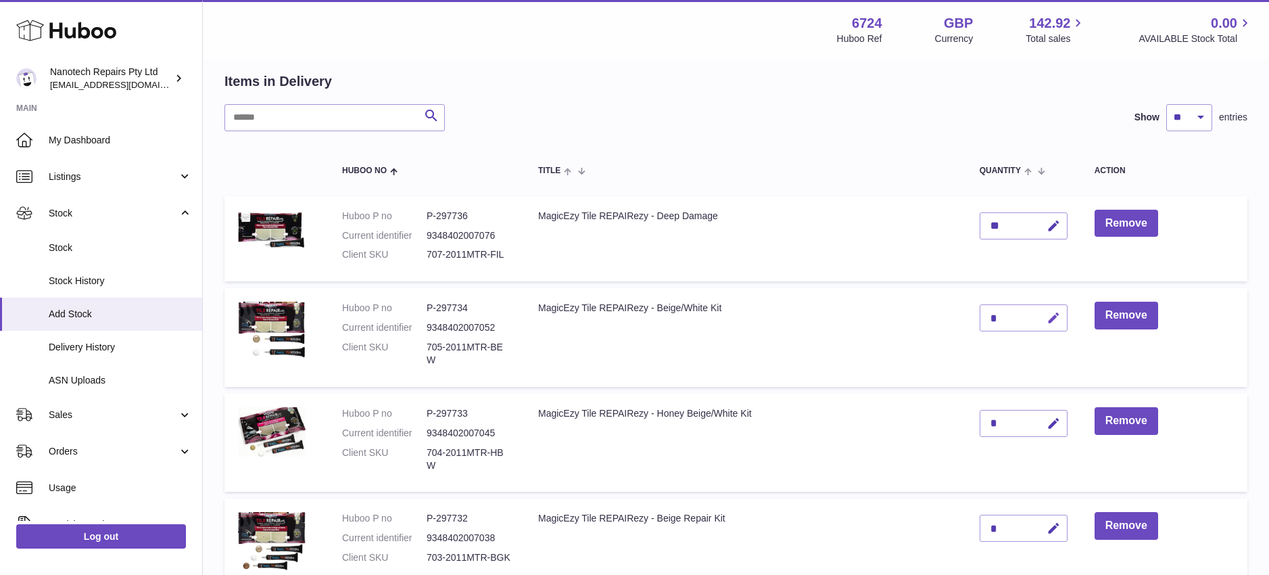
click at [1058, 314] on icon "button" at bounding box center [1053, 318] width 14 height 14
type input "**"
click at [1039, 307] on button "submit" at bounding box center [1052, 318] width 26 height 22
click at [1055, 416] on icon "button" at bounding box center [1053, 423] width 14 height 14
type input "**"
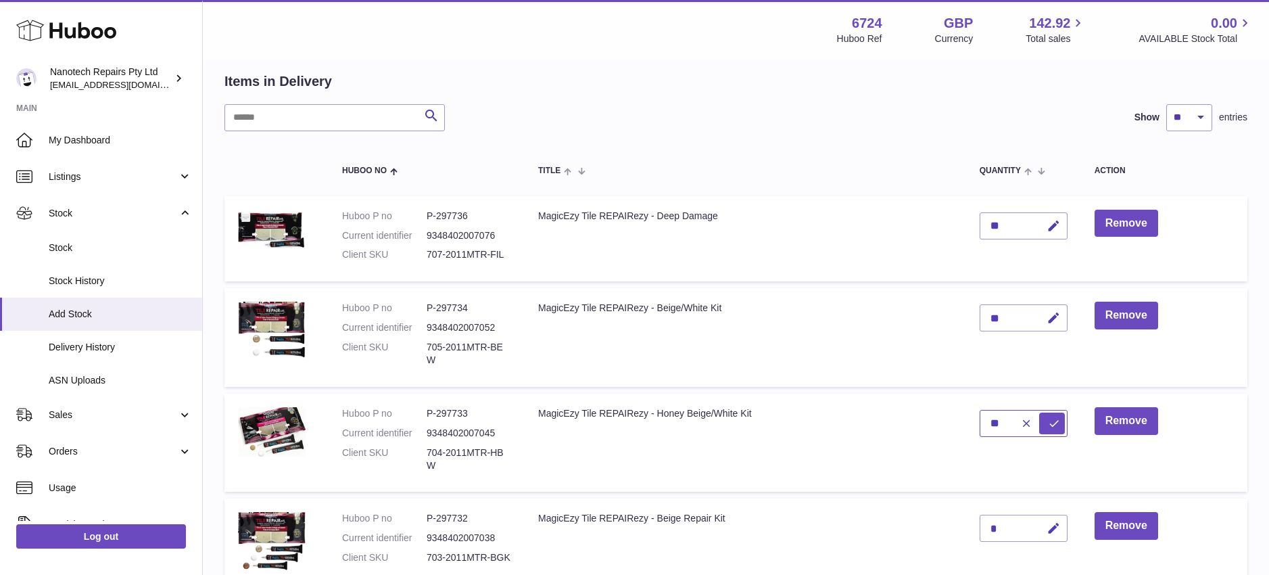
click at [1039, 412] on button "submit" at bounding box center [1052, 423] width 26 height 22
click at [1048, 521] on icon "button" at bounding box center [1053, 528] width 14 height 14
type input "*"
click at [1039, 517] on button "submit" at bounding box center [1052, 528] width 26 height 22
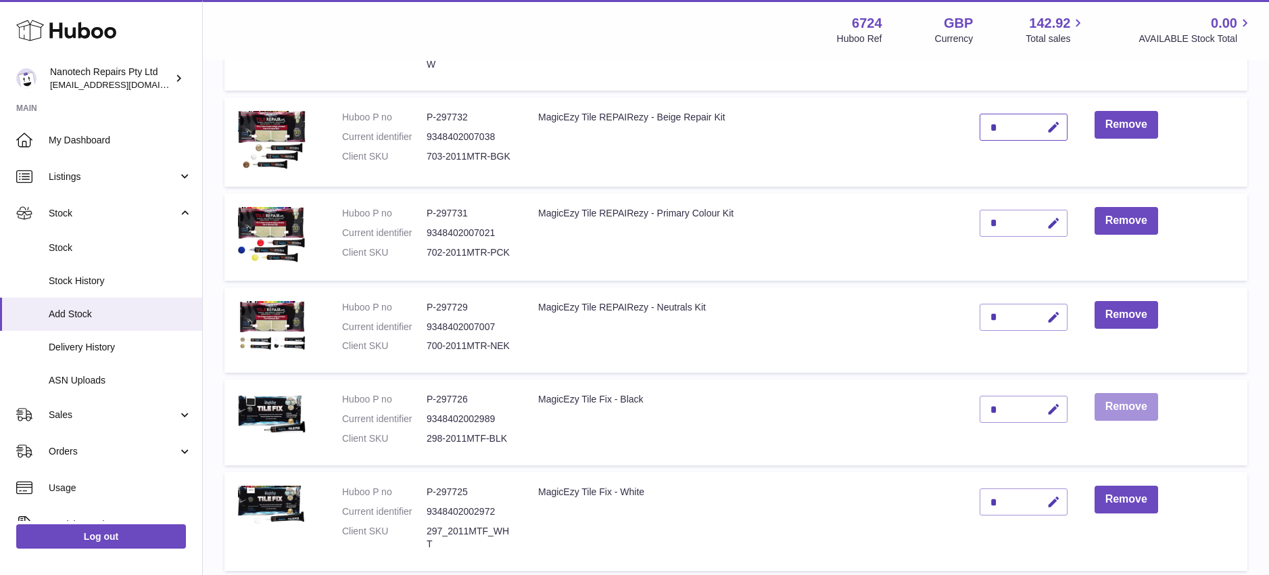
scroll to position [472, 0]
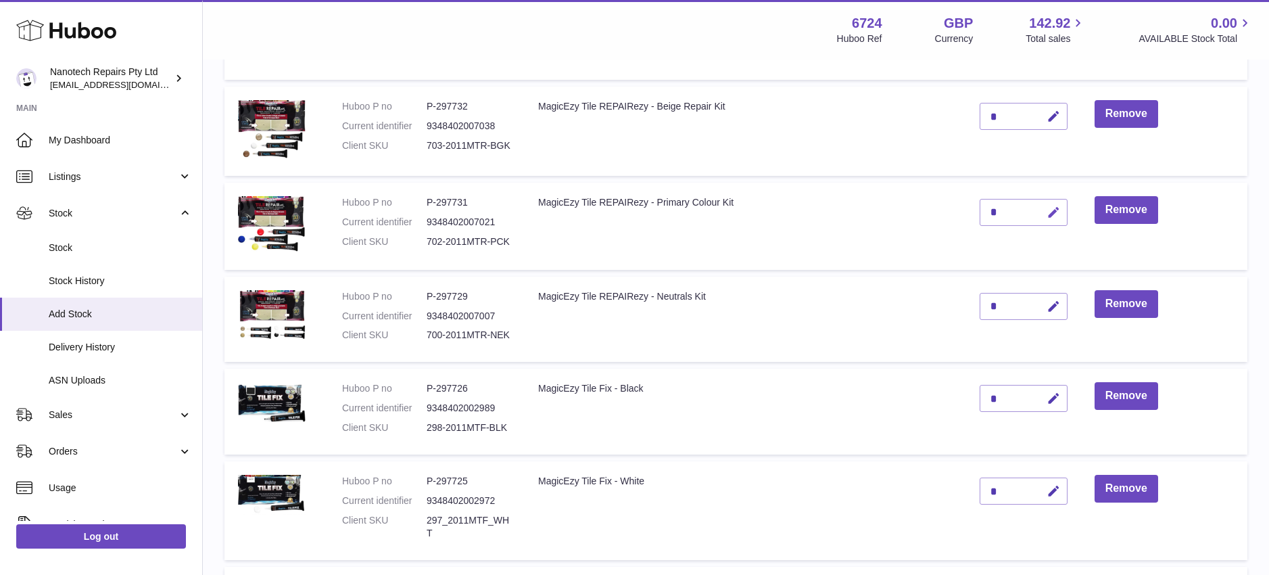
click at [1057, 205] on icon "button" at bounding box center [1053, 212] width 14 height 14
type input "*"
click at [1057, 206] on icon "submit" at bounding box center [1054, 212] width 12 height 12
click at [1054, 299] on icon "button" at bounding box center [1053, 306] width 14 height 14
type input "*"
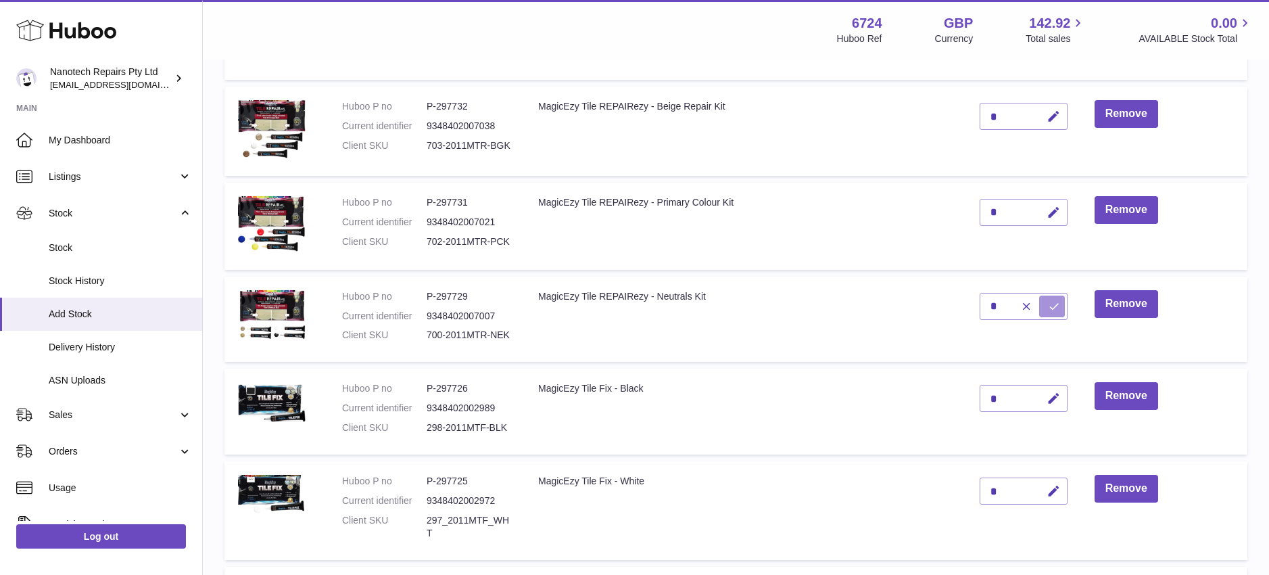
click at [1060, 297] on button "submit" at bounding box center [1052, 306] width 26 height 22
click at [1059, 391] on icon "button" at bounding box center [1053, 398] width 14 height 14
type input "**"
click at [1039, 387] on button "submit" at bounding box center [1052, 398] width 26 height 22
click at [1059, 484] on icon "button" at bounding box center [1053, 491] width 14 height 14
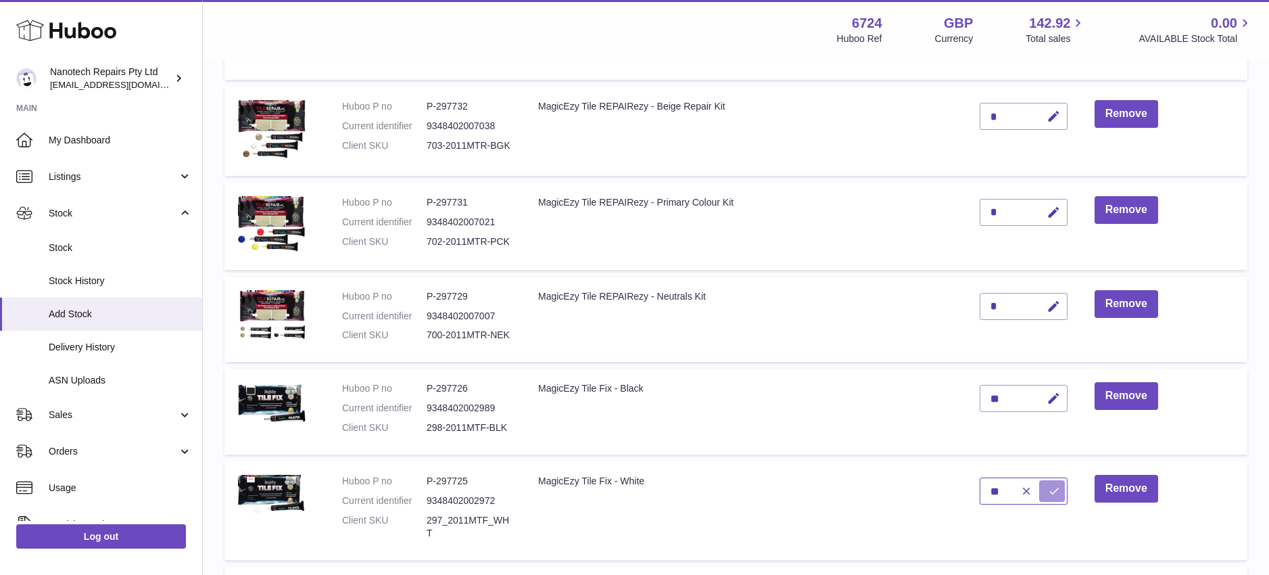
type input "**"
click at [1056, 485] on icon "submit" at bounding box center [1054, 491] width 12 height 12
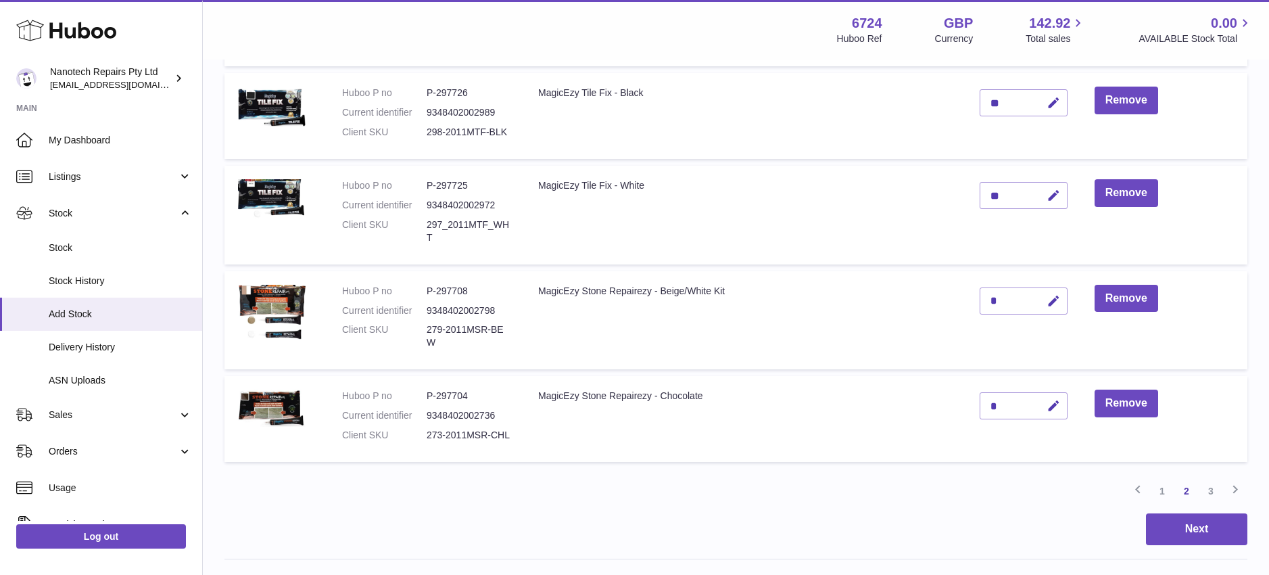
scroll to position [769, 0]
click at [1057, 293] on icon "button" at bounding box center [1053, 300] width 14 height 14
type input "**"
click at [1039, 289] on button "submit" at bounding box center [1052, 300] width 26 height 22
click at [1053, 398] on icon "button" at bounding box center [1053, 405] width 14 height 14
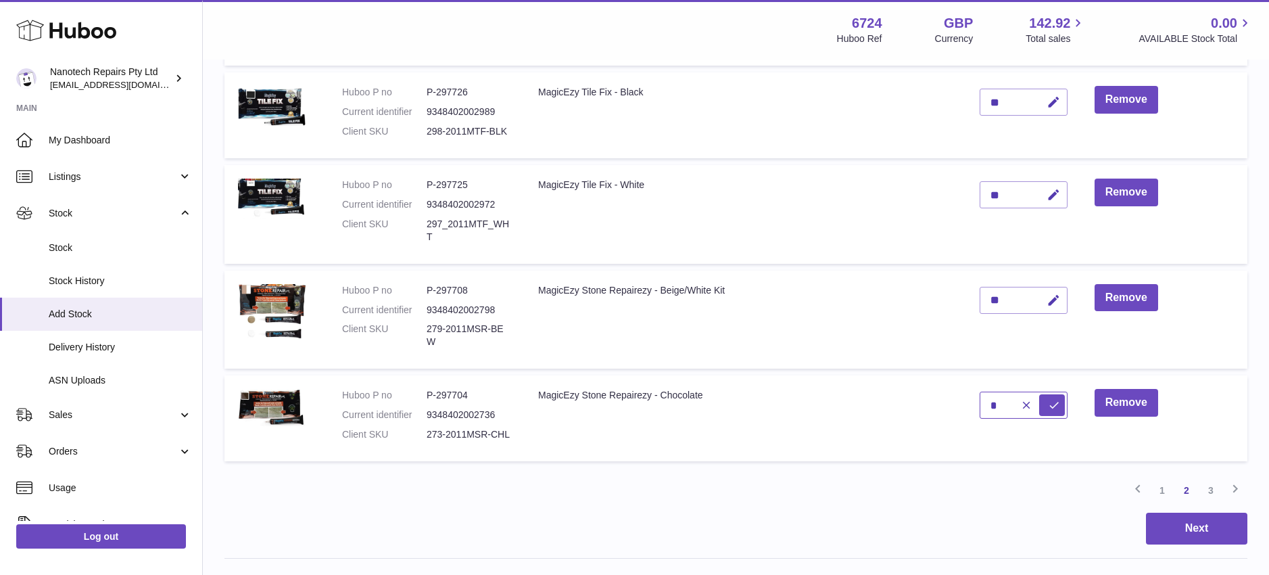
type input "*"
click at [1039, 394] on button "submit" at bounding box center [1052, 405] width 26 height 22
click at [1212, 481] on link "3" at bounding box center [1210, 490] width 24 height 24
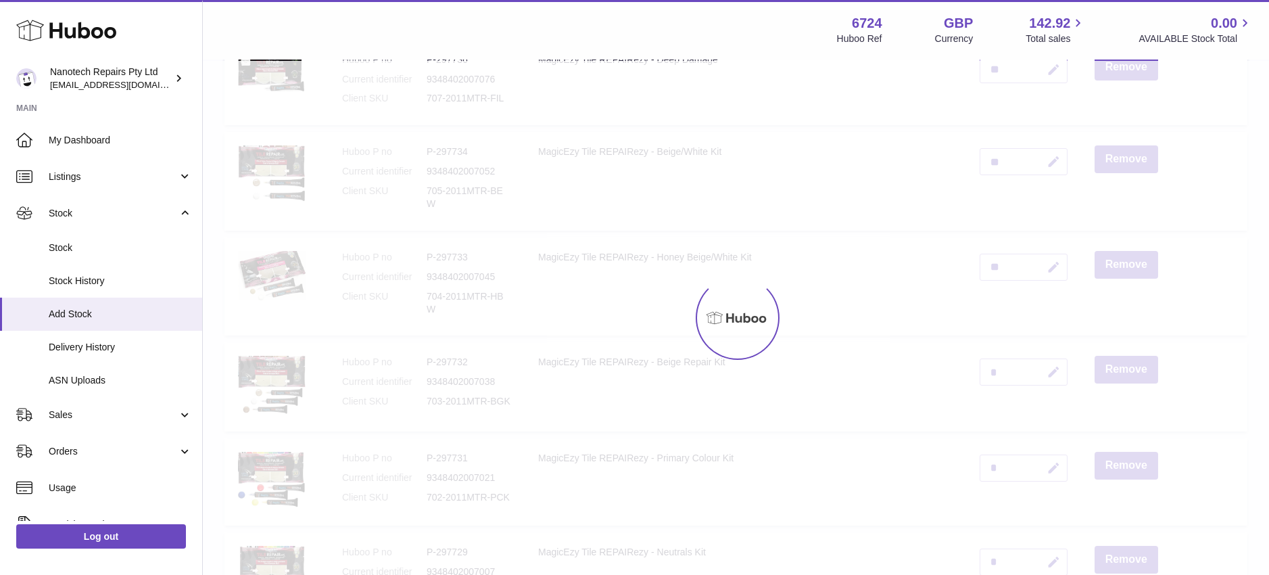
scroll to position [61, 0]
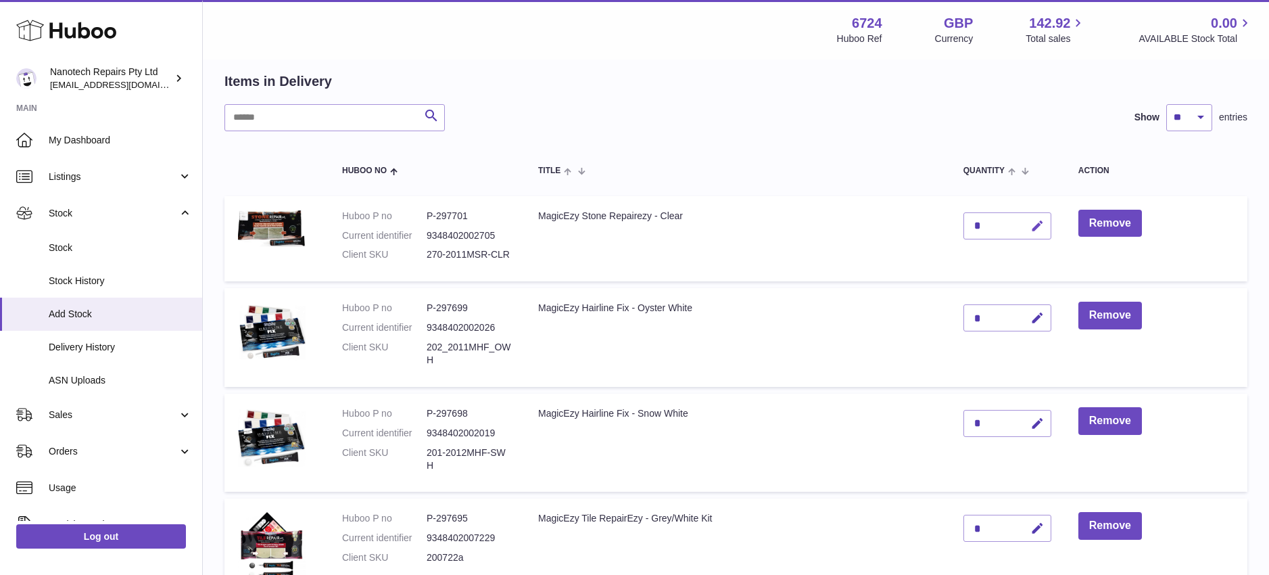
click at [1038, 226] on icon "button" at bounding box center [1037, 226] width 14 height 14
type input "*"
click at [1023, 215] on button "submit" at bounding box center [1036, 226] width 26 height 22
click at [946, 383] on td "MagicEzy Hairline Fix - Oyster White" at bounding box center [737, 337] width 425 height 99
click at [1034, 318] on icon "button" at bounding box center [1037, 318] width 14 height 14
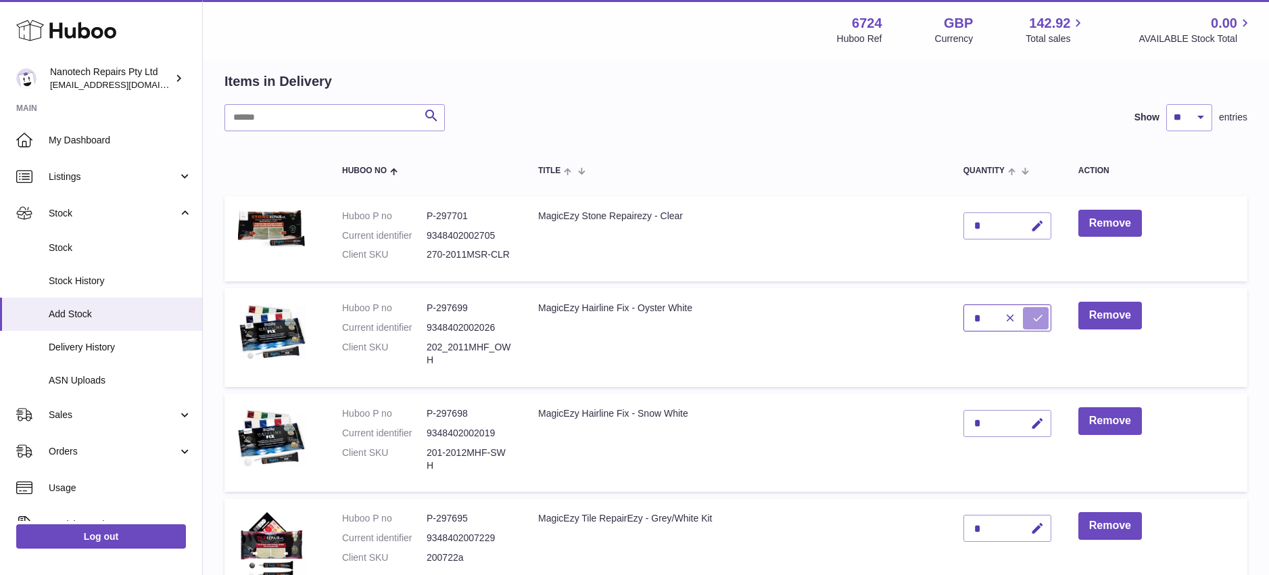
type input "*"
click at [1036, 314] on icon "submit" at bounding box center [1038, 318] width 12 height 12
click at [1044, 418] on button "button" at bounding box center [1035, 424] width 32 height 28
click at [1023, 412] on button "submit" at bounding box center [1036, 423] width 26 height 22
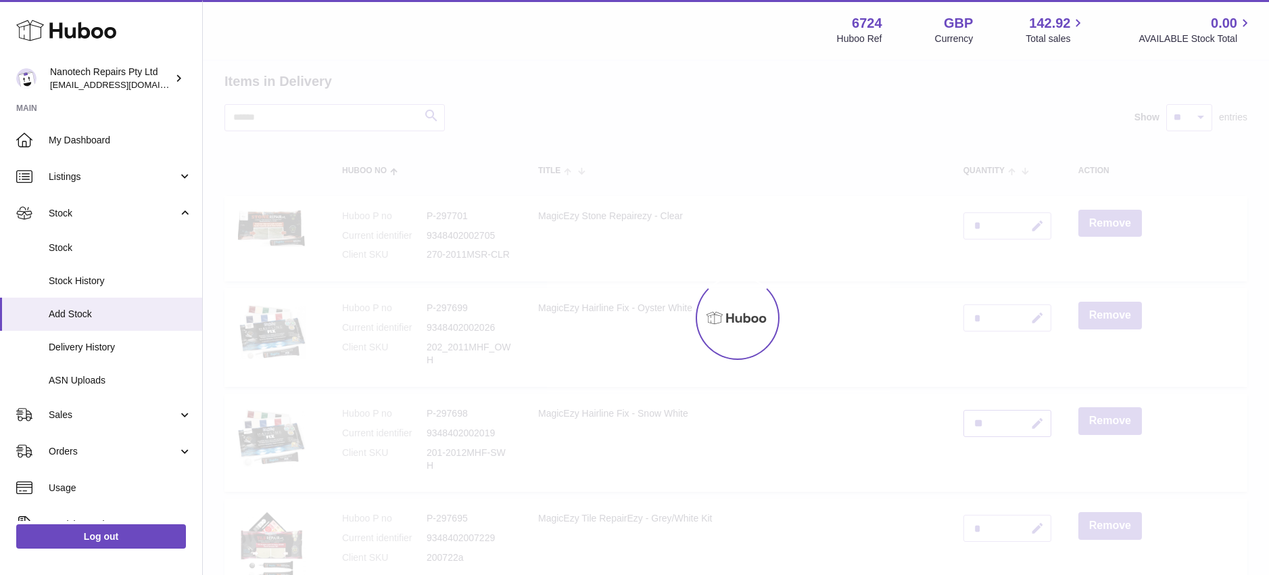
type input "*"
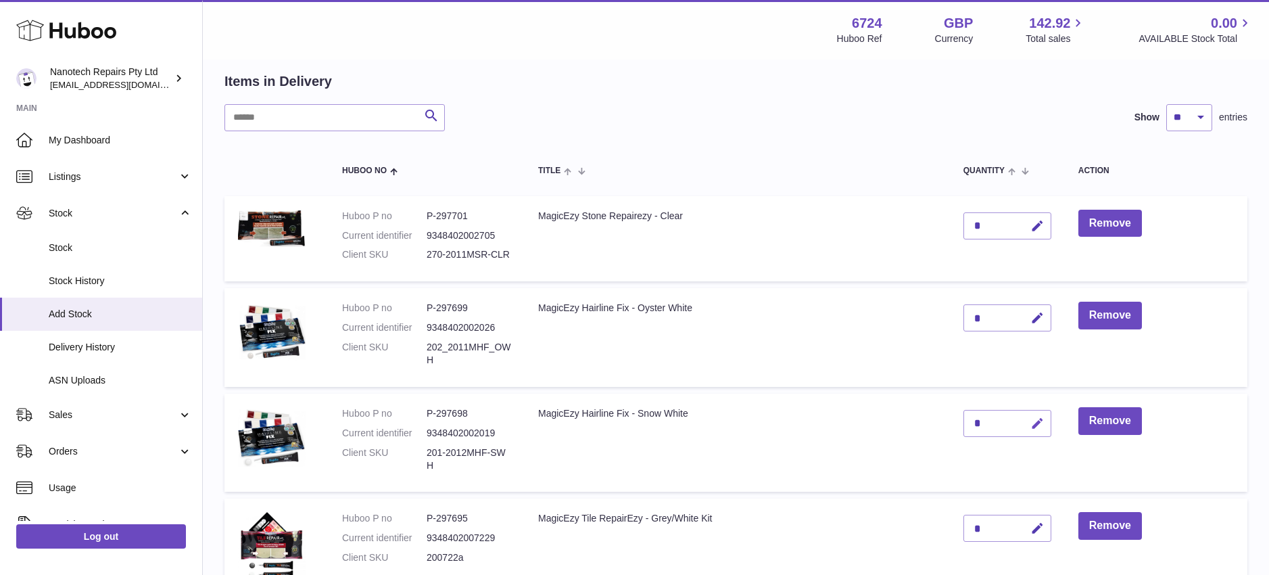
click at [1037, 424] on icon "button" at bounding box center [1037, 423] width 14 height 14
click at [1027, 425] on button "submit" at bounding box center [1036, 423] width 26 height 22
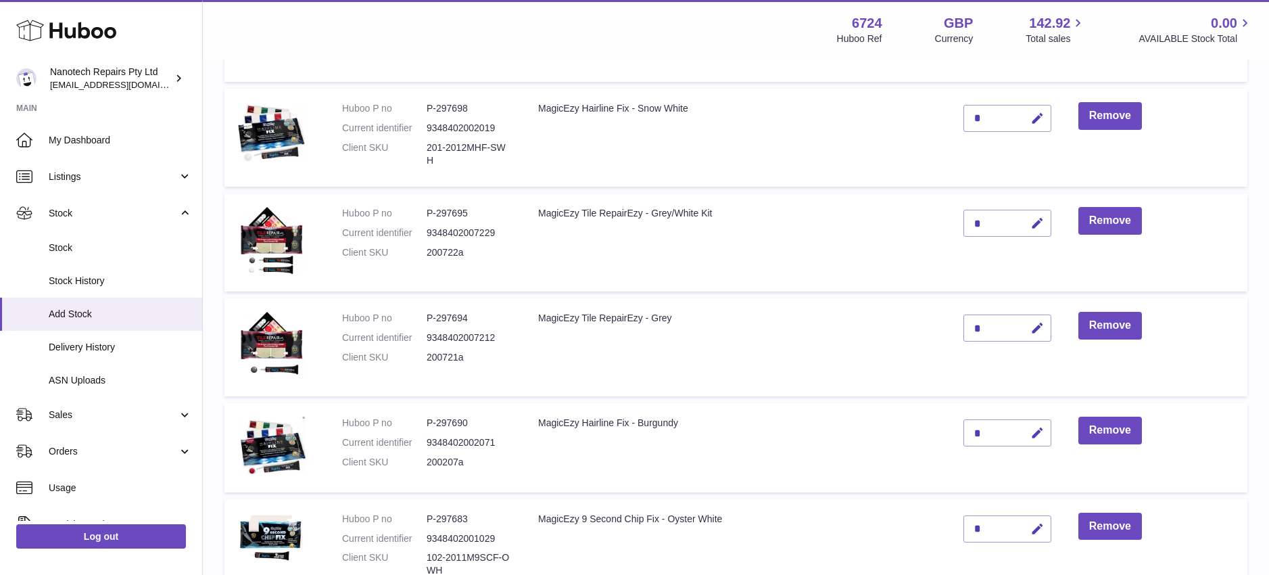
scroll to position [377, 0]
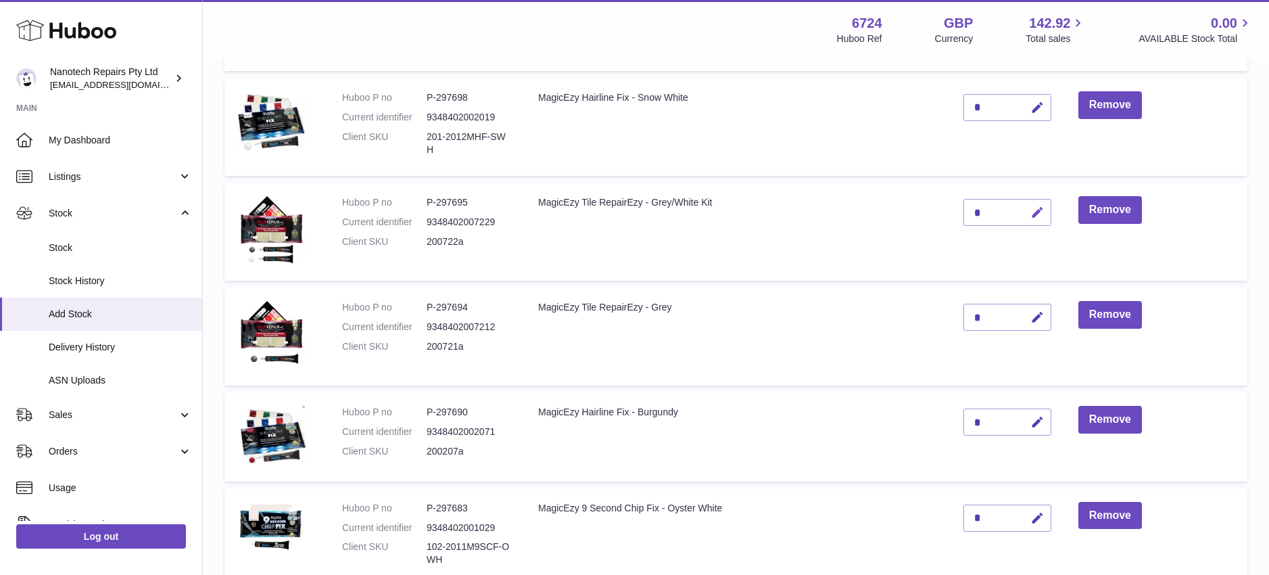
click at [1042, 212] on icon "button" at bounding box center [1037, 212] width 14 height 14
type input "**"
click at [1023, 201] on button "submit" at bounding box center [1036, 212] width 26 height 22
click at [1040, 318] on icon "button" at bounding box center [1037, 317] width 14 height 14
type input "**"
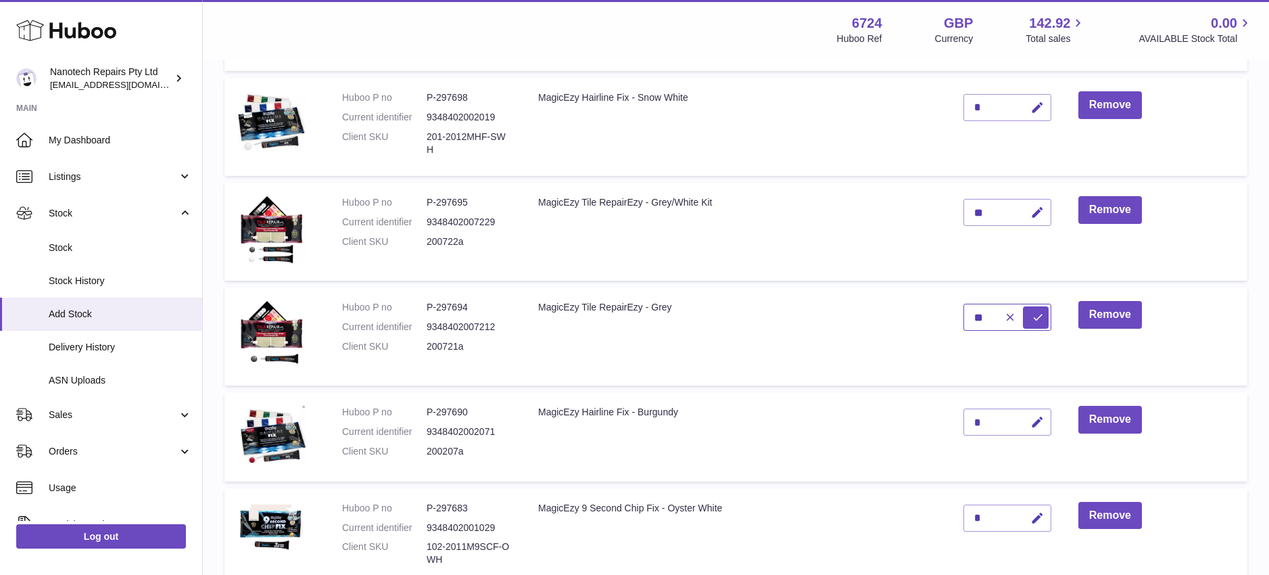
click at [1023, 306] on button "submit" at bounding box center [1036, 317] width 26 height 22
click at [1038, 423] on icon "button" at bounding box center [1037, 422] width 14 height 14
type input "*"
click at [1042, 422] on icon "submit" at bounding box center [1038, 422] width 12 height 12
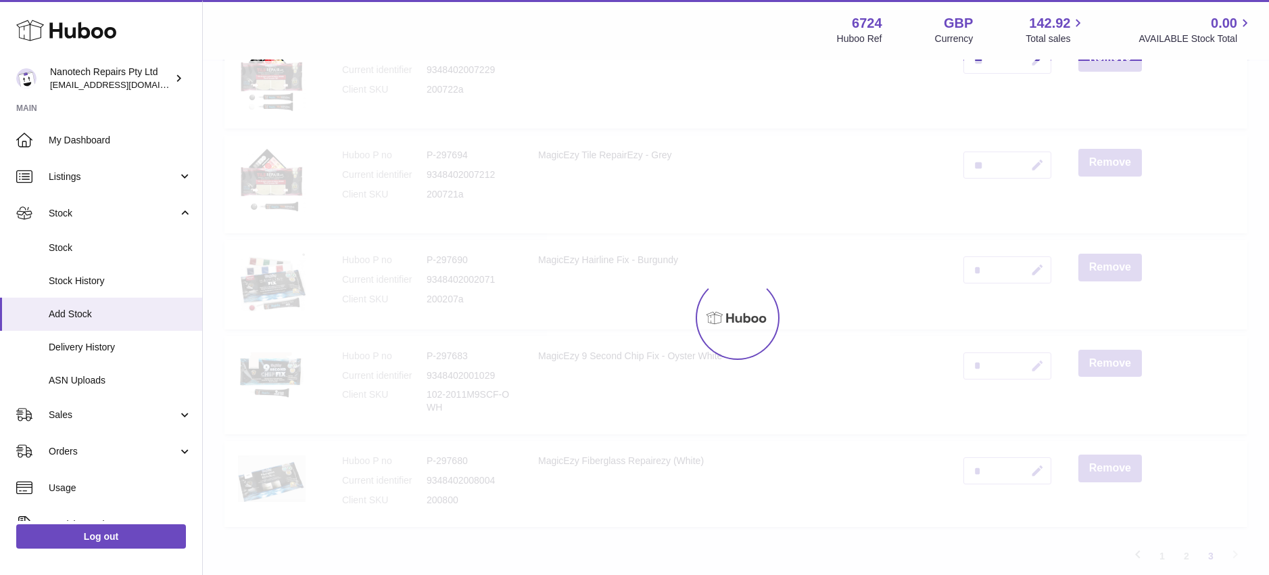
scroll to position [529, 0]
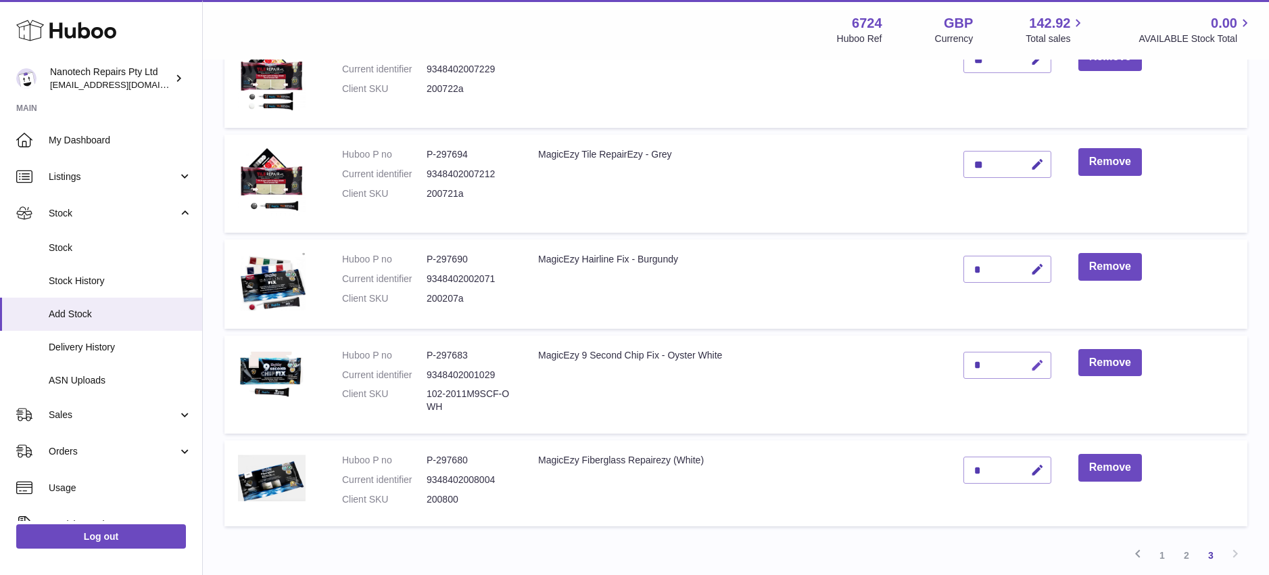
click at [1041, 362] on icon "button" at bounding box center [1037, 365] width 14 height 14
type input "*"
click at [1037, 362] on icon "submit" at bounding box center [1038, 365] width 12 height 12
click at [1037, 468] on icon "button" at bounding box center [1037, 470] width 14 height 14
type input "*"
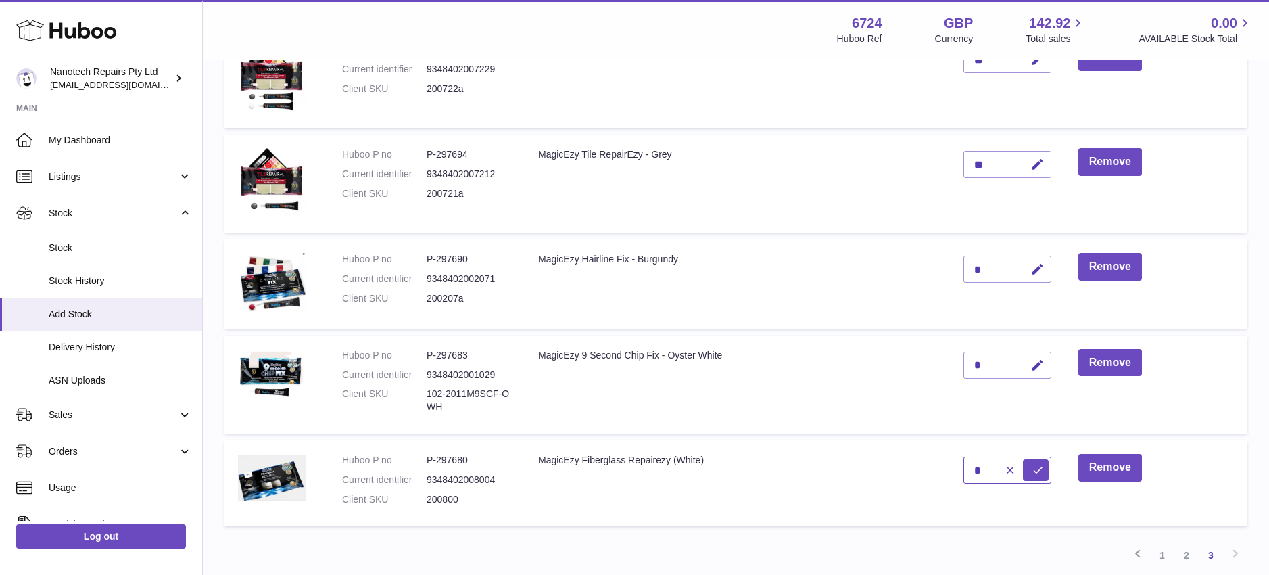
click at [1023, 459] on button "submit" at bounding box center [1036, 470] width 26 height 22
click at [995, 512] on td "*" at bounding box center [1007, 483] width 115 height 86
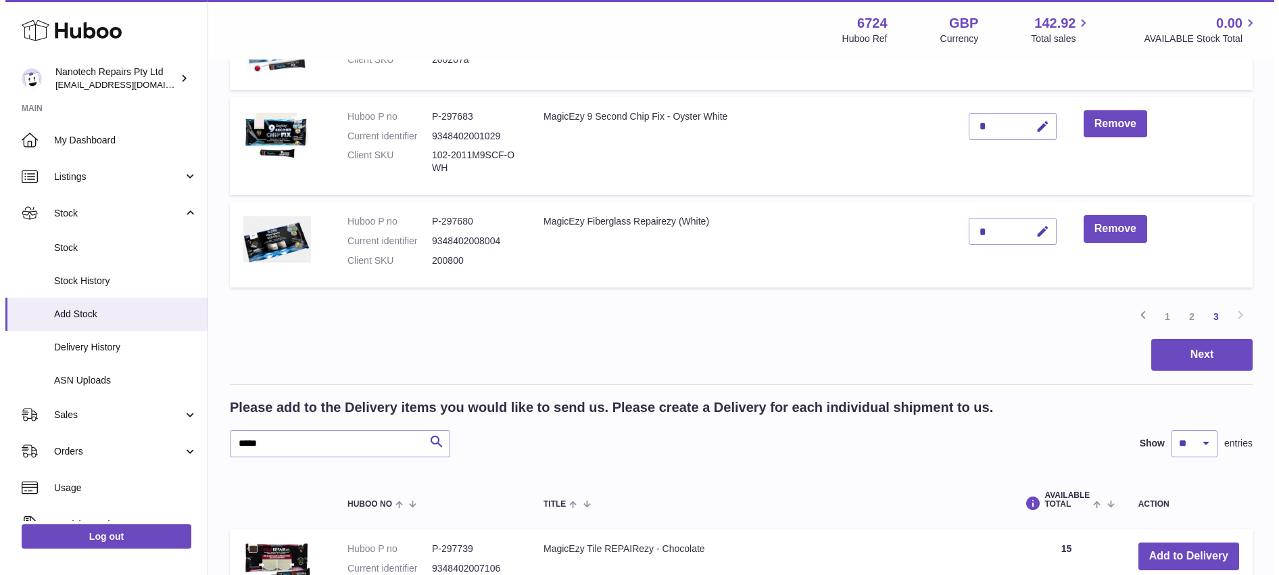
scroll to position [966, 0]
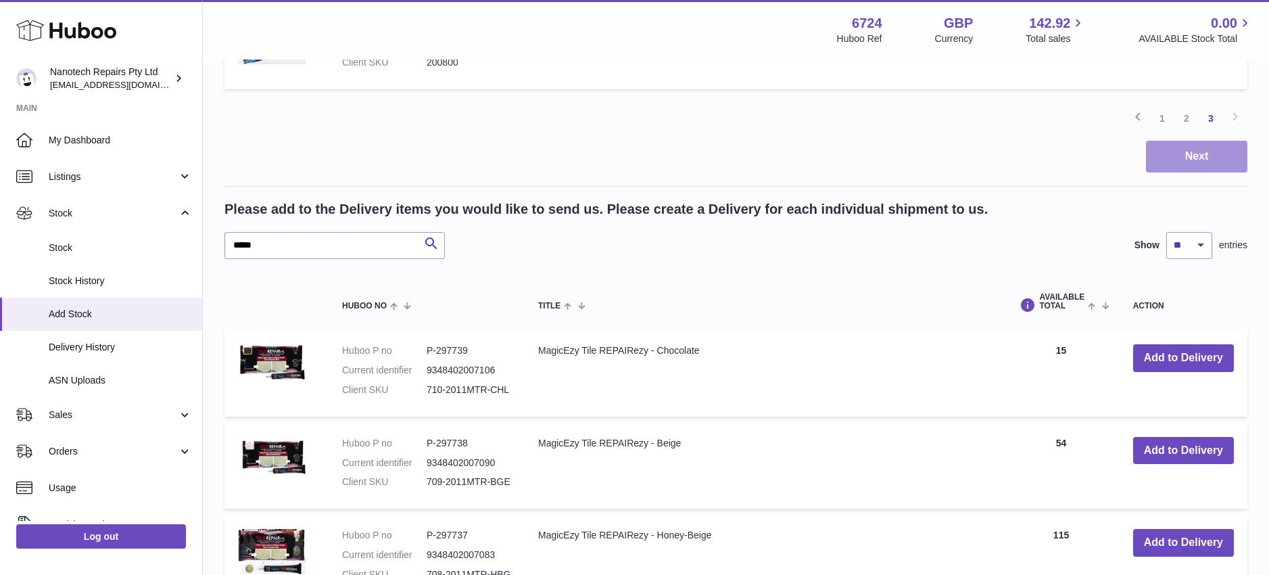
click at [1197, 159] on button "Next" at bounding box center [1196, 157] width 101 height 32
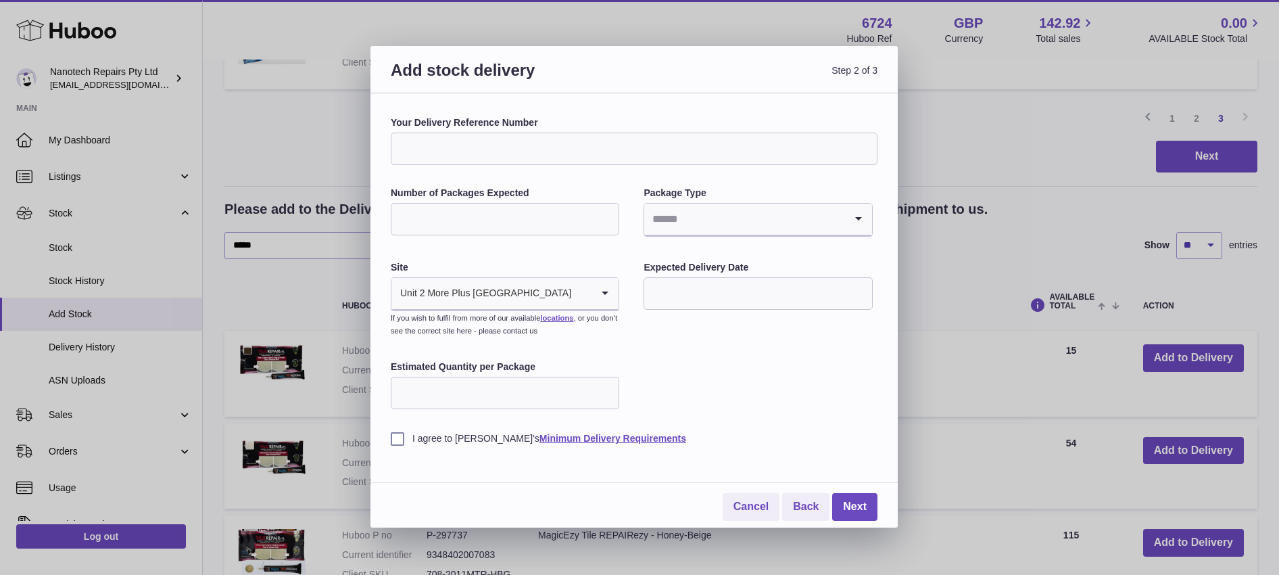
click at [431, 146] on input "Your Delivery Reference Number" at bounding box center [634, 148] width 487 height 32
type input "********"
click at [526, 217] on input "Number of Packages Expected" at bounding box center [505, 219] width 228 height 32
type input "*"
click at [663, 234] on input "Search for option" at bounding box center [744, 218] width 200 height 31
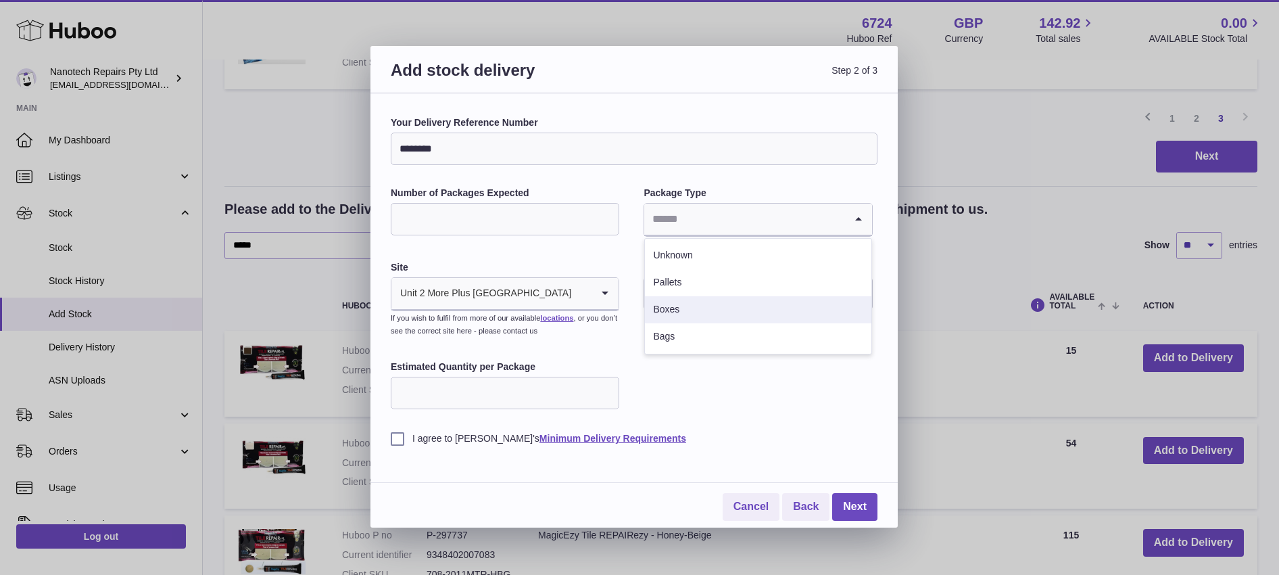
click at [664, 308] on li "Boxes" at bounding box center [758, 309] width 226 height 27
click at [395, 438] on label "I agree to [PERSON_NAME]'s Minimum Delivery Requirements" at bounding box center [634, 438] width 487 height 13
click at [698, 293] on input "text" at bounding box center [758, 293] width 228 height 32
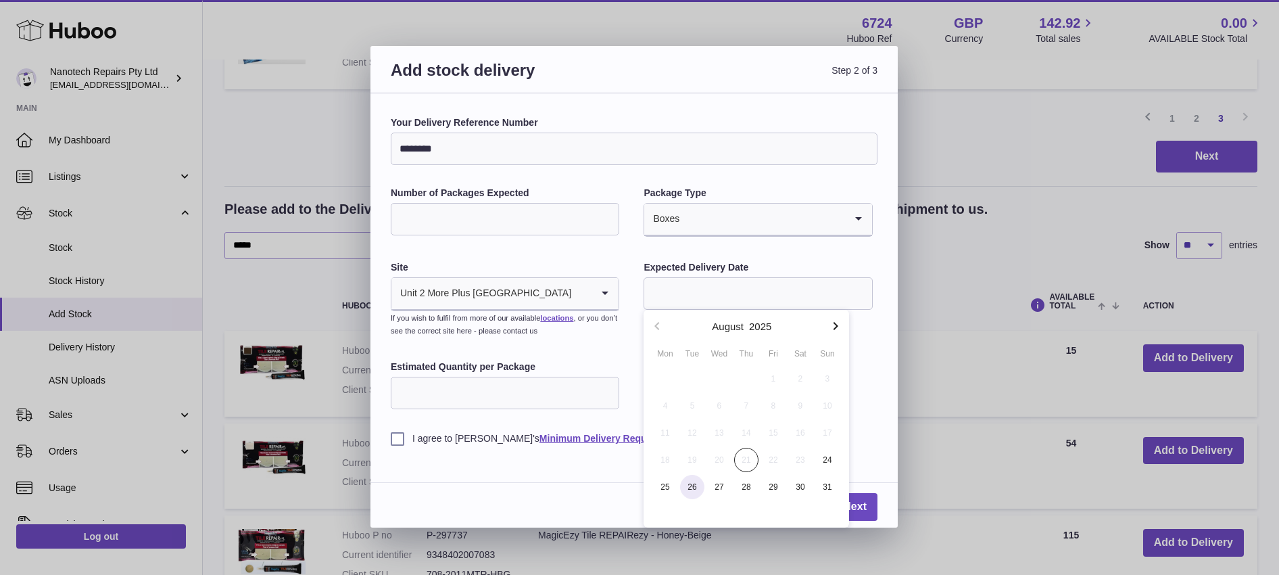
click at [691, 482] on span "26" at bounding box center [692, 487] width 24 height 24
type input "**********"
click at [869, 510] on link "Next" at bounding box center [854, 507] width 45 height 28
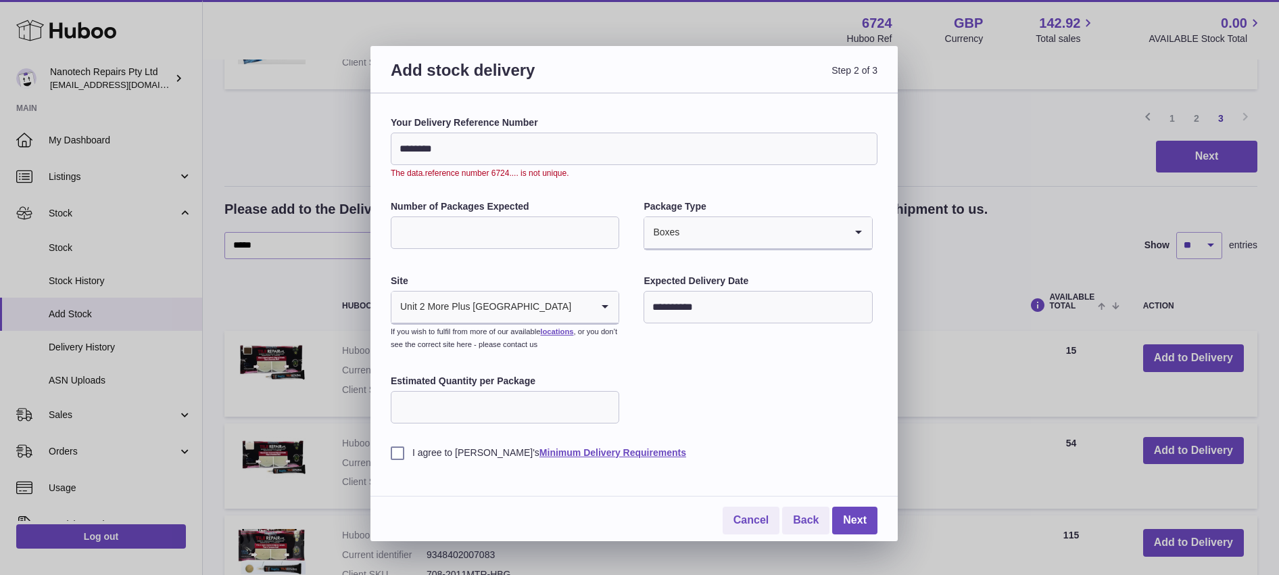
click at [481, 147] on input "********" at bounding box center [634, 148] width 487 height 32
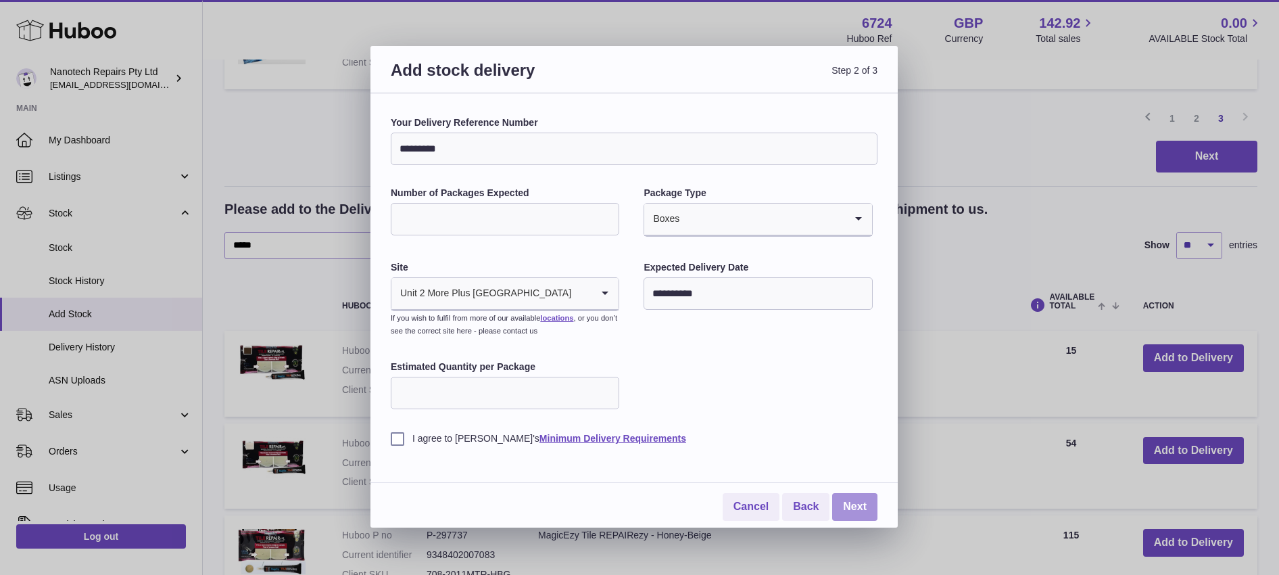
type input "*********"
click at [849, 510] on link "Next" at bounding box center [854, 507] width 45 height 28
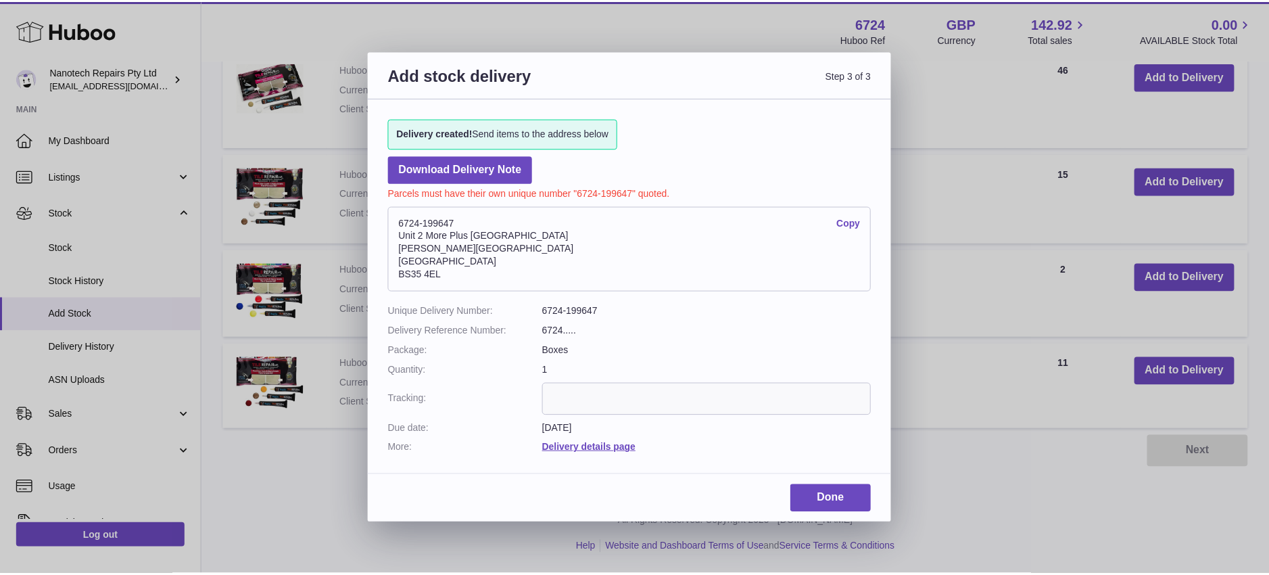
scroll to position [921, 0]
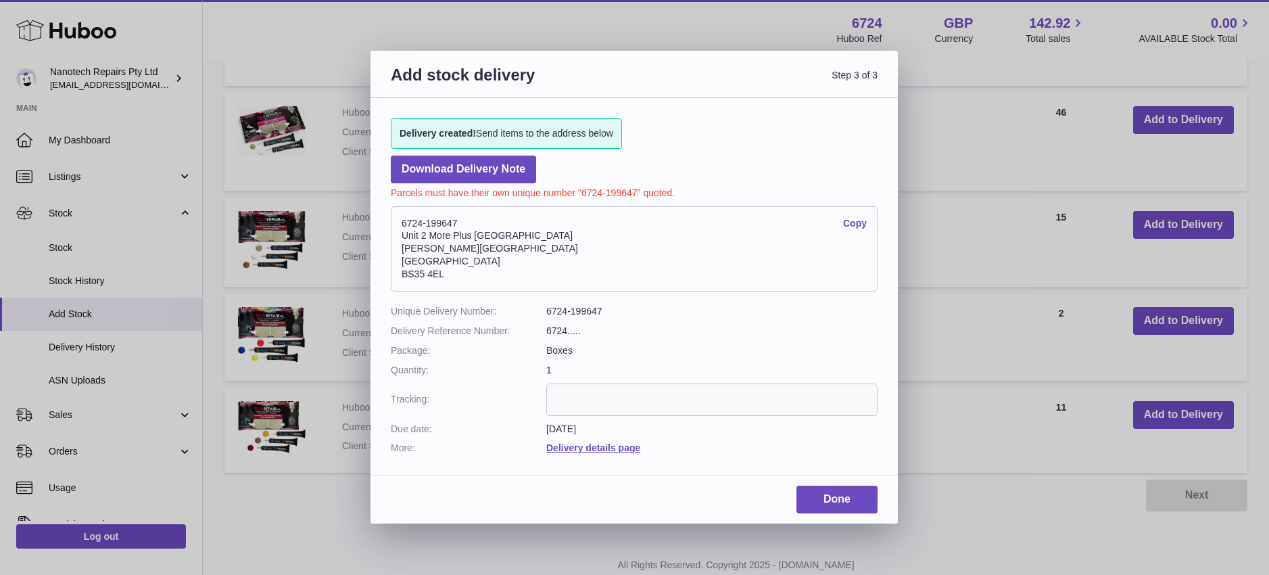
drag, startPoint x: 483, startPoint y: 286, endPoint x: 398, endPoint y: 224, distance: 105.5
click at [398, 224] on address "6724-199647 Copy [STREET_ADDRESS][PERSON_NAME]" at bounding box center [634, 248] width 487 height 85
copy address "6724-199647 Copy Unit 2 More [GEOGRAPHIC_DATA][PERSON_NAME][STREET_ADDRESS]"
click at [847, 504] on link "Done" at bounding box center [836, 499] width 81 height 28
